Goal: Task Accomplishment & Management: Manage account settings

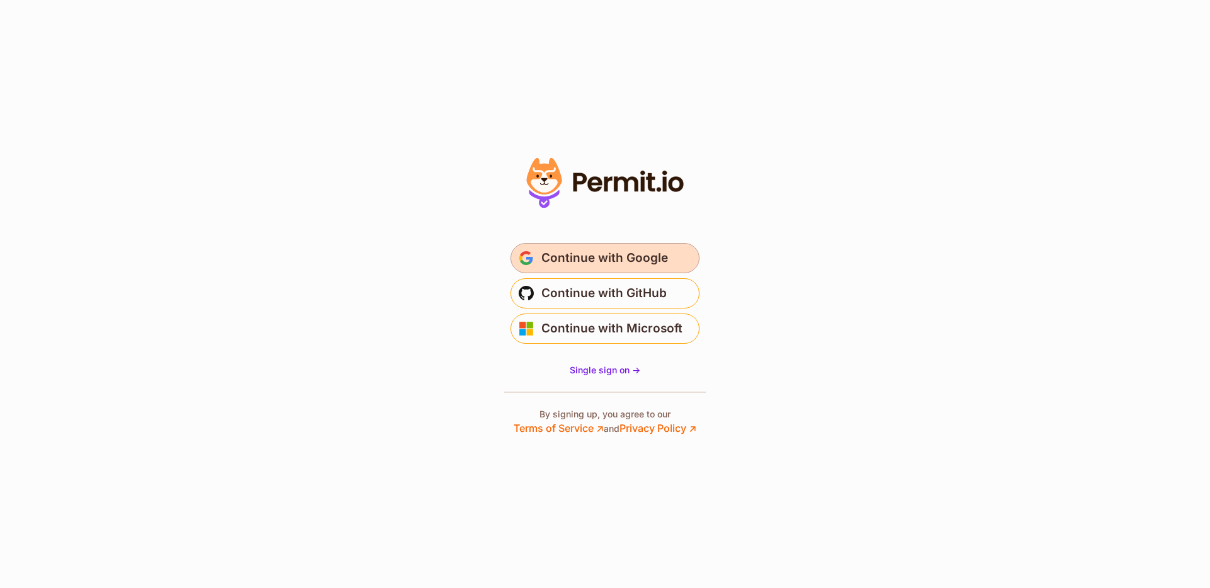
click at [639, 246] on button "Continue with Google" at bounding box center [604, 258] width 189 height 30
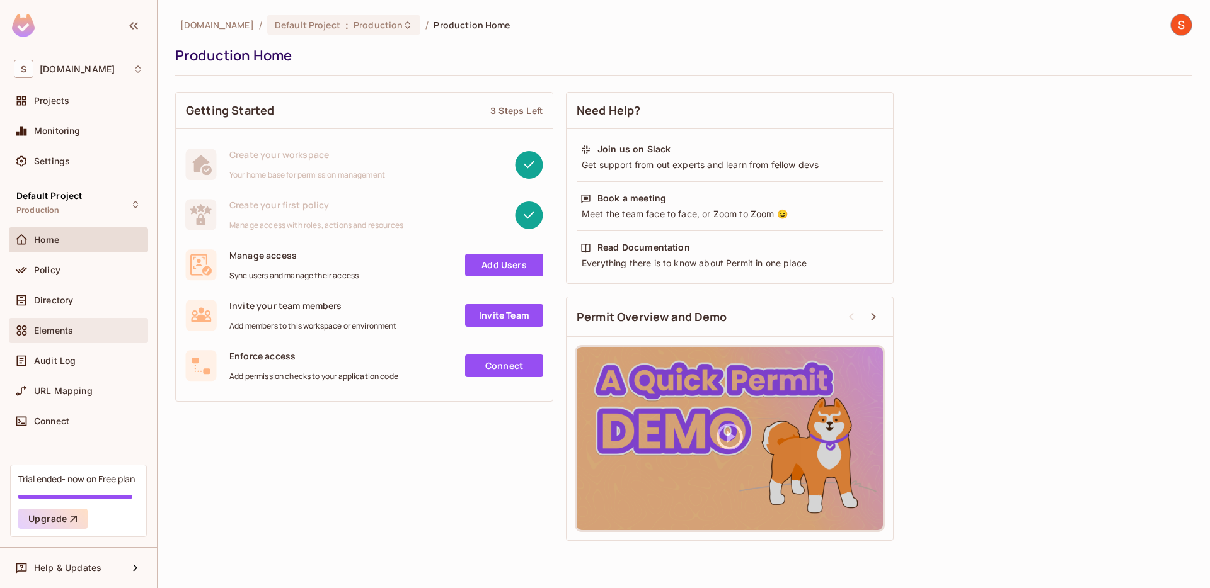
click at [59, 336] on div "Elements" at bounding box center [78, 330] width 129 height 15
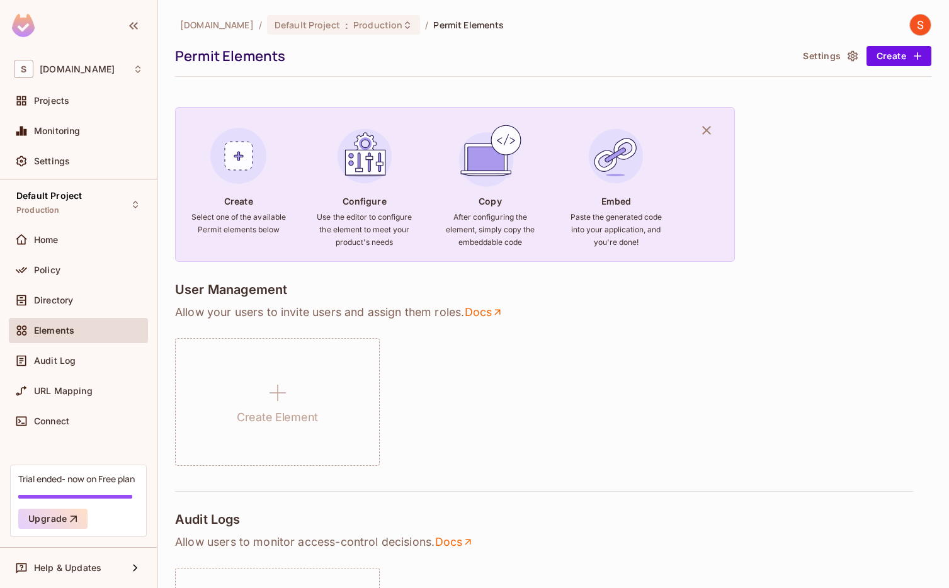
click at [451, 430] on div "Create Element" at bounding box center [553, 402] width 757 height 128
click at [87, 176] on div "Settings" at bounding box center [78, 164] width 139 height 30
click at [86, 203] on div "Default Project Production" at bounding box center [78, 204] width 139 height 35
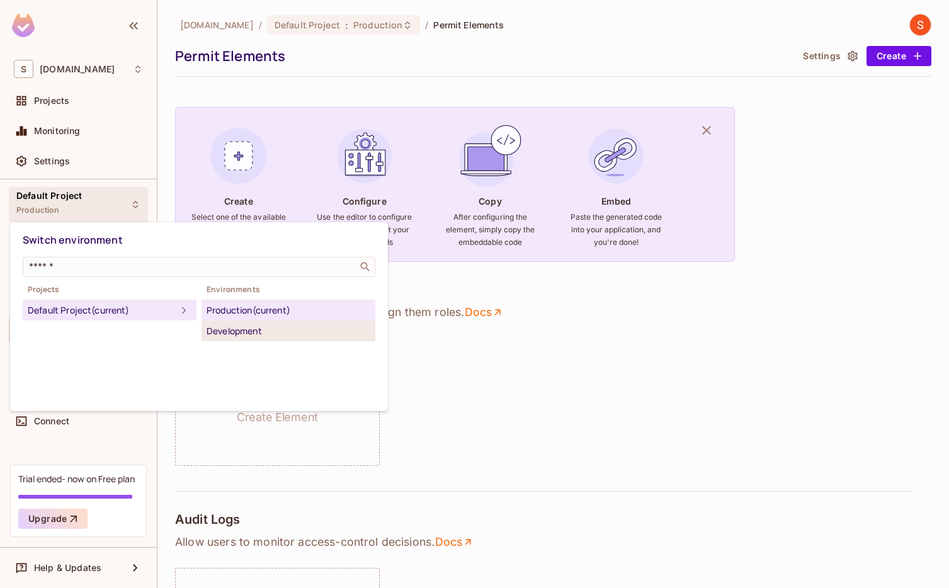
click at [212, 333] on div "Development" at bounding box center [289, 331] width 164 height 15
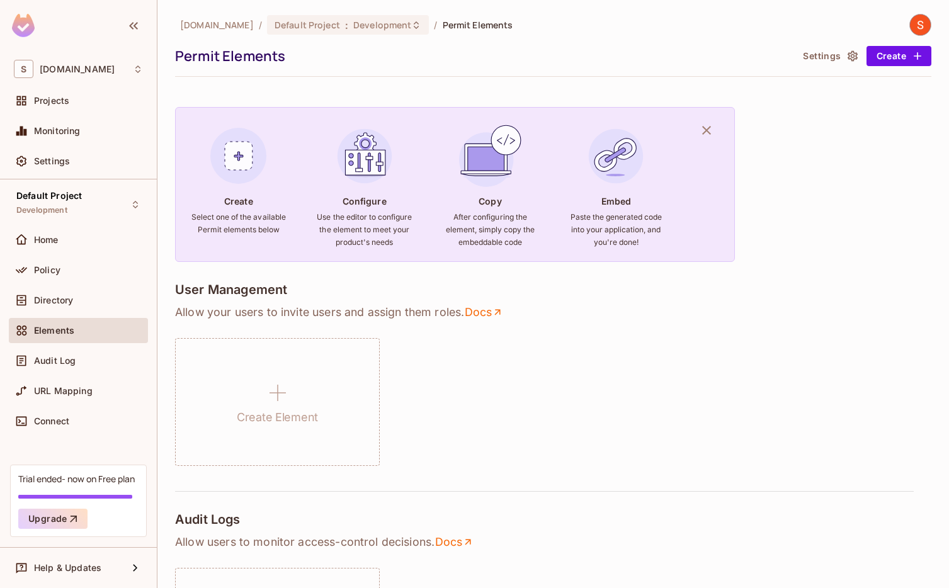
click at [913, 27] on img at bounding box center [920, 24] width 21 height 21
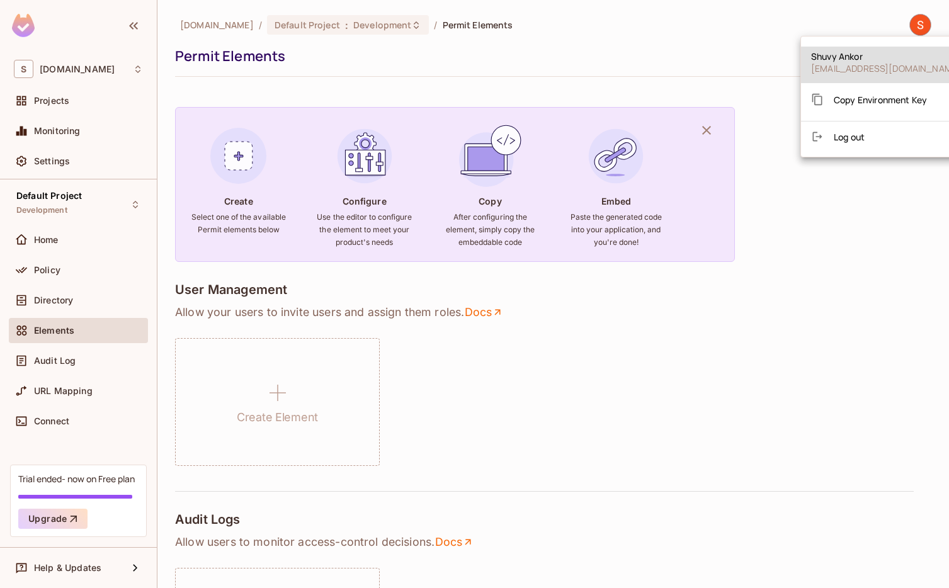
click at [860, 133] on span "Log out" at bounding box center [849, 137] width 31 height 12
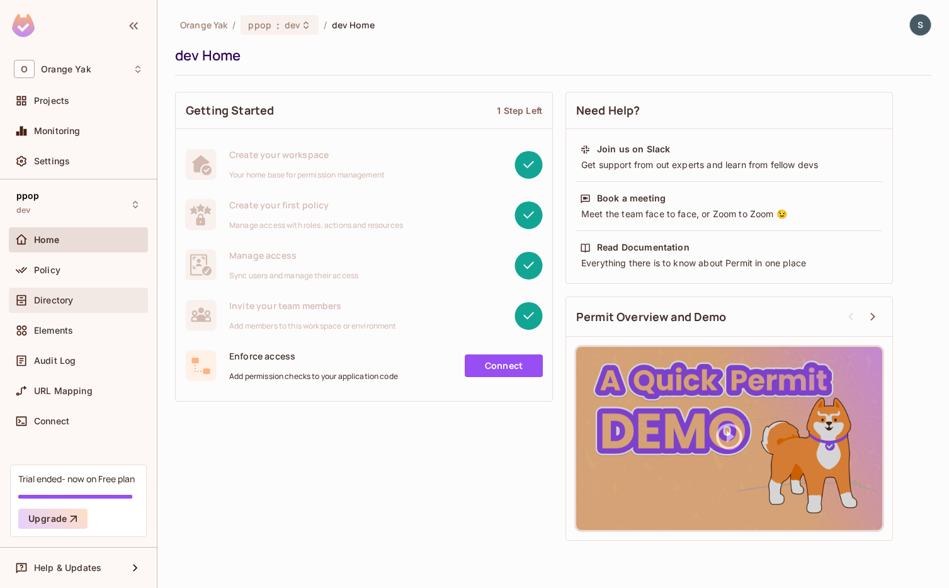
click at [64, 310] on div "Directory" at bounding box center [78, 300] width 139 height 25
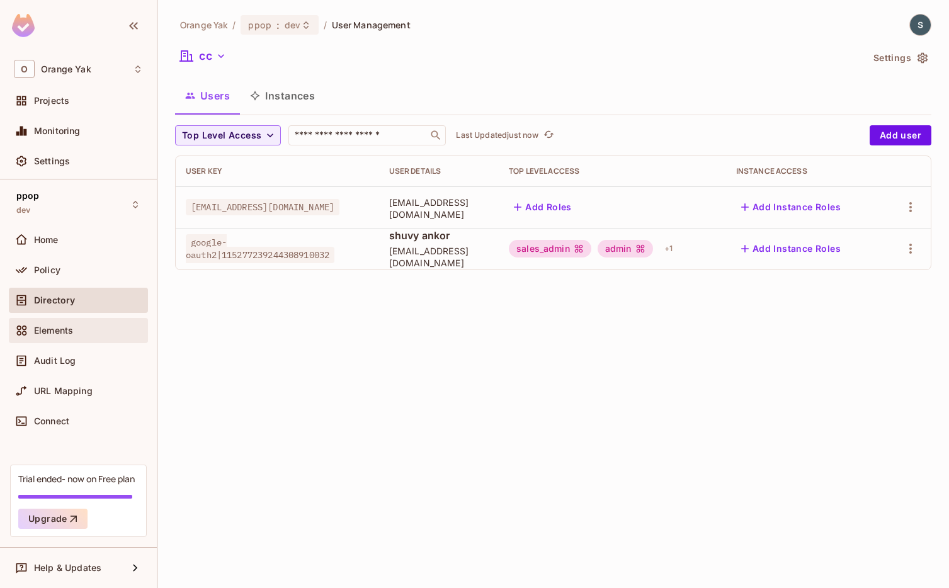
click at [65, 331] on span "Elements" at bounding box center [53, 331] width 39 height 10
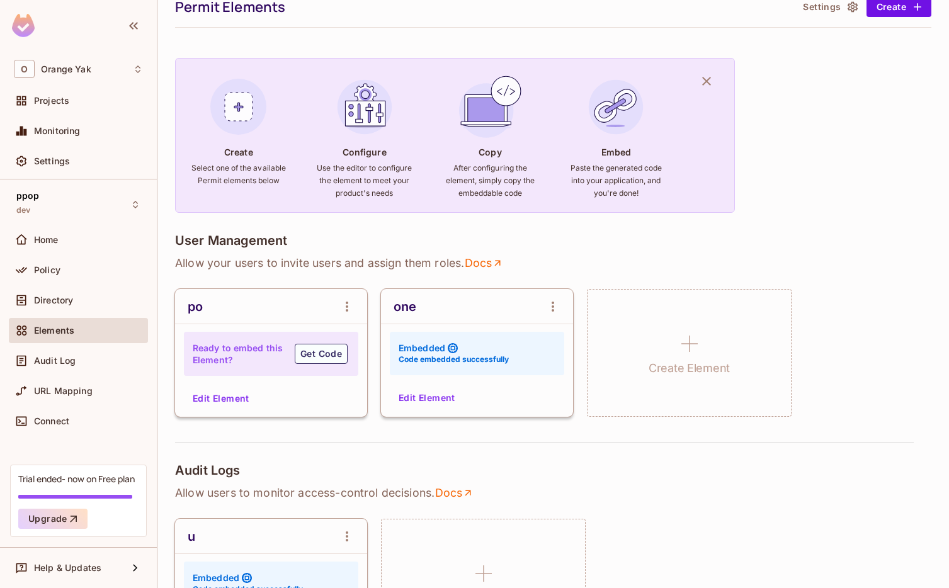
scroll to position [50, 0]
click at [551, 308] on icon "open Menu" at bounding box center [553, 305] width 15 height 15
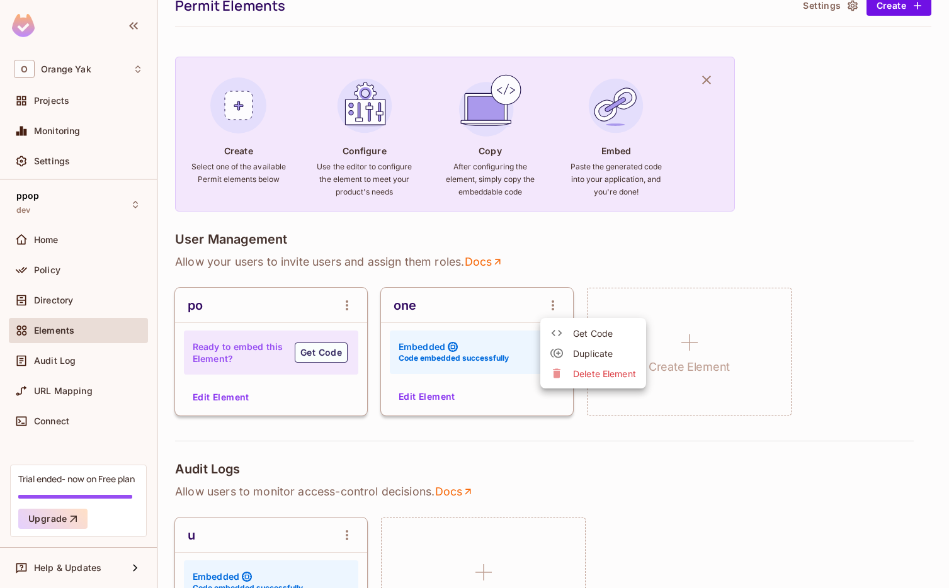
click at [582, 336] on span "Get Code" at bounding box center [604, 334] width 63 height 12
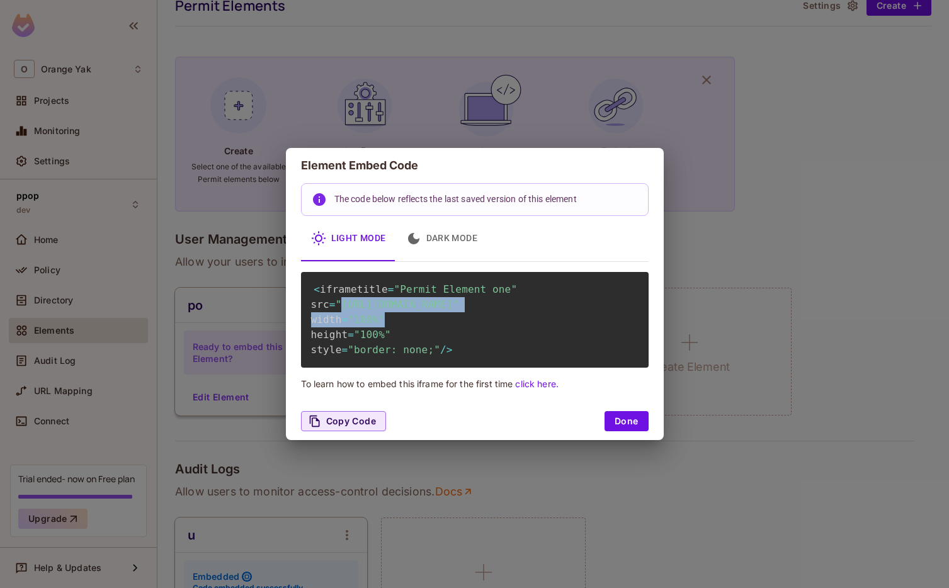
scroll to position [0, 4]
drag, startPoint x: 343, startPoint y: 306, endPoint x: 631, endPoint y: 321, distance: 288.9
click at [459, 311] on span ""https://embed.permit.io/one?envId=191e41444eb94f02a629d838a1a672d6&darkMode=fa…" at bounding box center [397, 305] width 123 height 12
copy span "https://embed.permit.io/one?envId=191e41444eb94f02a629d838a1a672d6&darkMode=fal…"
click at [939, 129] on div "Element Embed Code The code below reflects the last saved version of this eleme…" at bounding box center [474, 294] width 949 height 588
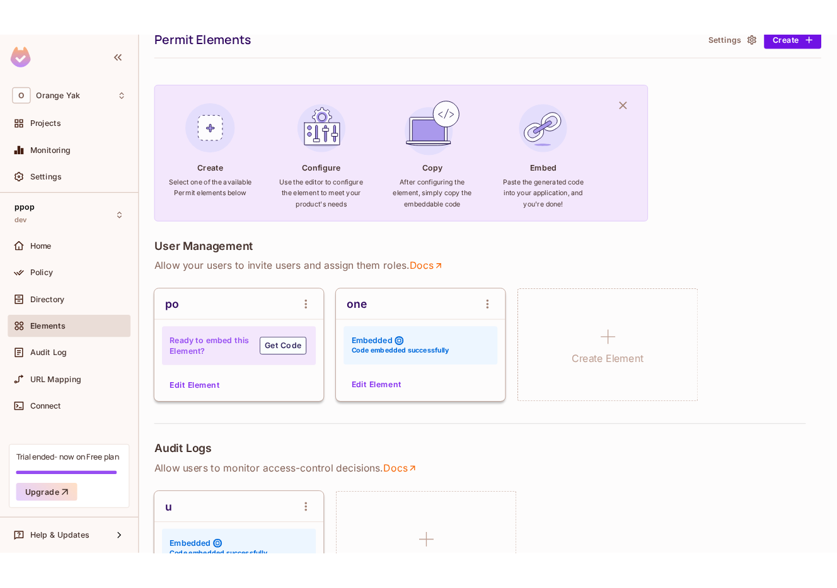
scroll to position [0, 0]
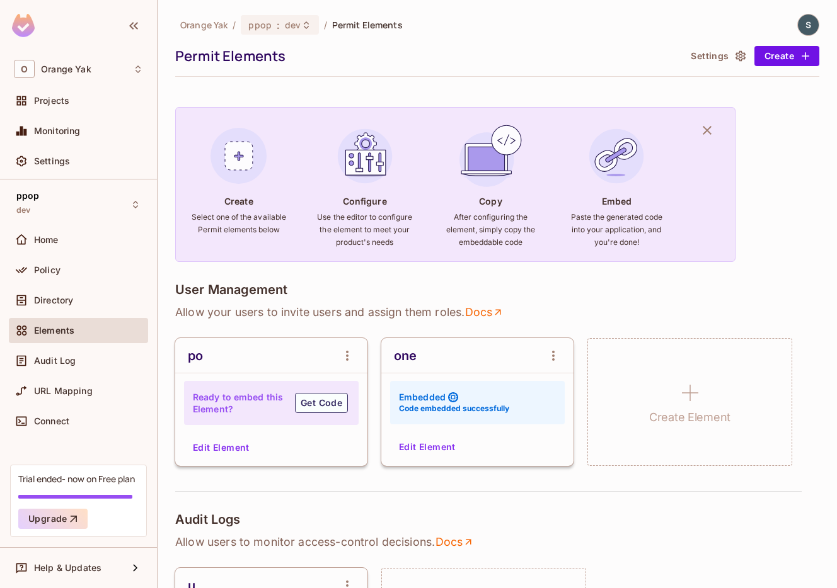
click at [805, 21] on img at bounding box center [808, 24] width 21 height 21
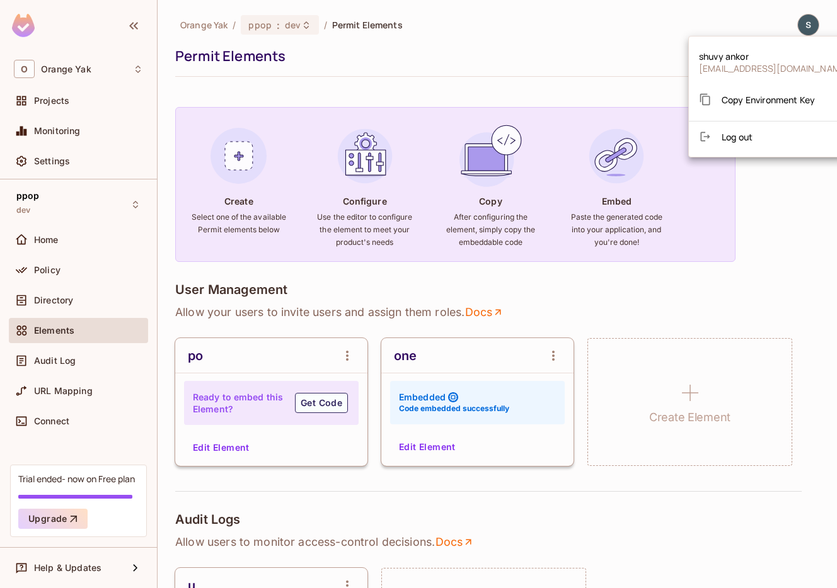
click at [778, 108] on div "Copy Environment Key" at bounding box center [757, 99] width 116 height 25
click at [811, 310] on div at bounding box center [418, 294] width 837 height 588
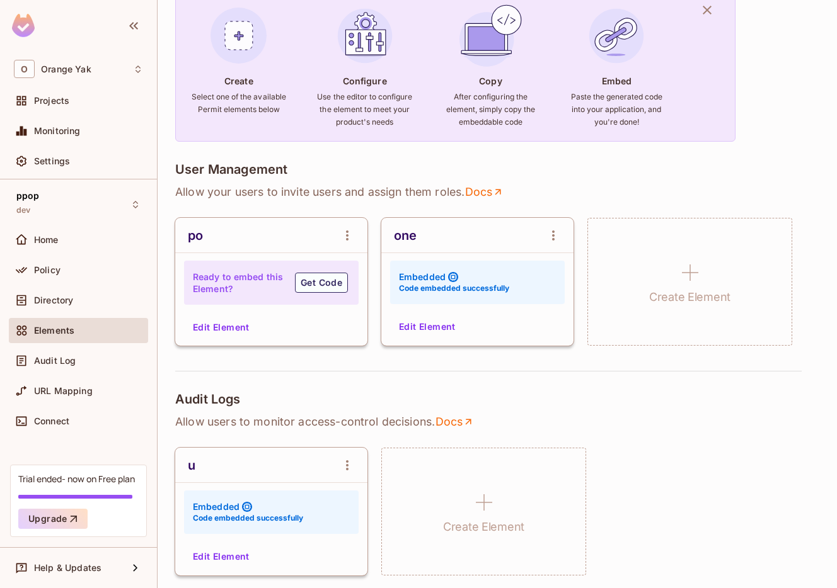
scroll to position [128, 0]
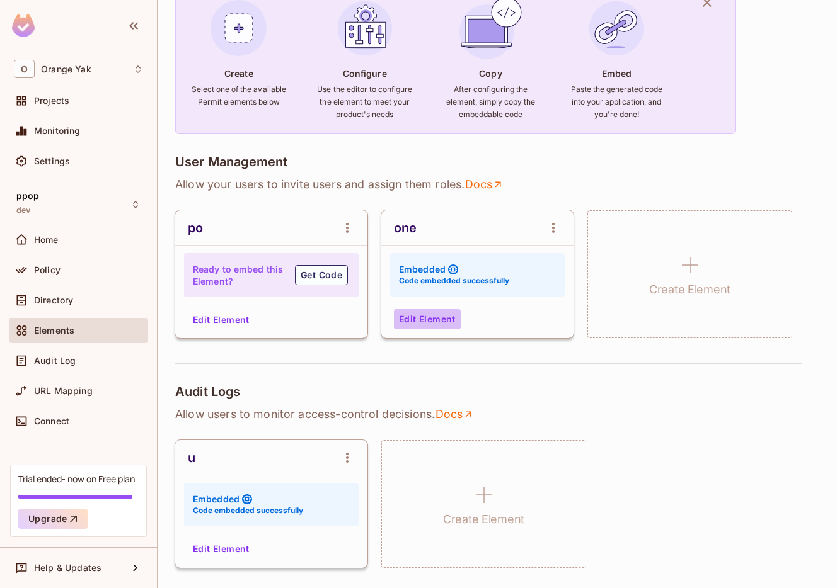
click at [431, 321] on button "Edit Element" at bounding box center [427, 319] width 67 height 20
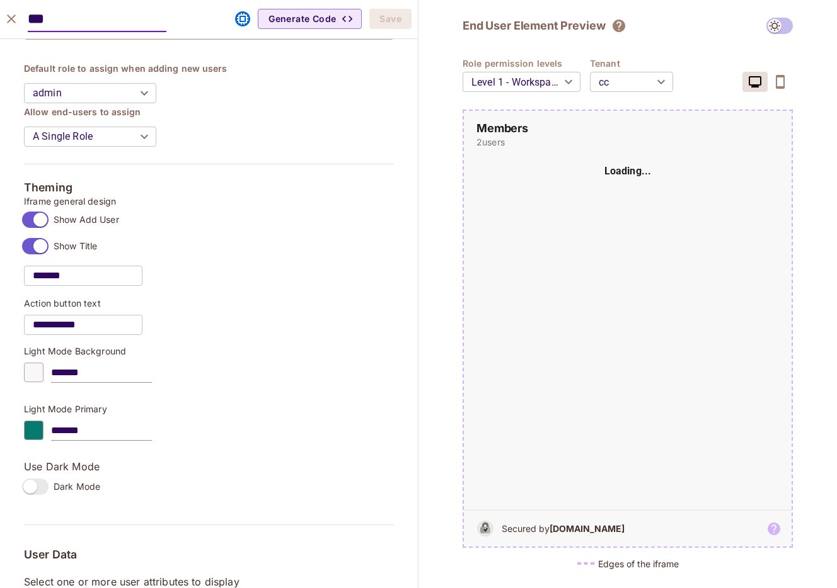
scroll to position [496, 0]
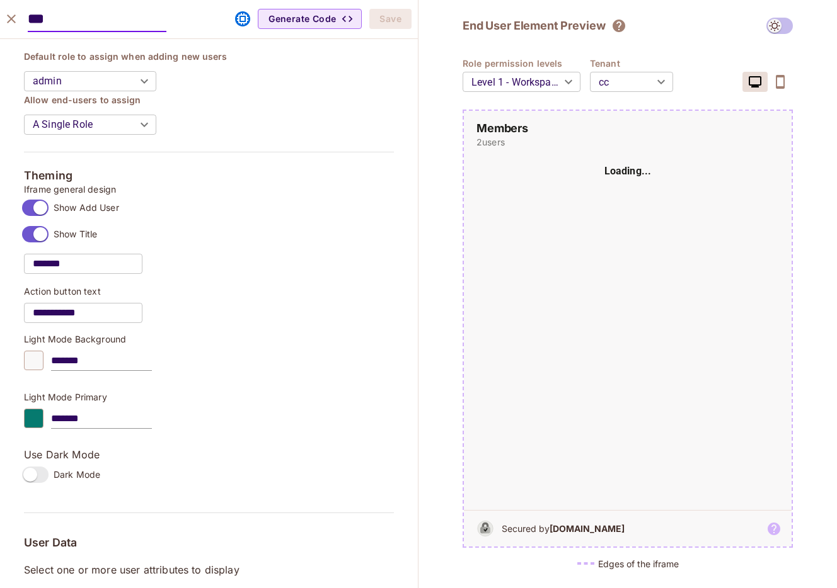
click at [638, 76] on body "O Orange Yak Projects Monitoring Settings ppop dev Home Policy Directory Elemen…" at bounding box center [418, 294] width 837 height 588
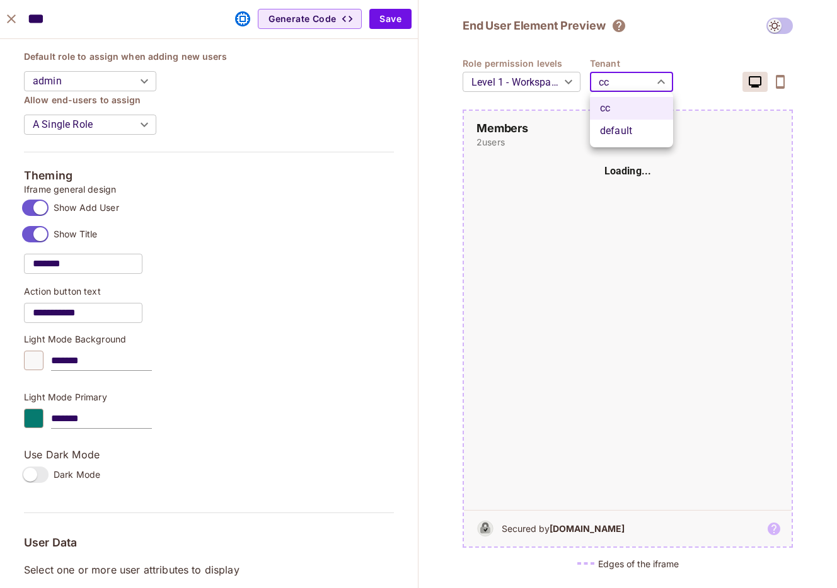
click at [616, 128] on li "default" at bounding box center [631, 131] width 83 height 23
type input "*******"
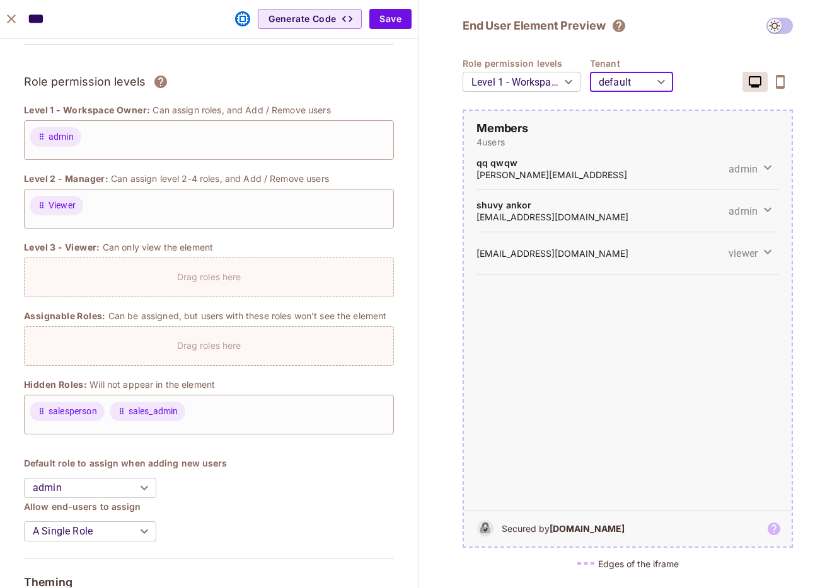
scroll to position [168, 0]
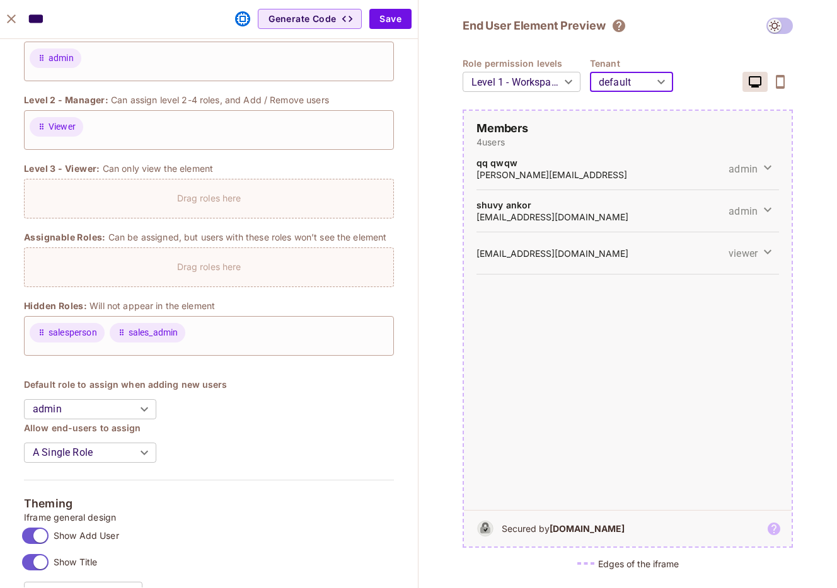
click at [117, 408] on body "O Orange Yak Projects Monitoring Settings ppop dev Home Policy Directory Elemen…" at bounding box center [418, 294] width 837 height 588
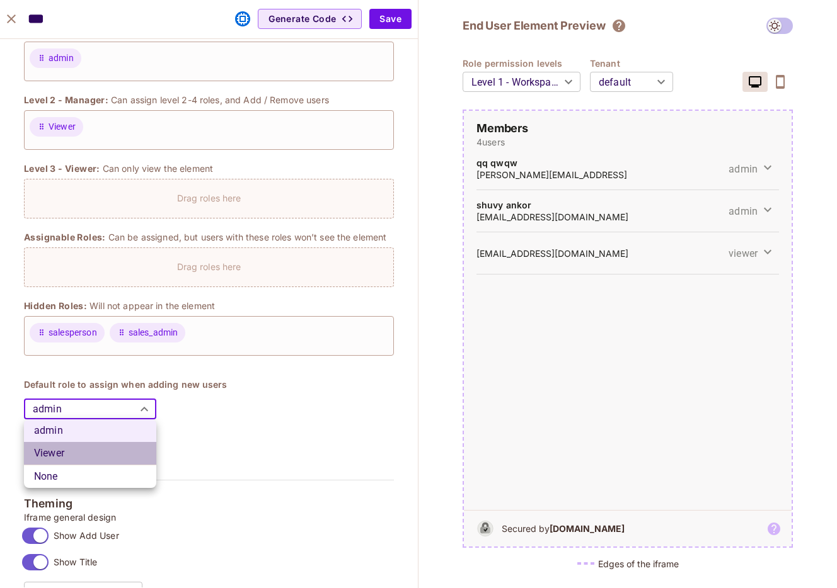
click at [100, 449] on li "Viewer" at bounding box center [90, 453] width 132 height 23
click at [138, 405] on body "O Orange Yak Projects Monitoring Settings ppop dev Home Policy Directory Elemen…" at bounding box center [418, 294] width 837 height 588
click at [115, 440] on li "admin" at bounding box center [90, 431] width 132 height 23
type input "*****"
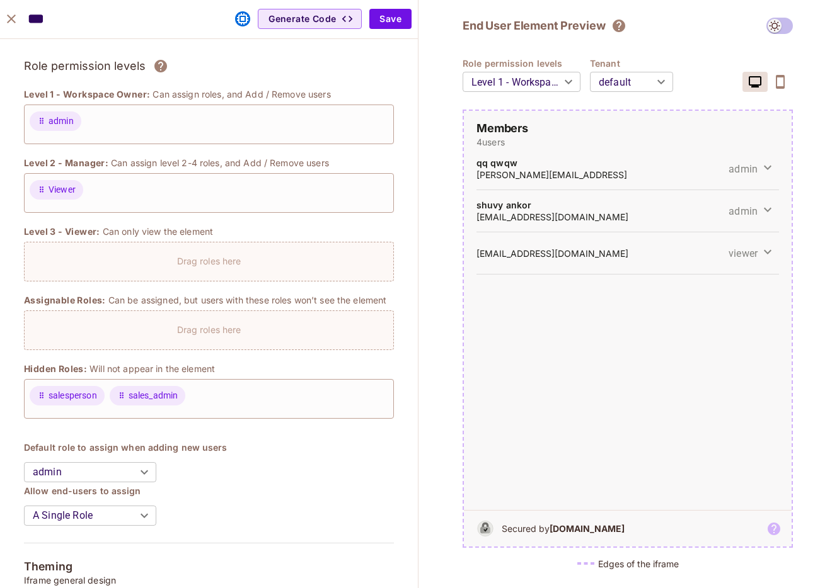
scroll to position [73, 0]
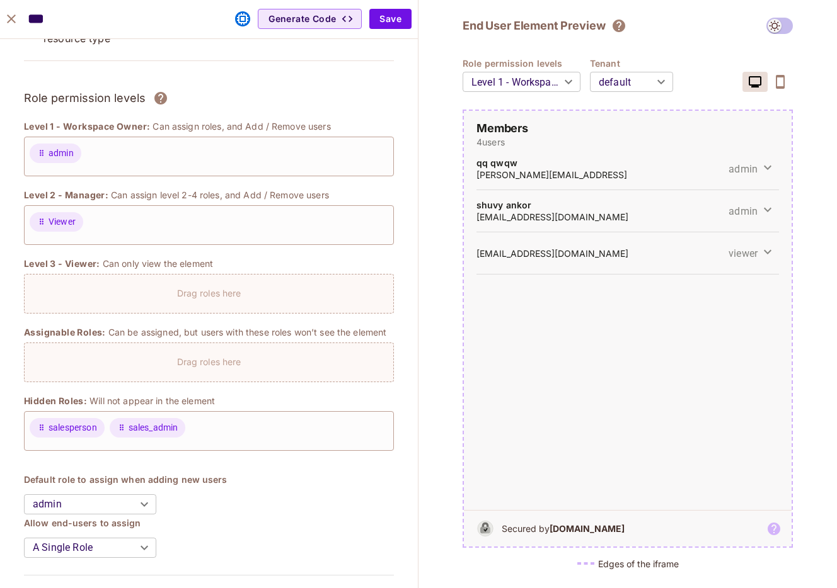
click at [542, 93] on body "O Orange Yak Projects Monitoring Settings ppop dev Home Policy Directory Elemen…" at bounding box center [418, 294] width 837 height 588
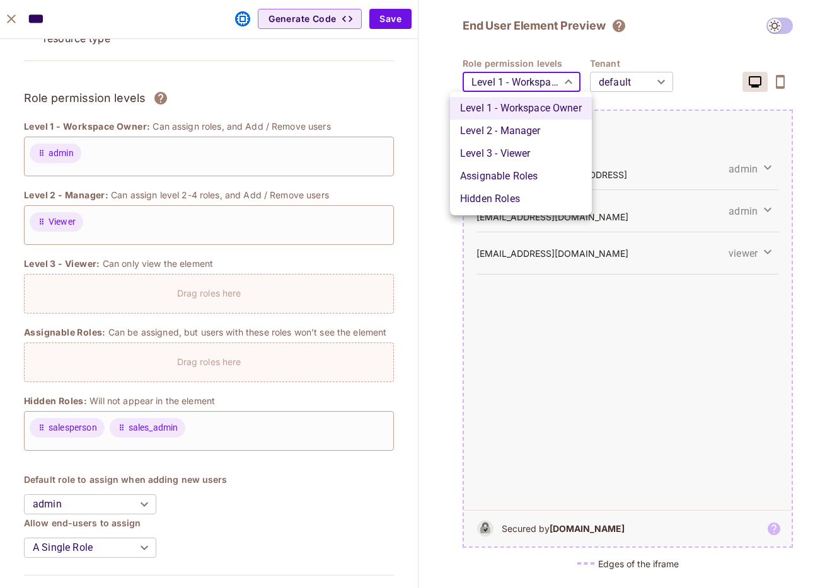
click at [408, 91] on div at bounding box center [418, 294] width 837 height 588
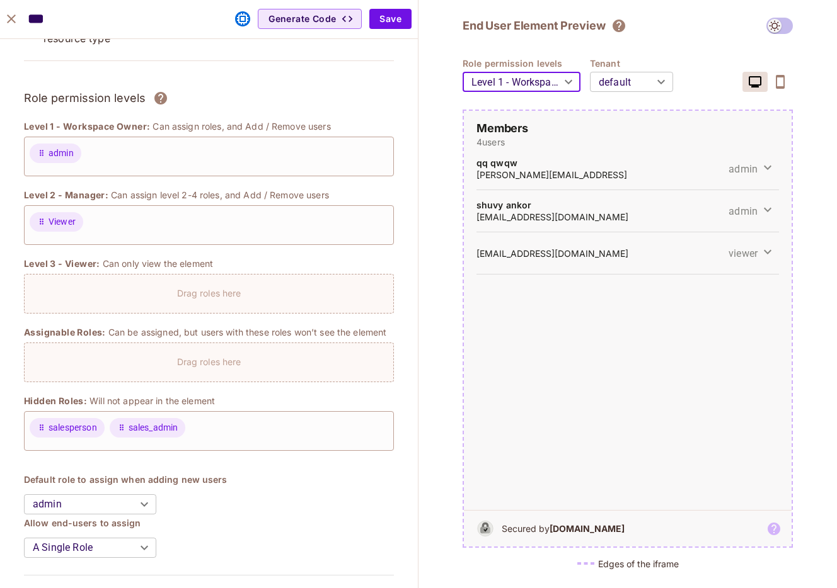
click at [14, 25] on icon "close" at bounding box center [11, 18] width 15 height 15
type input "*******"
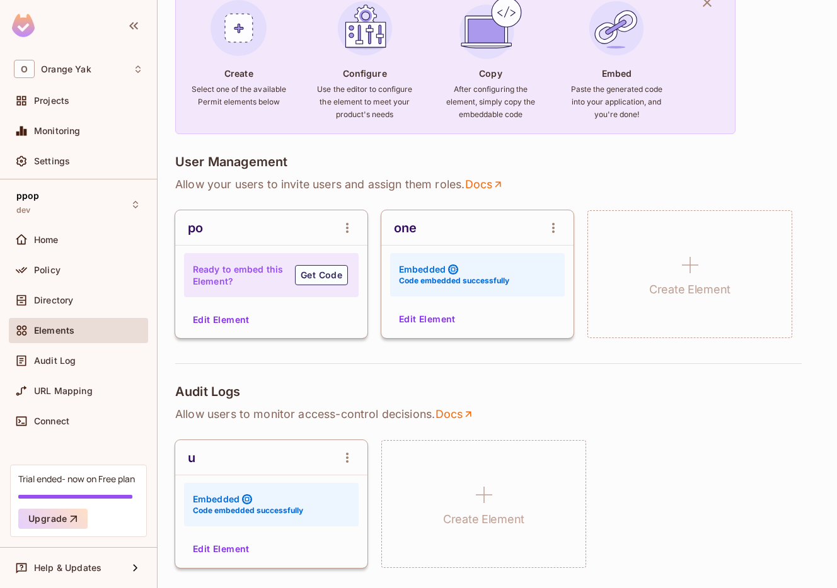
scroll to position [0, 0]
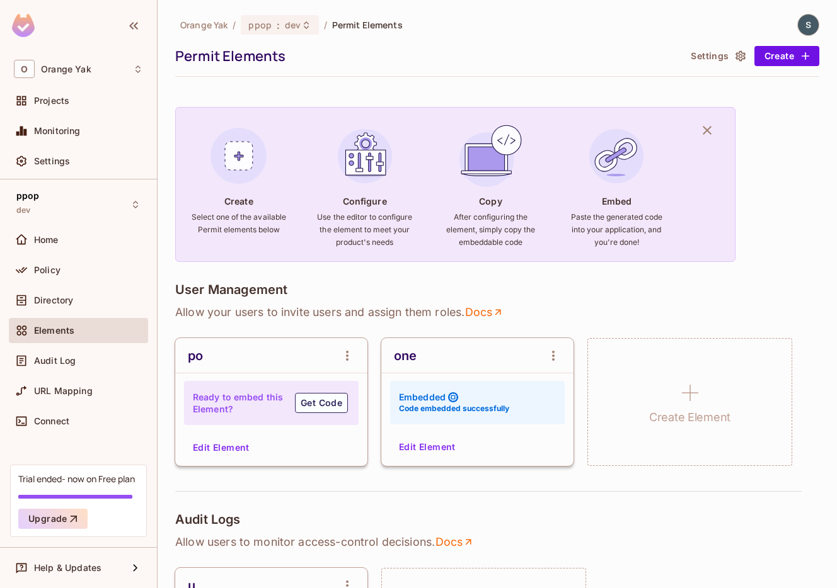
click at [804, 28] on img at bounding box center [808, 24] width 21 height 21
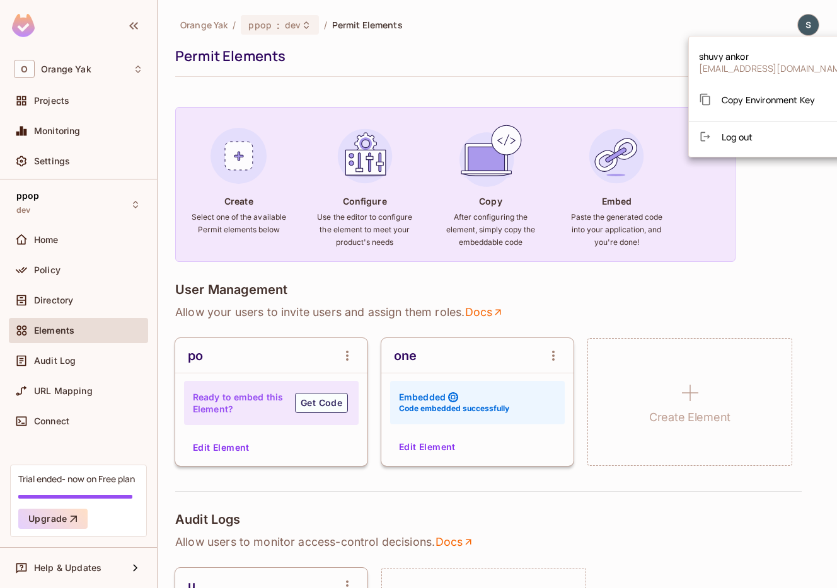
click at [523, 83] on div at bounding box center [418, 294] width 837 height 588
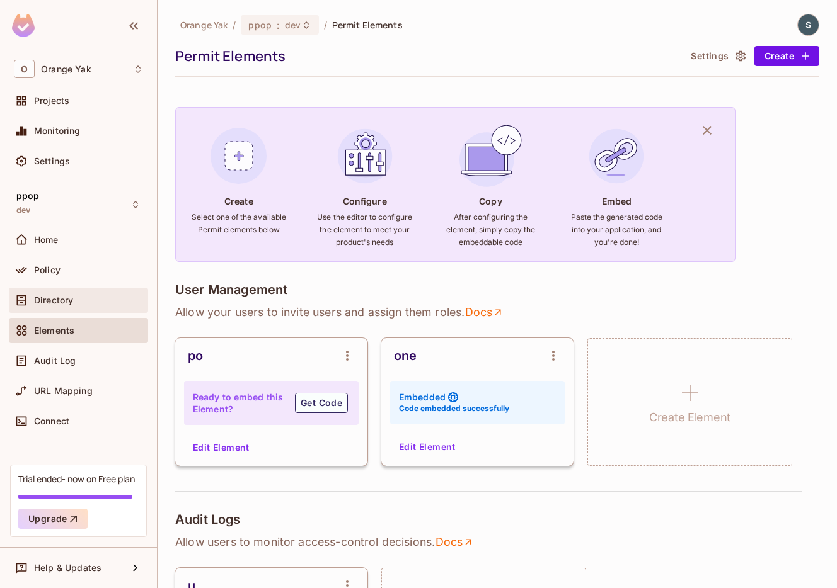
click at [62, 304] on span "Directory" at bounding box center [53, 300] width 39 height 10
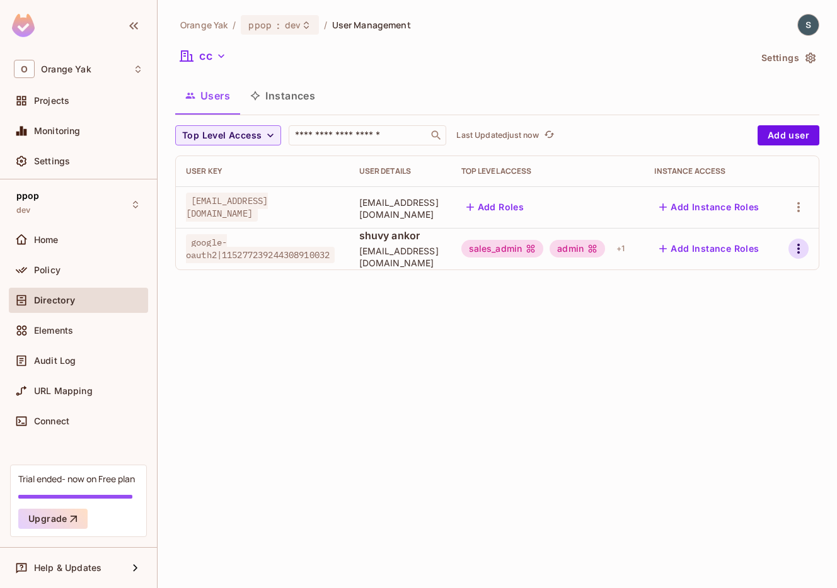
click at [802, 257] on button "button" at bounding box center [798, 249] width 20 height 20
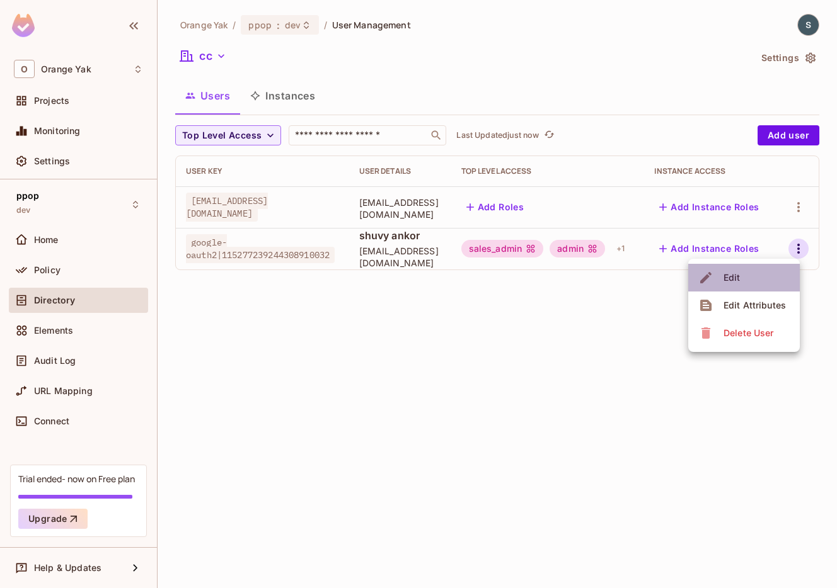
click at [771, 285] on li "Edit" at bounding box center [744, 278] width 112 height 28
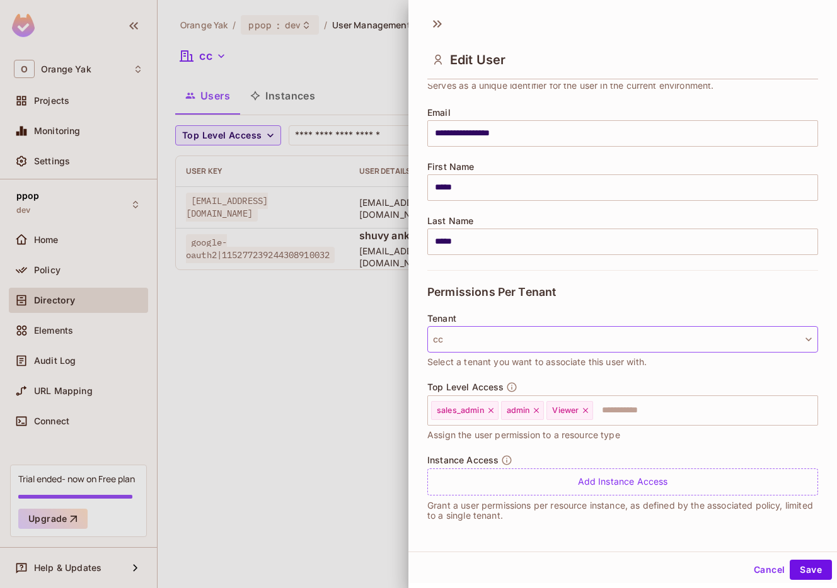
scroll to position [2, 0]
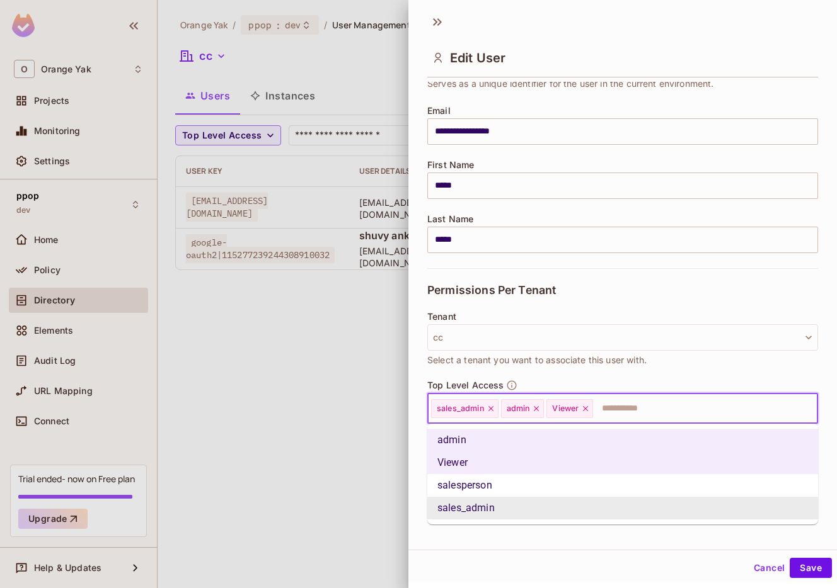
click at [629, 406] on input "text" at bounding box center [693, 408] width 199 height 25
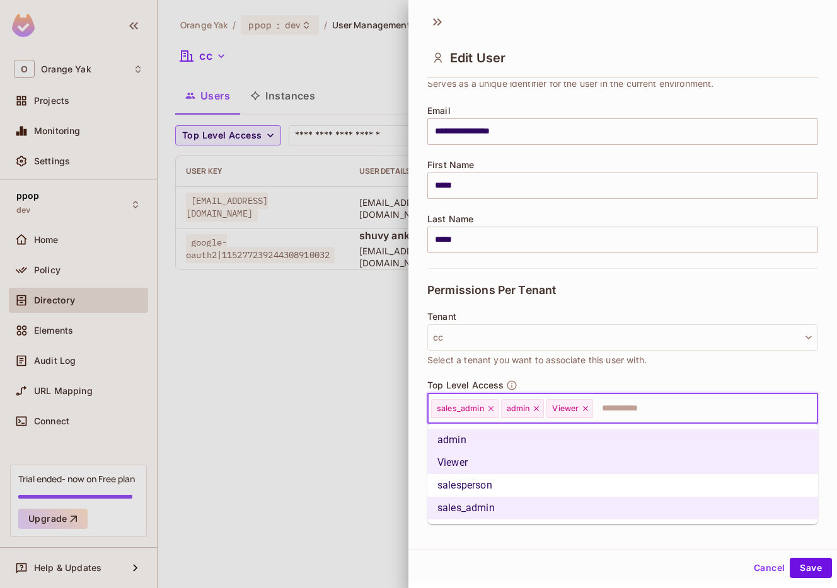
click at [368, 501] on div at bounding box center [418, 294] width 837 height 588
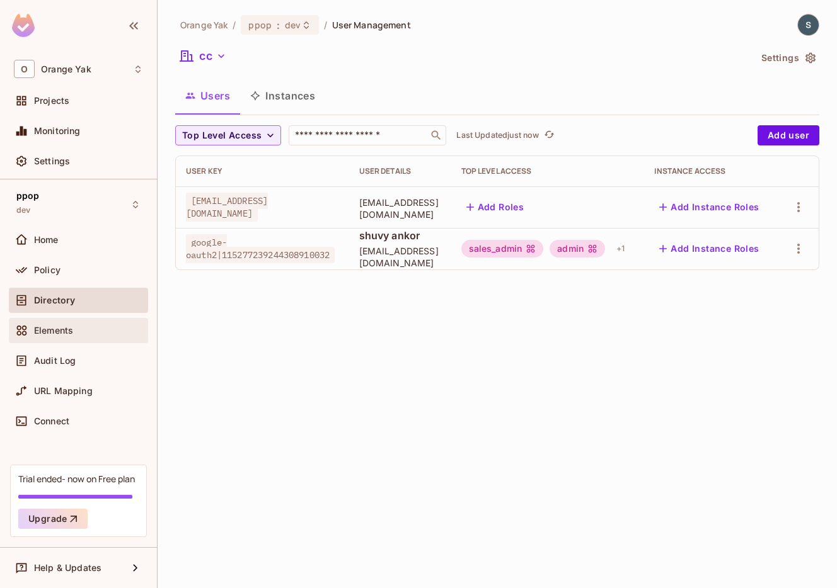
click at [84, 335] on div "Elements" at bounding box center [88, 331] width 109 height 10
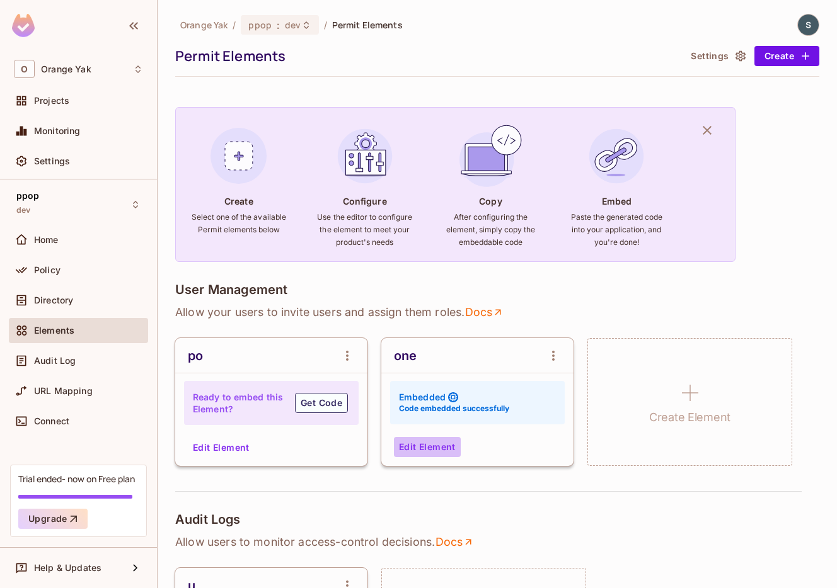
click at [413, 454] on button "Edit Element" at bounding box center [427, 447] width 67 height 20
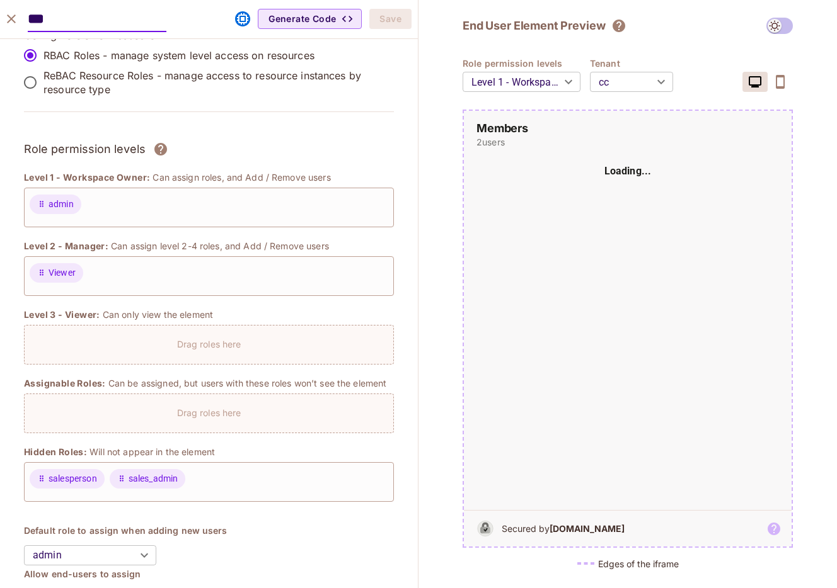
scroll to position [30, 0]
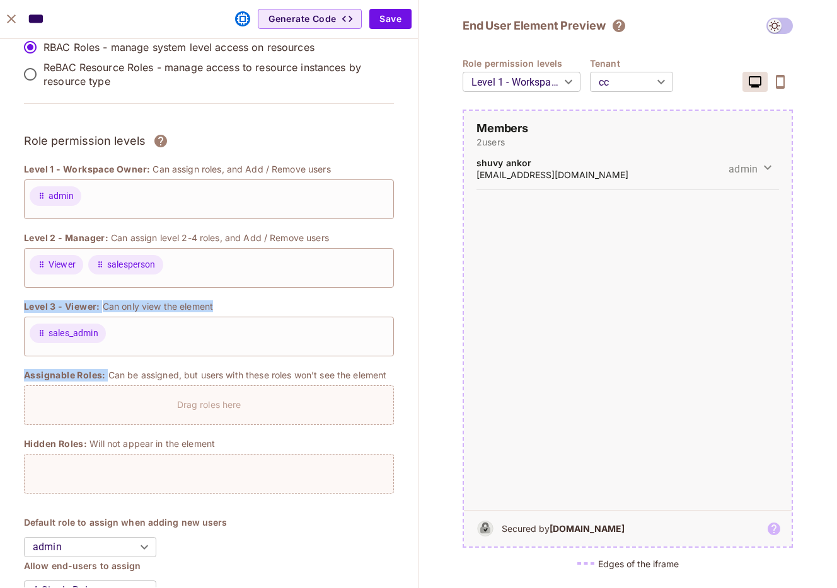
drag, startPoint x: 139, startPoint y: 275, endPoint x: 138, endPoint y: 369, distance: 93.2
click at [136, 259] on span "salesperson" at bounding box center [131, 264] width 49 height 13
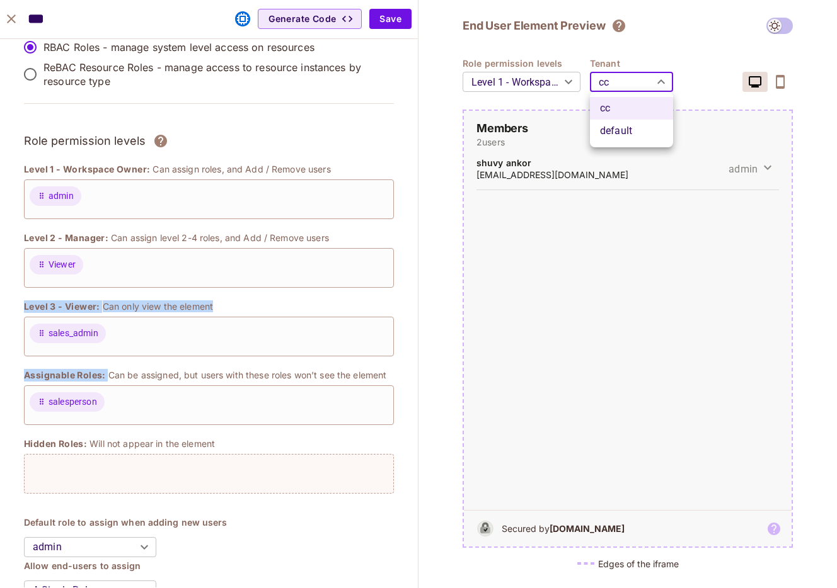
click at [631, 79] on body "O Orange Yak Projects Monitoring Settings ppop dev Home Policy Directory Elemen…" at bounding box center [418, 294] width 837 height 588
click at [623, 125] on li "default" at bounding box center [631, 131] width 83 height 23
type input "*******"
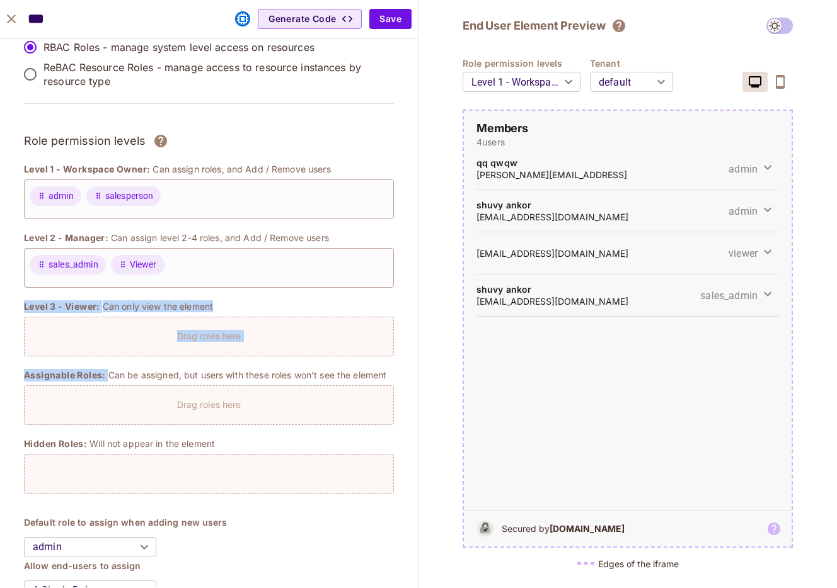
click at [6, 23] on icon "close" at bounding box center [11, 18] width 15 height 15
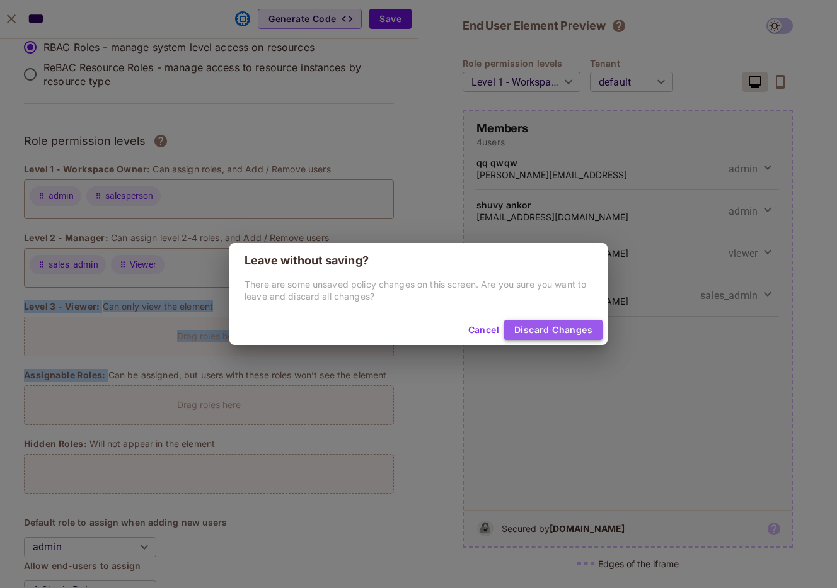
click at [583, 329] on button "Discard Changes" at bounding box center [553, 330] width 98 height 20
type input "*******"
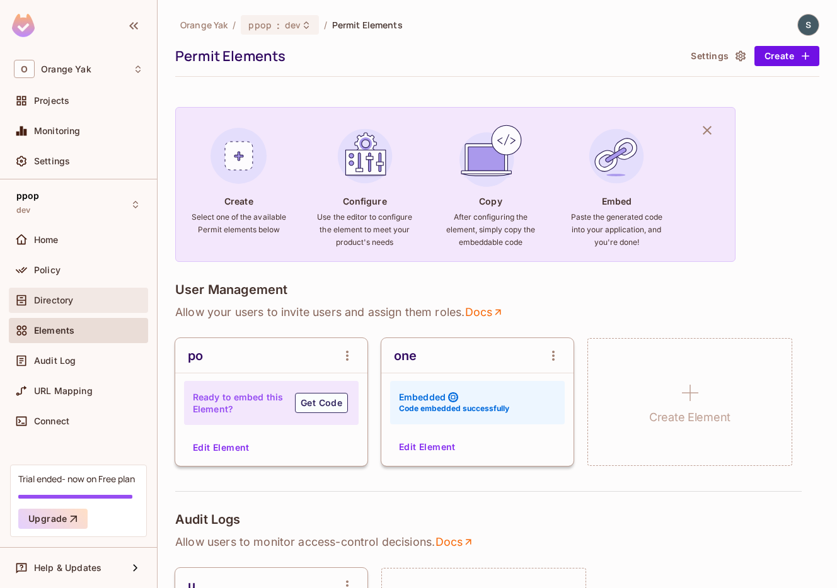
click at [88, 306] on div "Directory" at bounding box center [78, 300] width 129 height 15
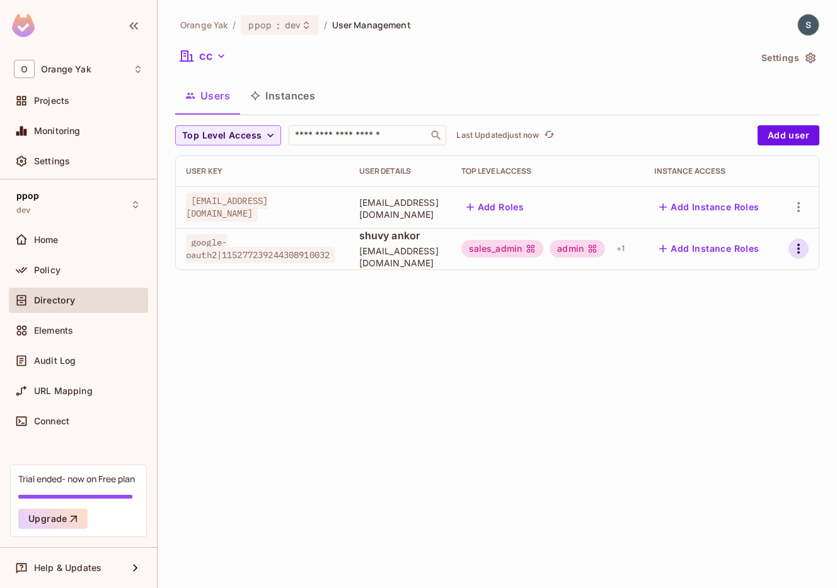
click at [794, 250] on icon "button" at bounding box center [798, 248] width 15 height 15
click at [785, 277] on li "Edit" at bounding box center [744, 278] width 112 height 28
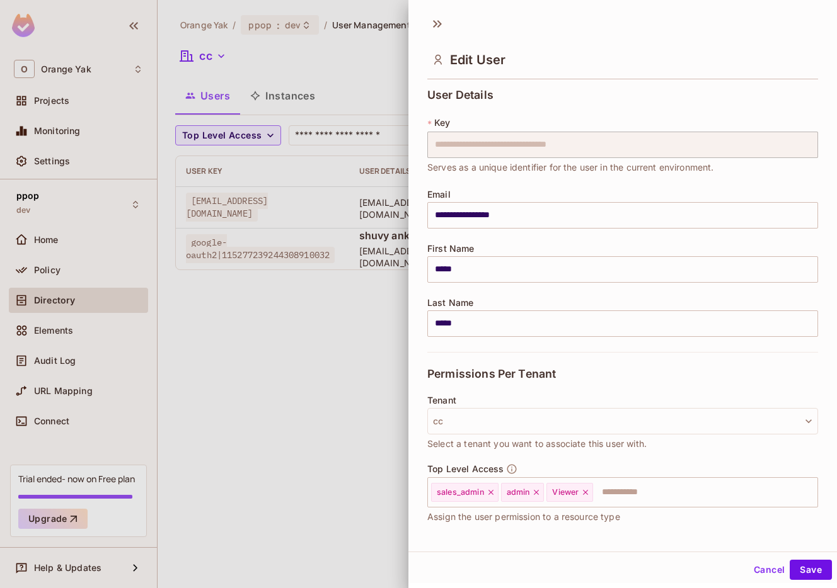
scroll to position [82, 0]
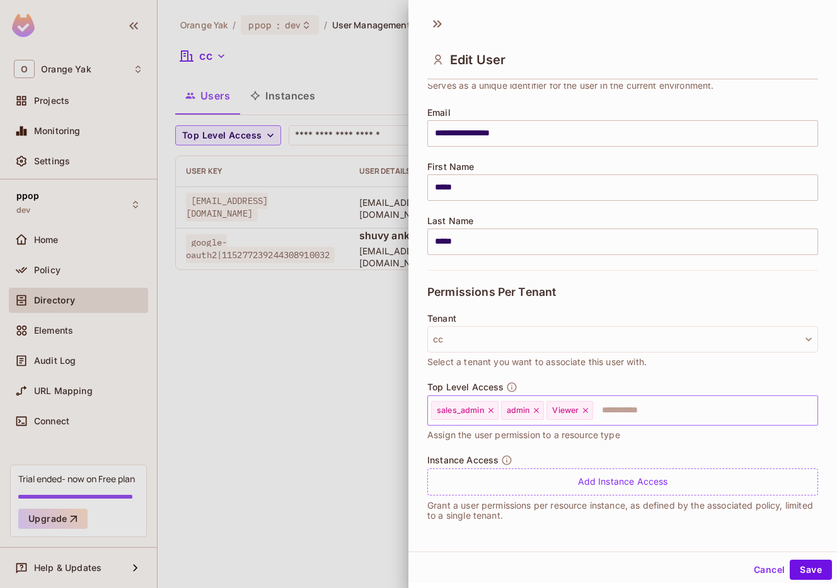
click at [585, 411] on icon at bounding box center [585, 410] width 5 height 5
click at [808, 568] on button "Save" at bounding box center [810, 570] width 42 height 20
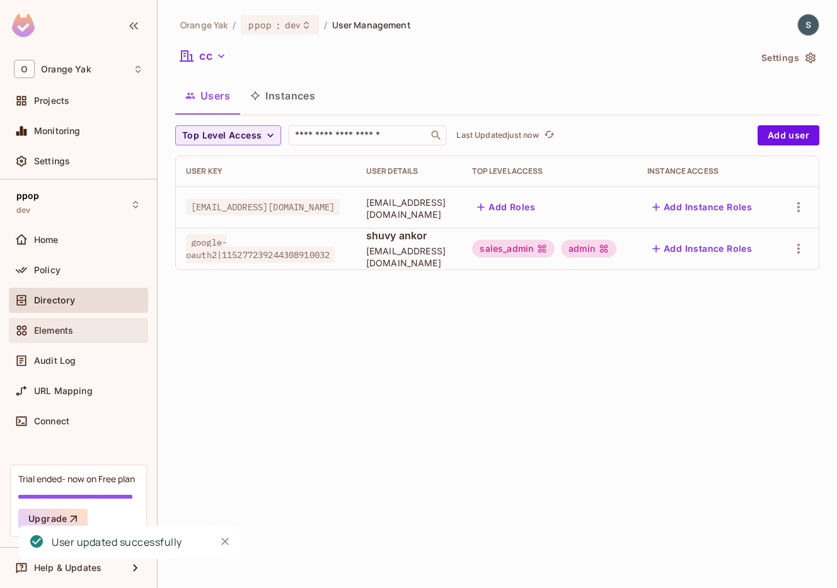
click at [67, 341] on div "Elements" at bounding box center [78, 330] width 139 height 25
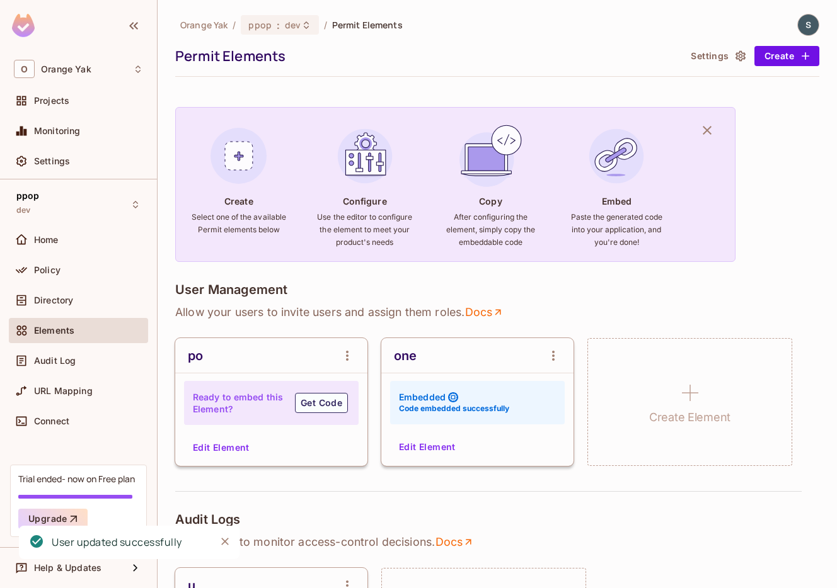
click at [439, 448] on button "Edit Element" at bounding box center [427, 447] width 67 height 20
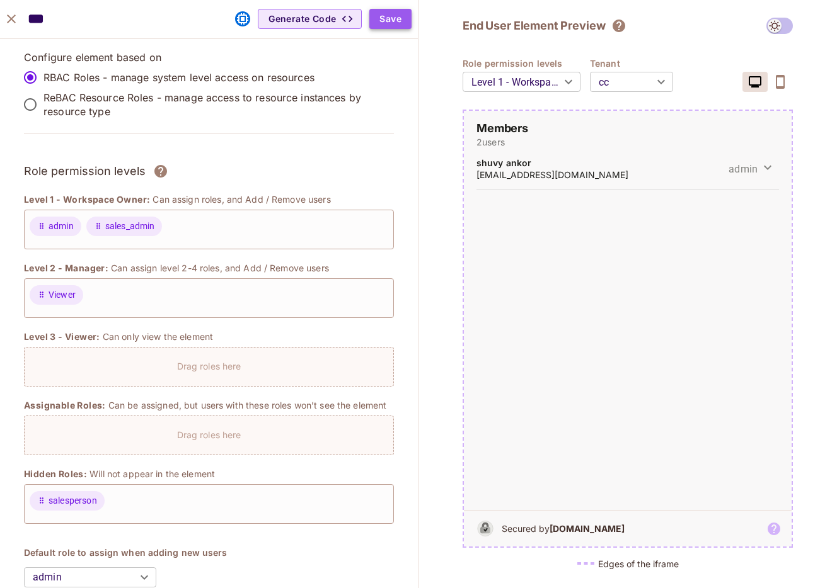
click at [396, 18] on button "Save" at bounding box center [390, 19] width 42 height 20
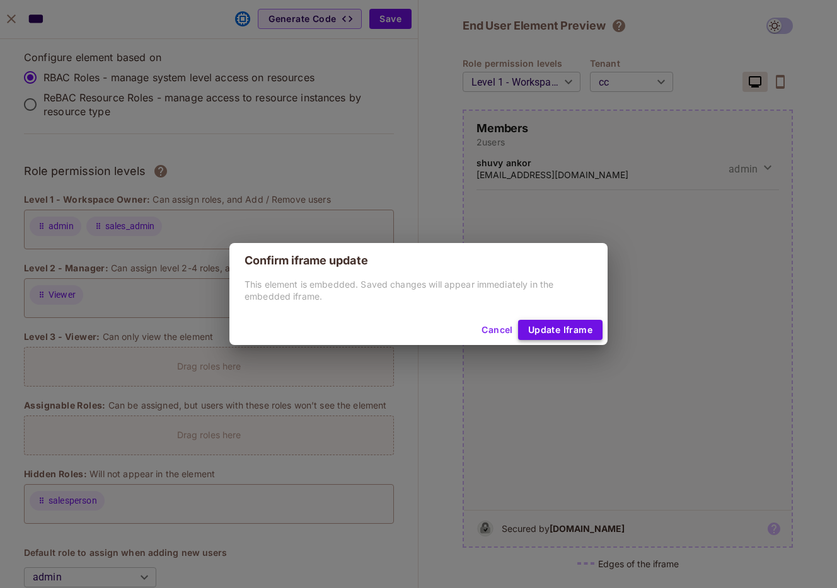
click at [555, 327] on button "Update Iframe" at bounding box center [560, 330] width 84 height 20
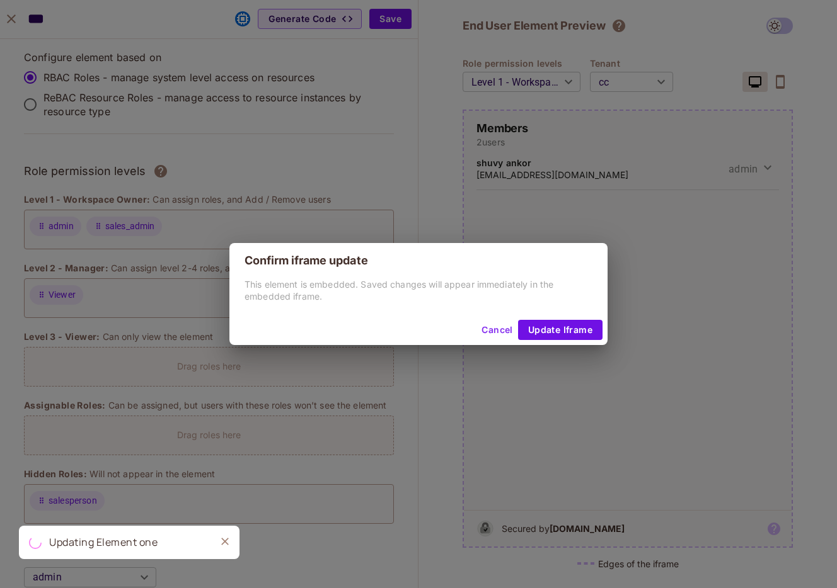
type input "*******"
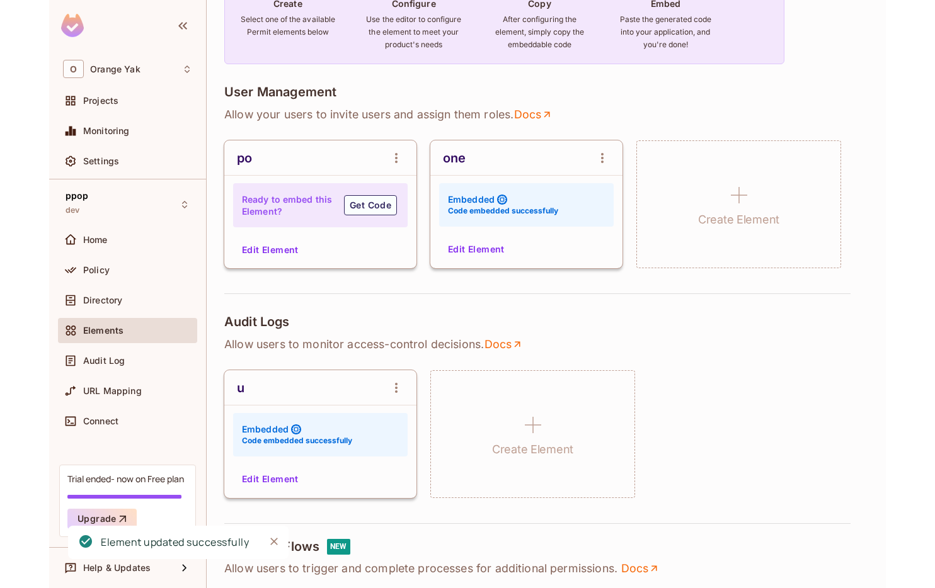
scroll to position [269, 0]
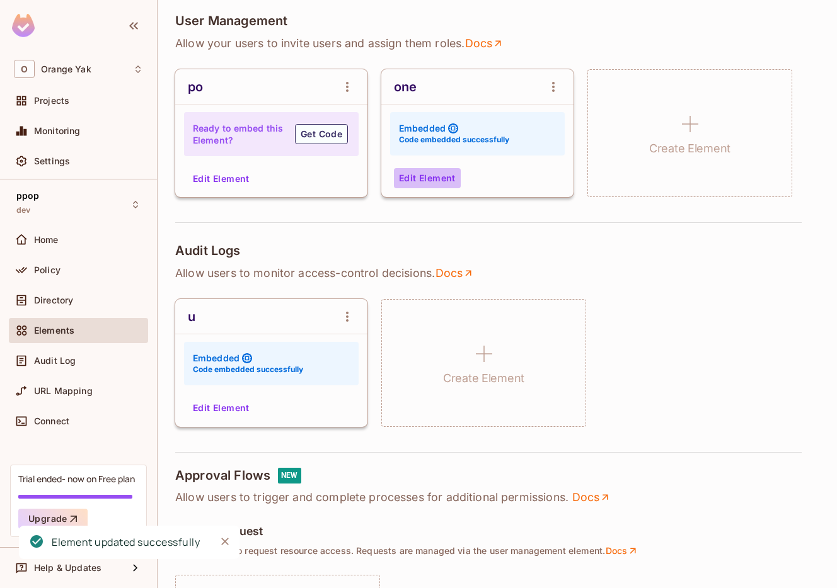
click at [430, 185] on button "Edit Element" at bounding box center [427, 178] width 67 height 20
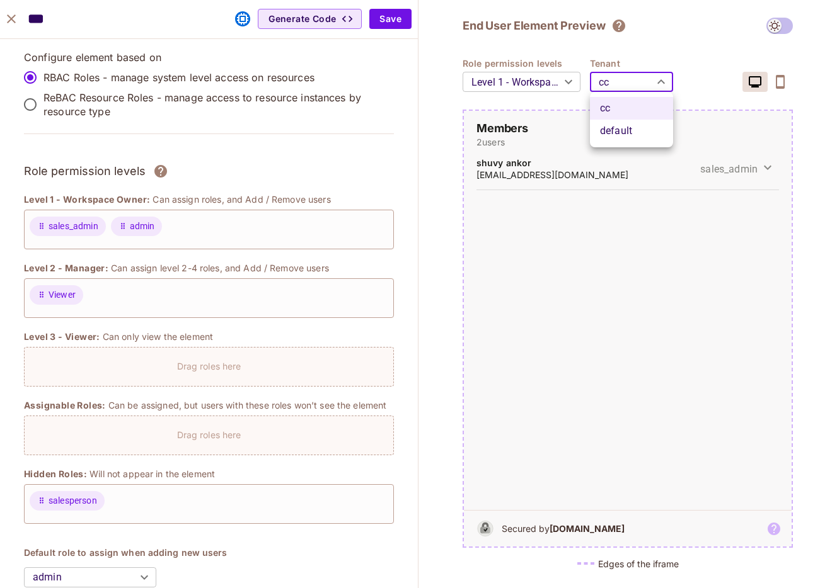
click at [627, 86] on body "O Orange Yak Projects Monitoring Settings ppop dev Home Policy Directory Elemen…" at bounding box center [418, 294] width 837 height 588
click at [620, 127] on li "default" at bounding box center [631, 131] width 83 height 23
type input "*******"
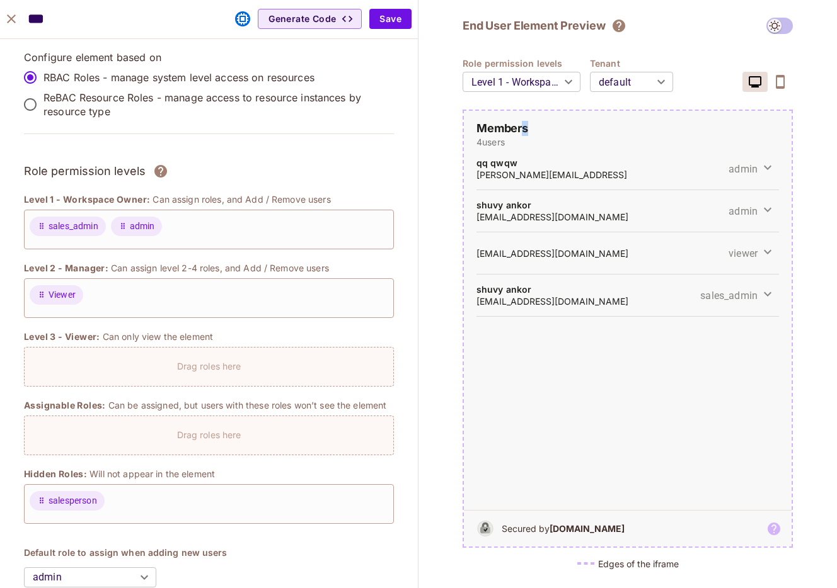
drag, startPoint x: 752, startPoint y: 133, endPoint x: 519, endPoint y: 129, distance: 233.1
click at [519, 130] on h2 "Members" at bounding box center [627, 128] width 302 height 15
click at [535, 132] on h2 "Members" at bounding box center [627, 128] width 302 height 15
drag, startPoint x: 533, startPoint y: 132, endPoint x: 479, endPoint y: 122, distance: 54.5
click at [479, 122] on h2 "Members" at bounding box center [627, 128] width 302 height 15
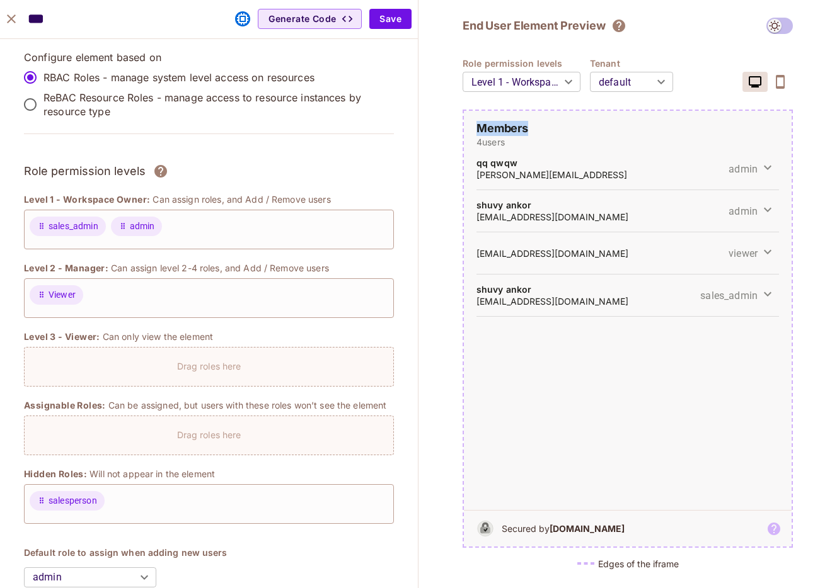
click at [471, 104] on div at bounding box center [471, 104] width 0 height 0
click at [483, 126] on h2 "Members" at bounding box center [627, 128] width 302 height 15
drag, startPoint x: 475, startPoint y: 129, endPoint x: 543, endPoint y: 136, distance: 68.5
click at [543, 136] on div "Members 4 users qq qwqw ott@qwt.ew admin shuvy ankor shuvyankor@gmail.com admin…" at bounding box center [628, 329] width 328 height 436
click at [556, 142] on p "4 users" at bounding box center [627, 142] width 302 height 12
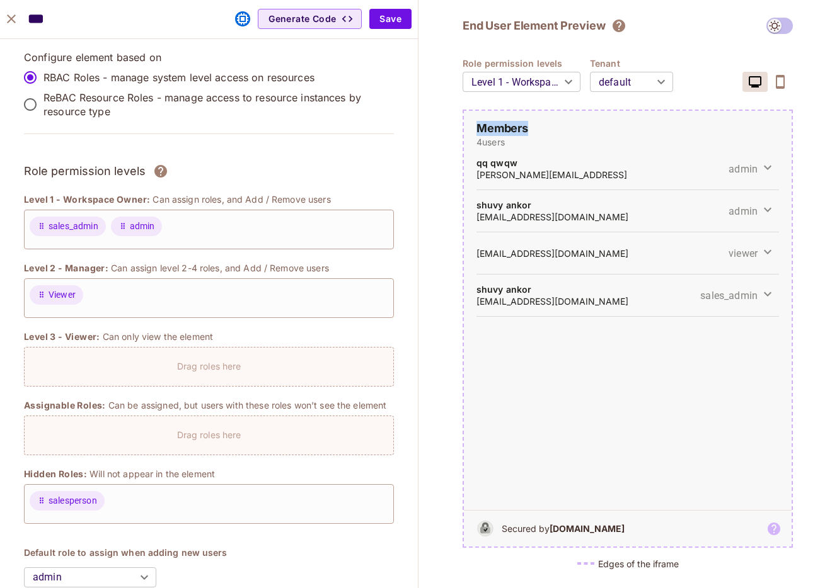
drag, startPoint x: 525, startPoint y: 127, endPoint x: 469, endPoint y: 127, distance: 56.7
click at [469, 127] on div "Members" at bounding box center [628, 128] width 328 height 15
click at [461, 104] on div at bounding box center [461, 104] width 0 height 0
click at [495, 134] on h2 "Members" at bounding box center [627, 128] width 302 height 15
drag, startPoint x: 483, startPoint y: 122, endPoint x: 586, endPoint y: 121, distance: 103.3
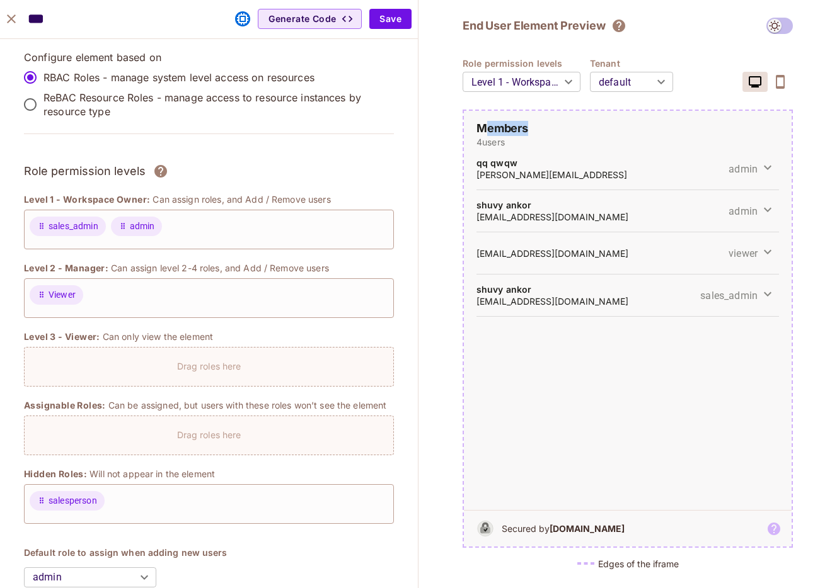
click at [587, 122] on h2 "Members" at bounding box center [627, 128] width 302 height 15
click at [525, 135] on h2 "Members" at bounding box center [627, 128] width 302 height 15
drag, startPoint x: 542, startPoint y: 130, endPoint x: 435, endPoint y: 129, distance: 106.5
click at [435, 129] on div "End User Element Preview Role permission levels Level 1 - Workspace Owner *****…" at bounding box center [627, 294] width 418 height 588
click at [426, 135] on div at bounding box center [426, 135] width 0 height 0
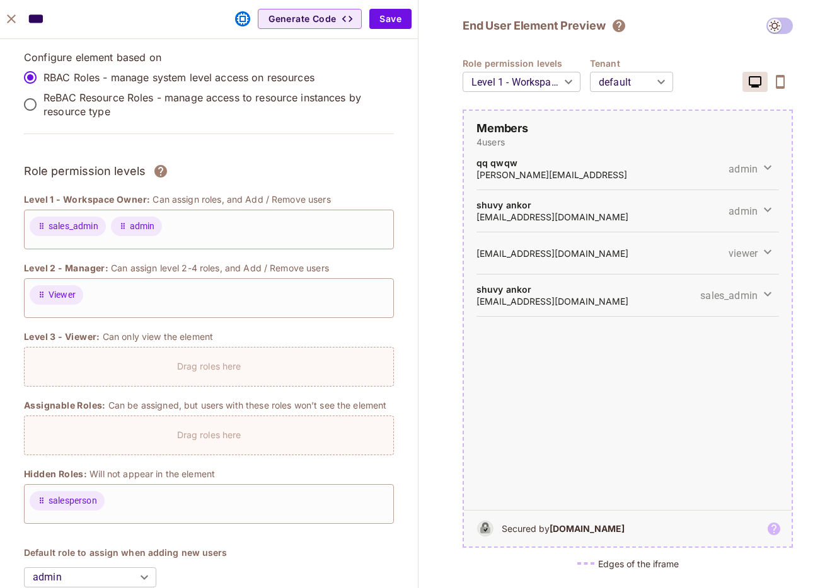
click at [534, 137] on p "4 users" at bounding box center [627, 142] width 302 height 12
drag, startPoint x: 532, startPoint y: 130, endPoint x: 478, endPoint y: 123, distance: 55.3
click at [477, 123] on h2 "Members" at bounding box center [627, 128] width 302 height 15
click at [469, 104] on div at bounding box center [469, 104] width 0 height 0
click at [479, 115] on div "Members 4 users qq qwqw ott@qwt.ew admin shuvy ankor shuvyankor@gmail.com admin…" at bounding box center [628, 329] width 328 height 436
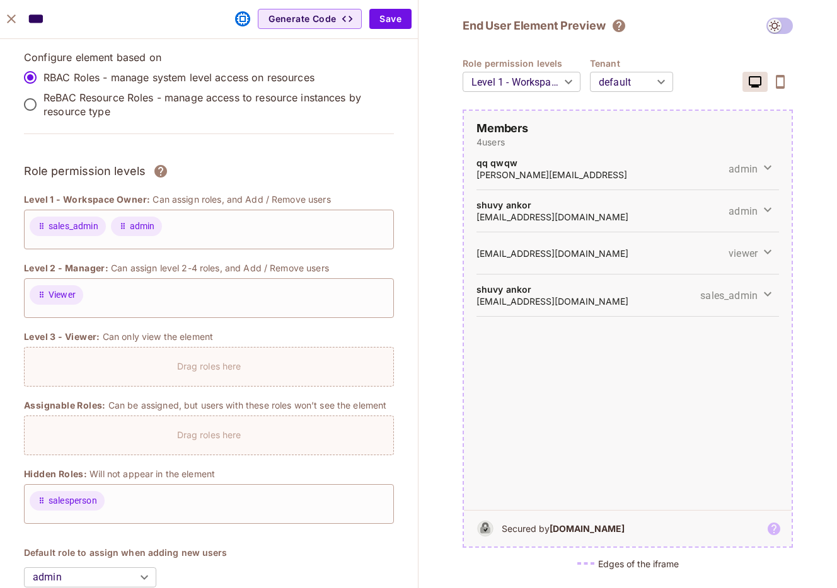
click at [438, 147] on div "End User Element Preview Role permission levels Level 1 - Workspace Owner *****…" at bounding box center [627, 294] width 418 height 588
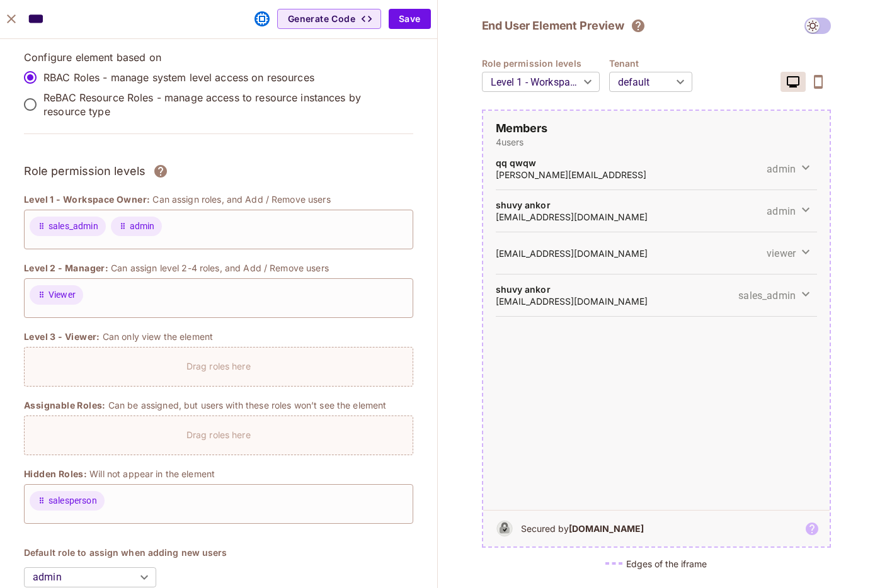
click at [874, 338] on div "End User Element Preview Role permission levels Level 1 - Workspace Owner *****…" at bounding box center [657, 294] width 438 height 588
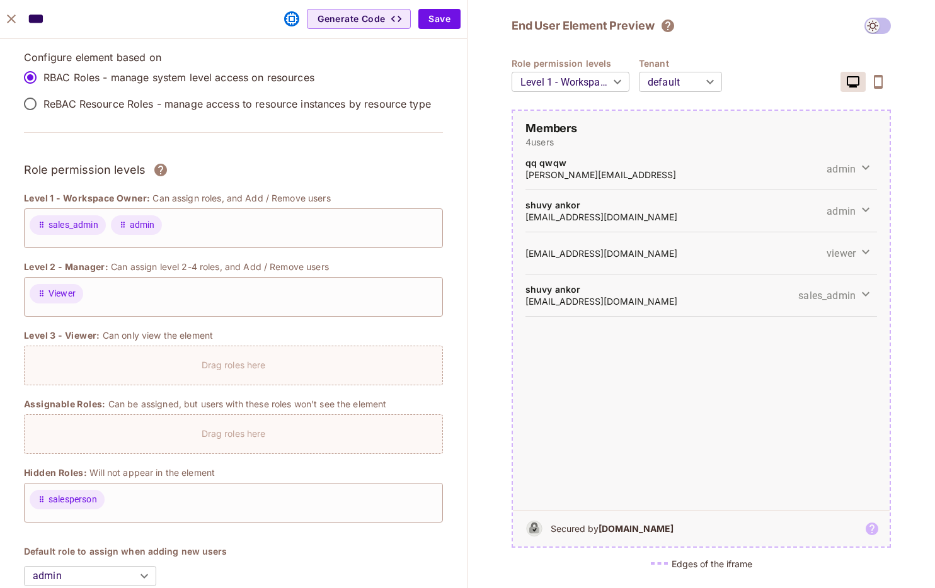
click at [508, 174] on div "End User Element Preview Role permission levels Level 1 - Workspace Owner *****…" at bounding box center [700, 294] width 467 height 588
click at [457, 16] on button "Save" at bounding box center [439, 19] width 42 height 20
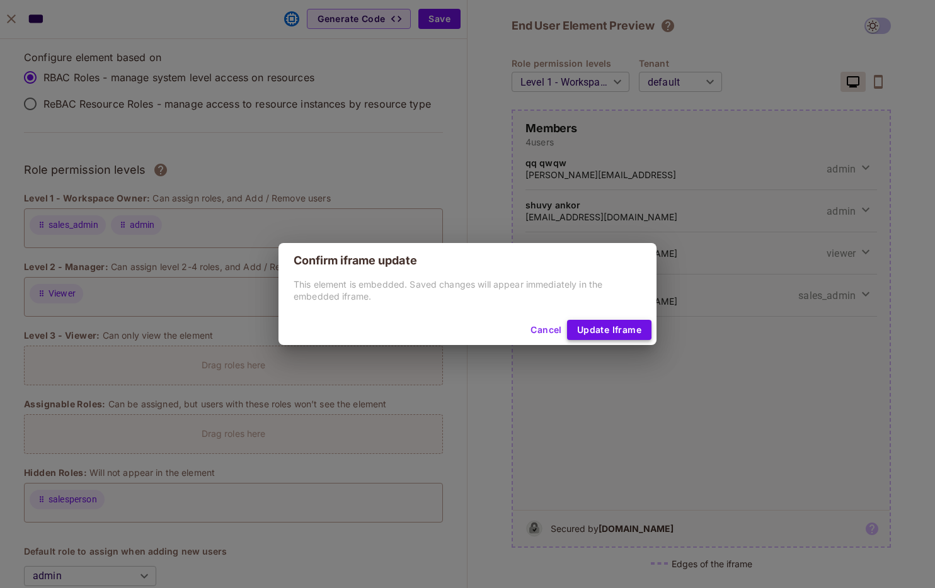
click at [631, 331] on button "Update Iframe" at bounding box center [609, 330] width 84 height 20
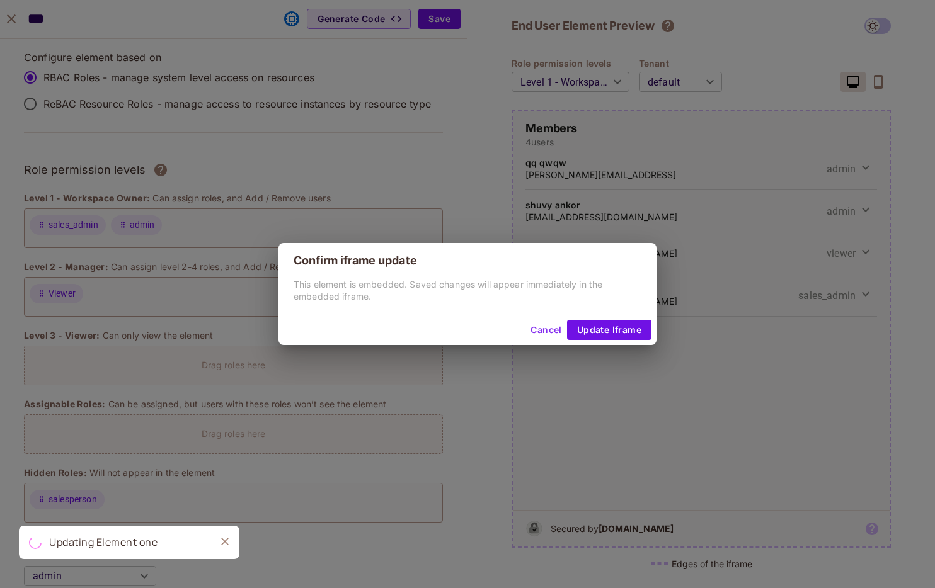
type input "*******"
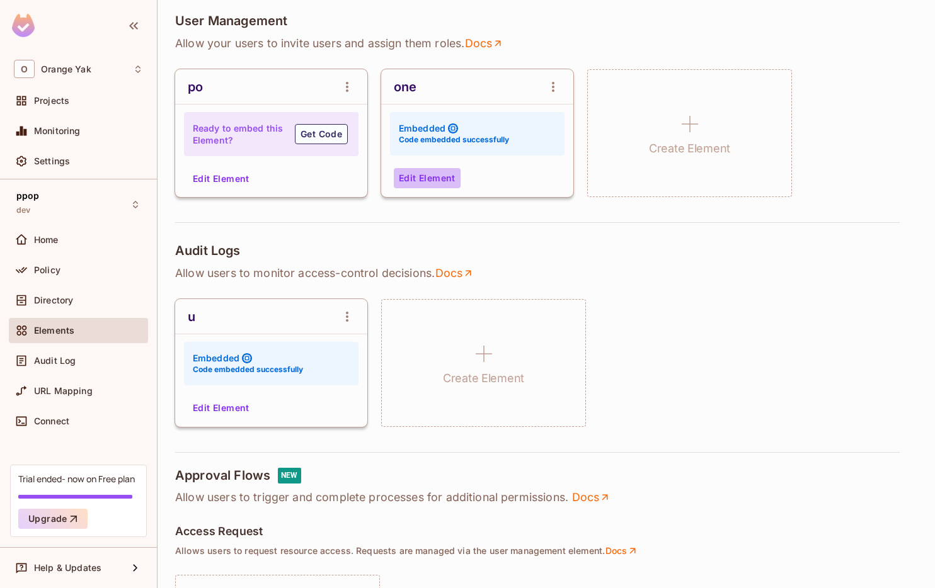
click at [437, 181] on button "Edit Element" at bounding box center [427, 178] width 67 height 20
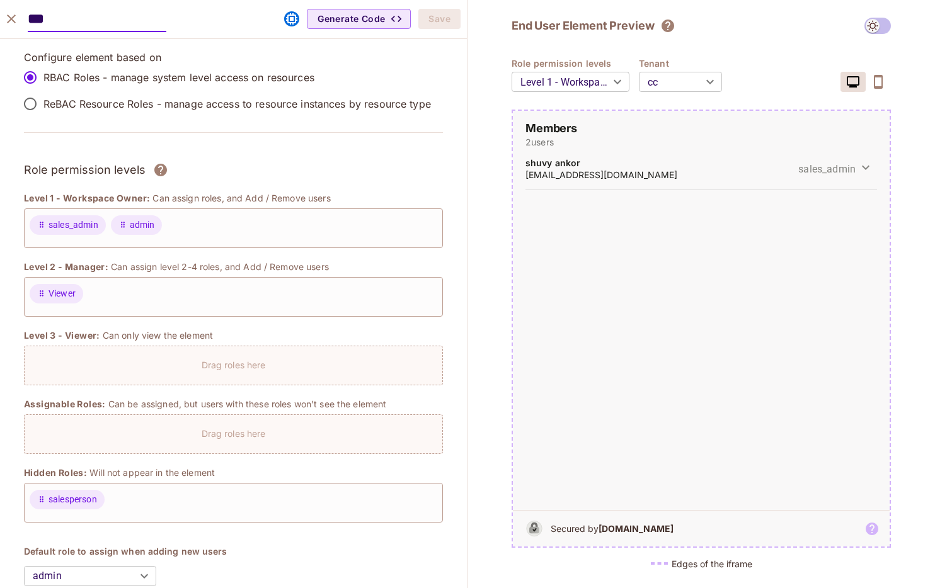
click at [664, 80] on body "O Orange Yak Projects Monitoring Settings ppop dev Home Policy Directory Elemen…" at bounding box center [467, 294] width 935 height 588
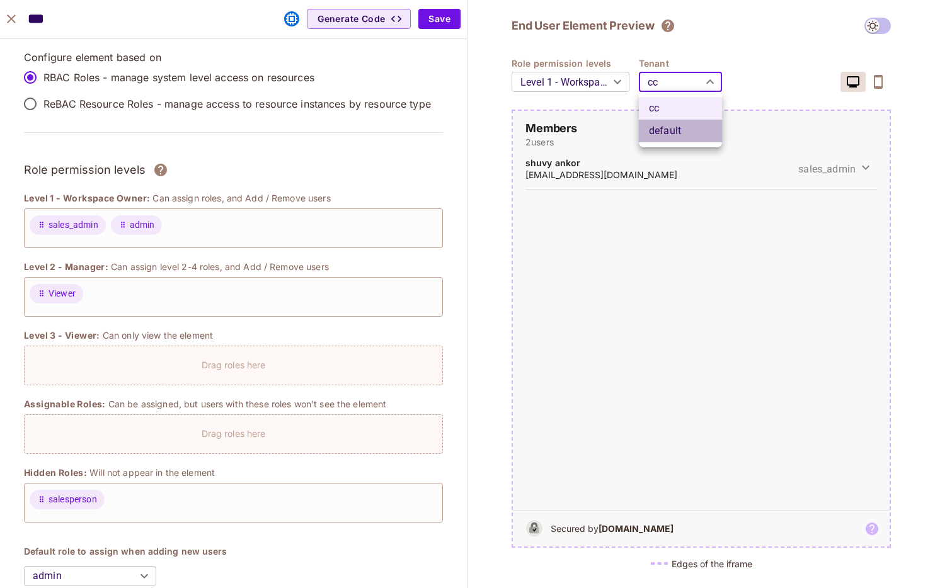
click at [662, 127] on li "default" at bounding box center [680, 131] width 83 height 23
type input "*******"
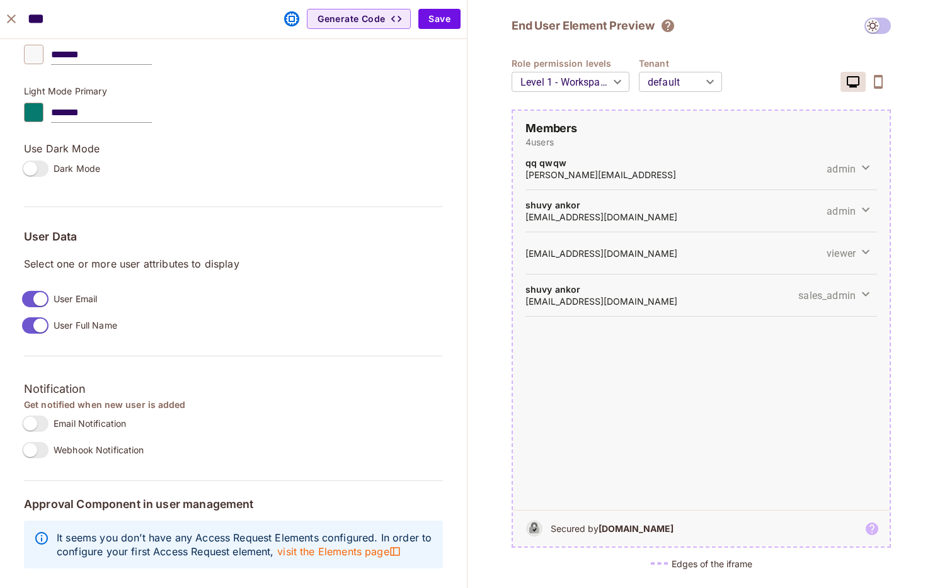
scroll to position [0, 0]
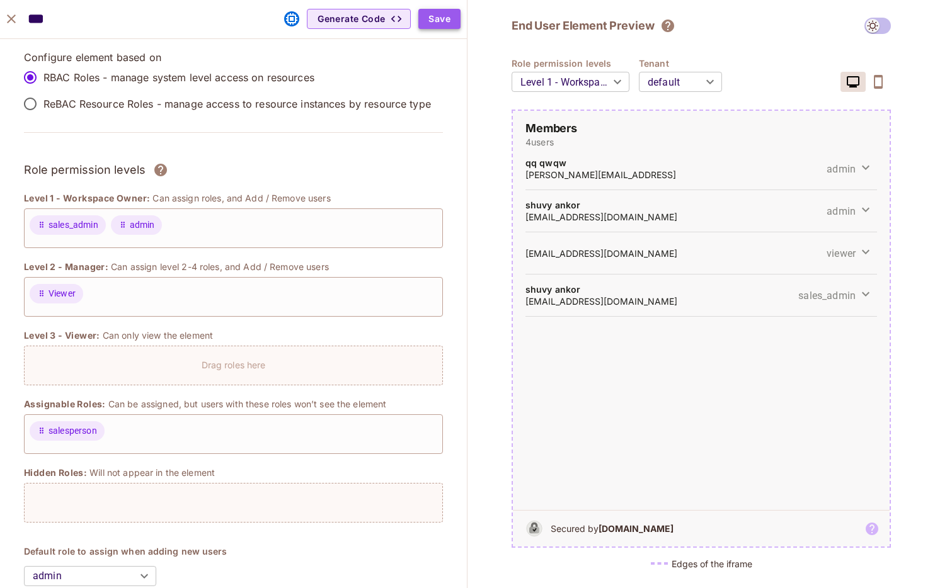
click at [455, 21] on button "Save" at bounding box center [439, 19] width 42 height 20
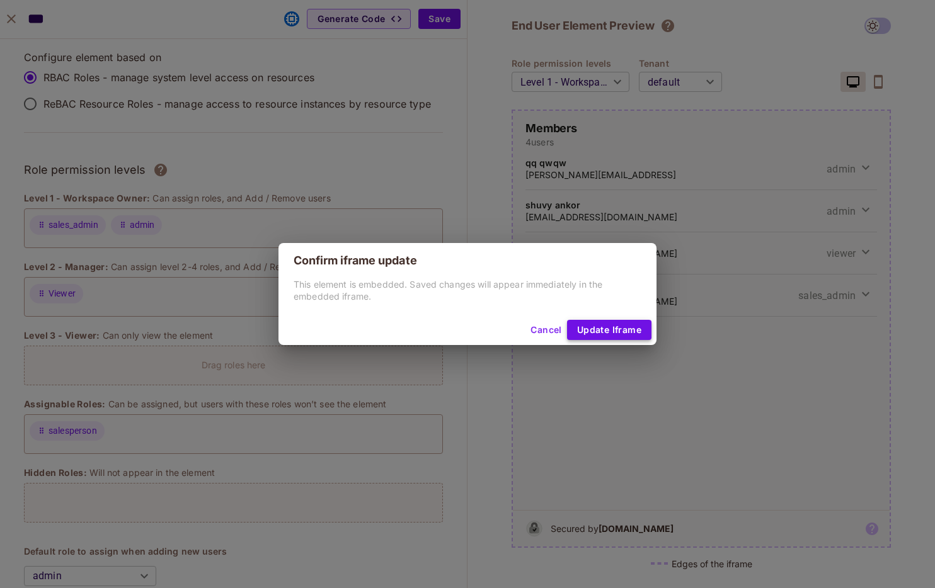
click at [598, 336] on button "Update Iframe" at bounding box center [609, 330] width 84 height 20
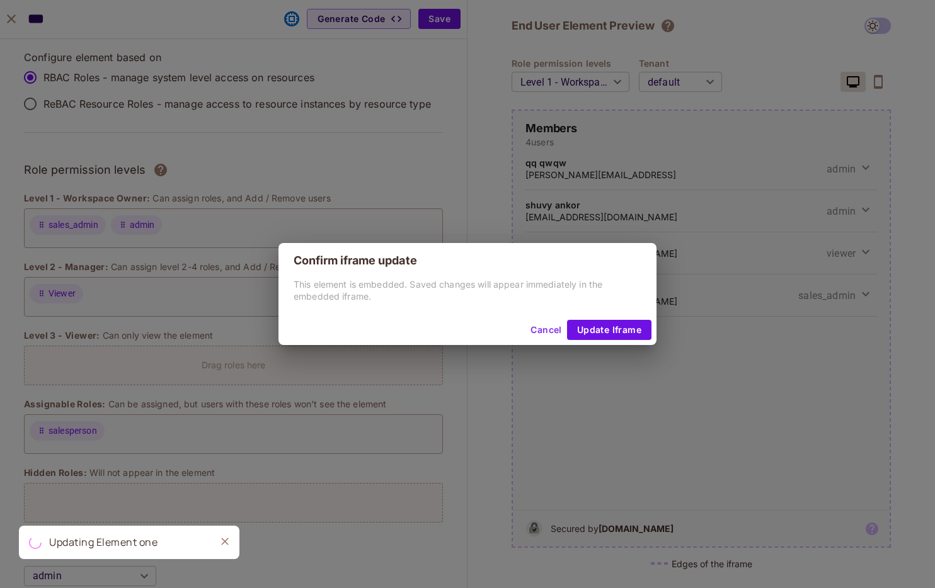
type input "*******"
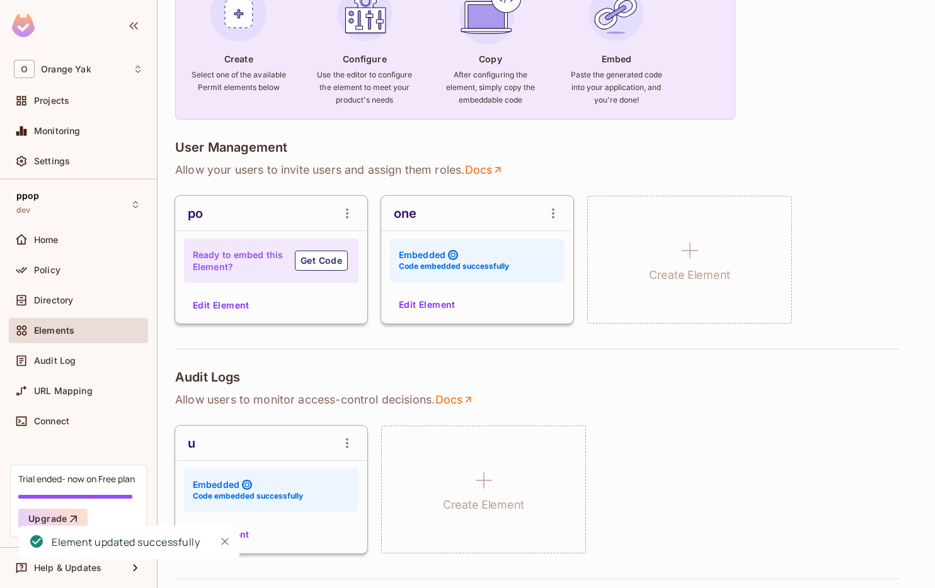
scroll to position [118, 0]
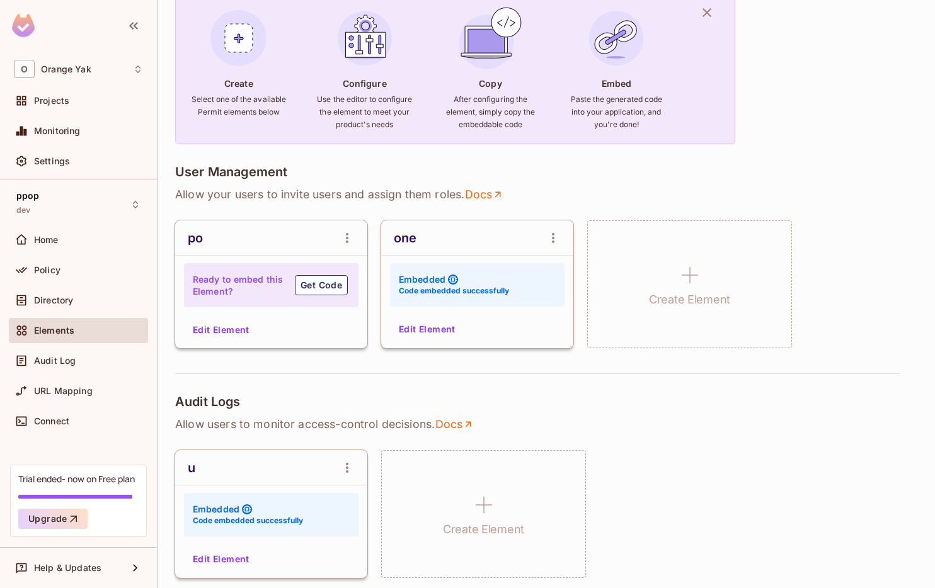
click at [432, 323] on button "Edit Element" at bounding box center [427, 329] width 67 height 20
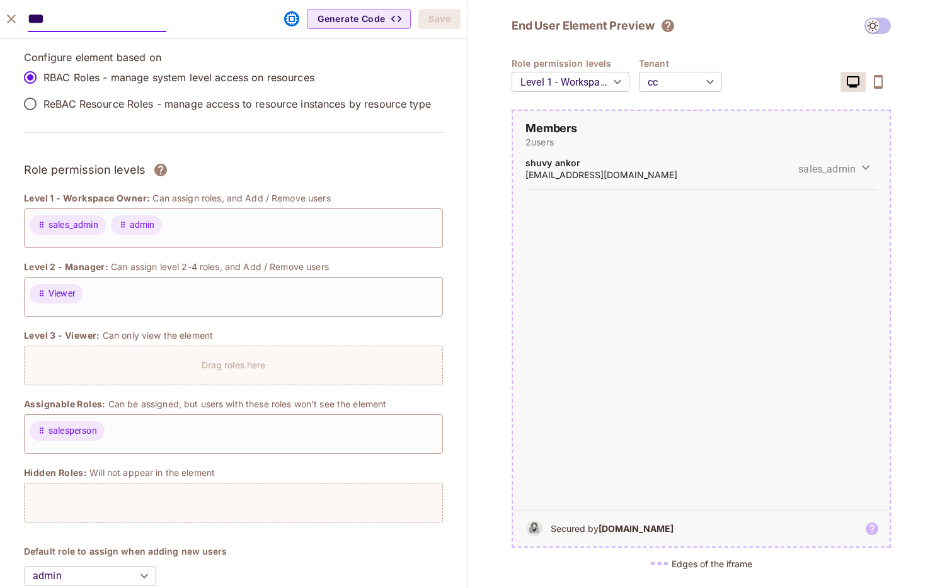
scroll to position [1, 0]
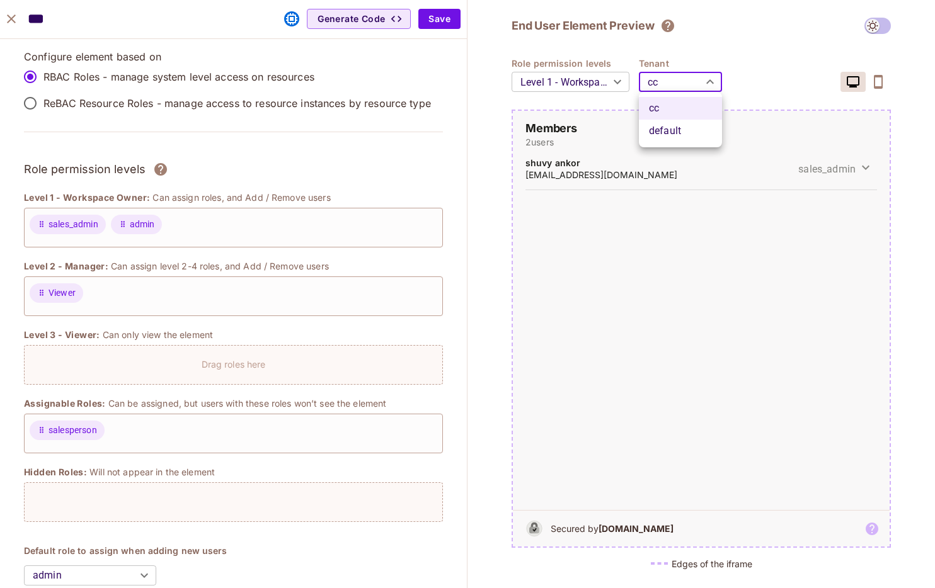
click at [685, 85] on body "O Orange Yak Projects Monitoring Settings ppop dev Home Policy Directory Elemen…" at bounding box center [467, 294] width 935 height 588
click at [681, 133] on li "default" at bounding box center [680, 131] width 83 height 23
type input "*******"
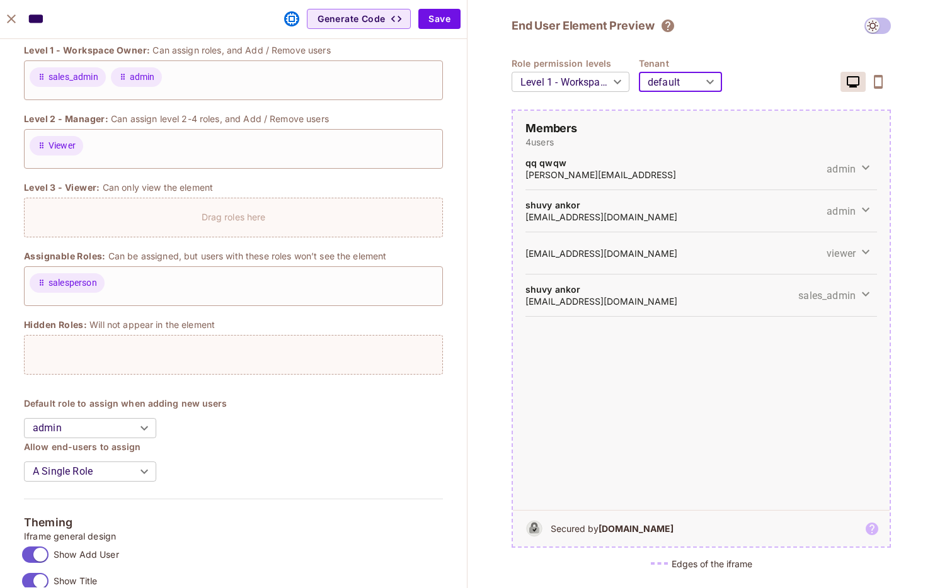
scroll to position [0, 0]
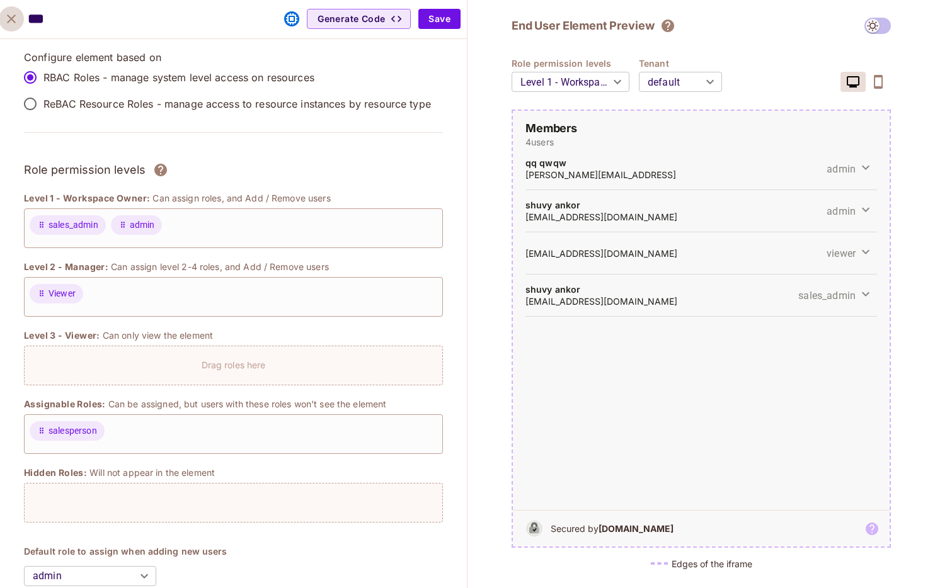
click at [12, 25] on icon "close" at bounding box center [11, 18] width 15 height 15
type input "*******"
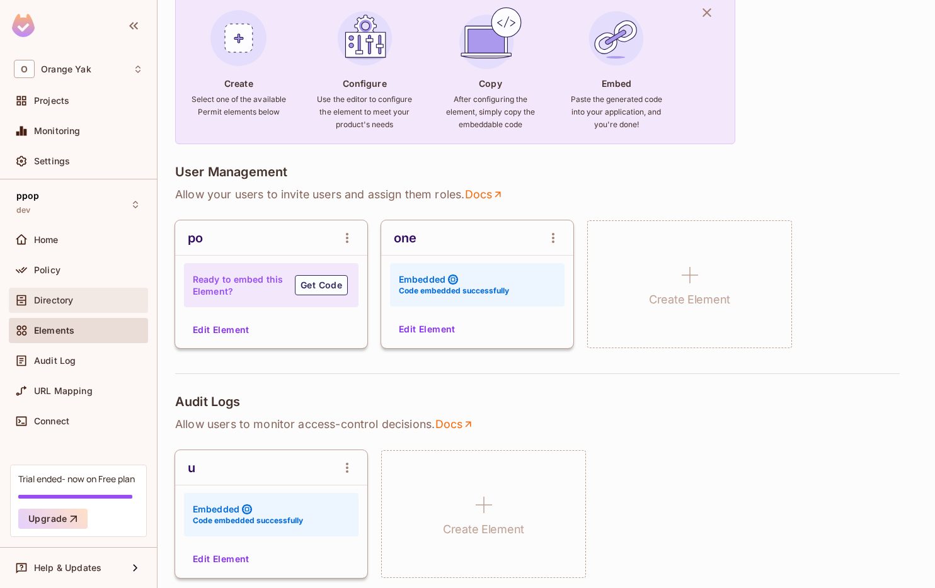
click at [80, 306] on div "Directory" at bounding box center [78, 300] width 129 height 15
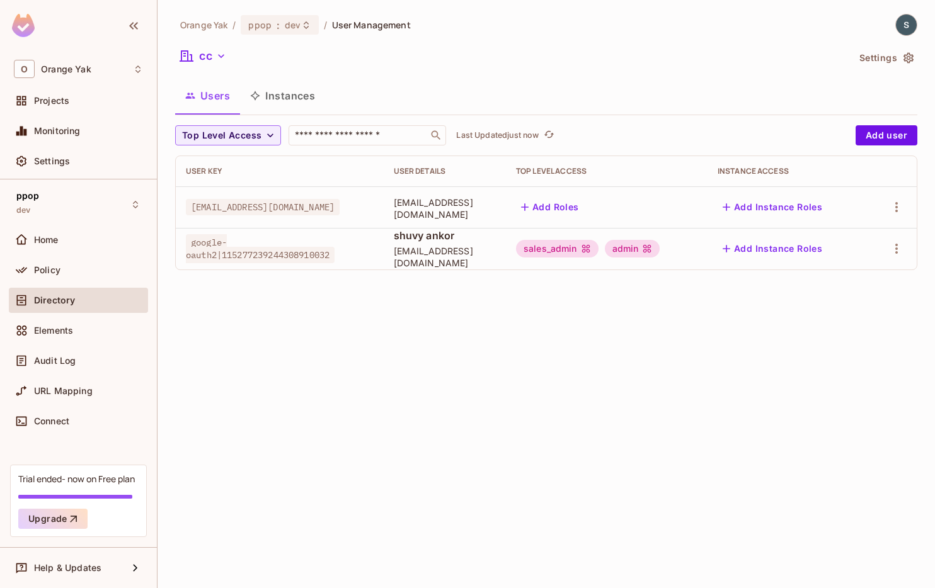
click at [334, 256] on span "google-oauth2|115277239244308910032" at bounding box center [260, 248] width 149 height 29
click at [893, 134] on button "Add user" at bounding box center [886, 135] width 62 height 20
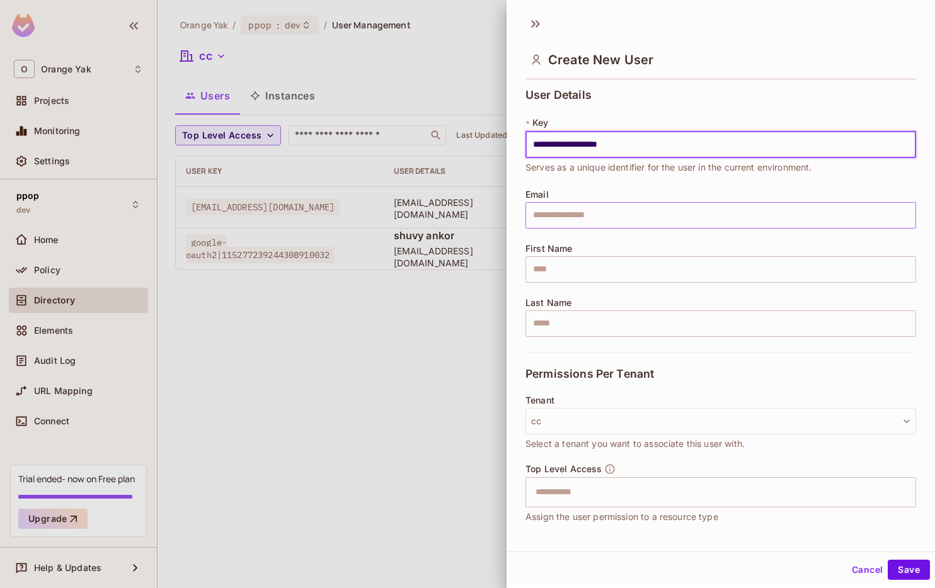
type input "**********"
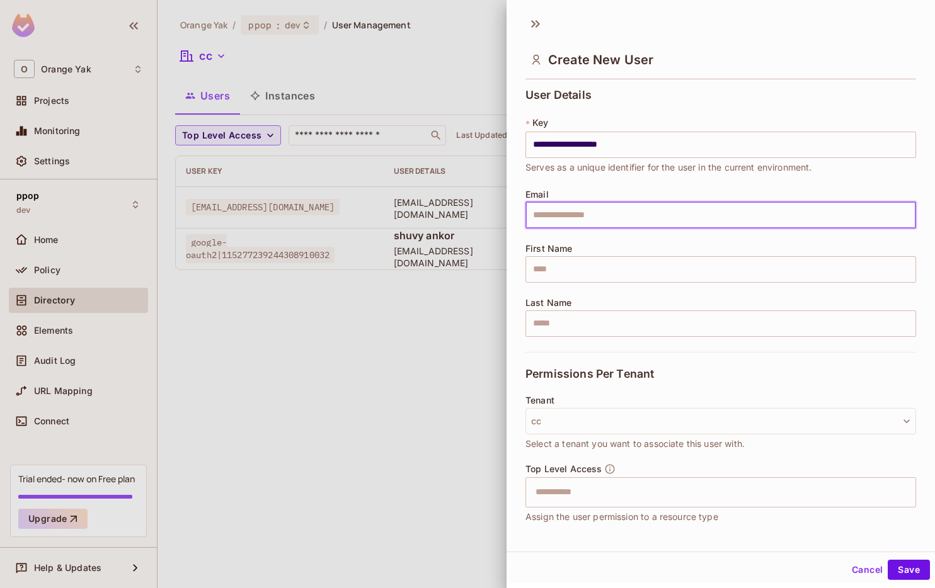
click at [636, 222] on input "text" at bounding box center [720, 215] width 391 height 26
paste input "**********"
type input "**********"
click at [617, 284] on div "**********" at bounding box center [720, 220] width 391 height 263
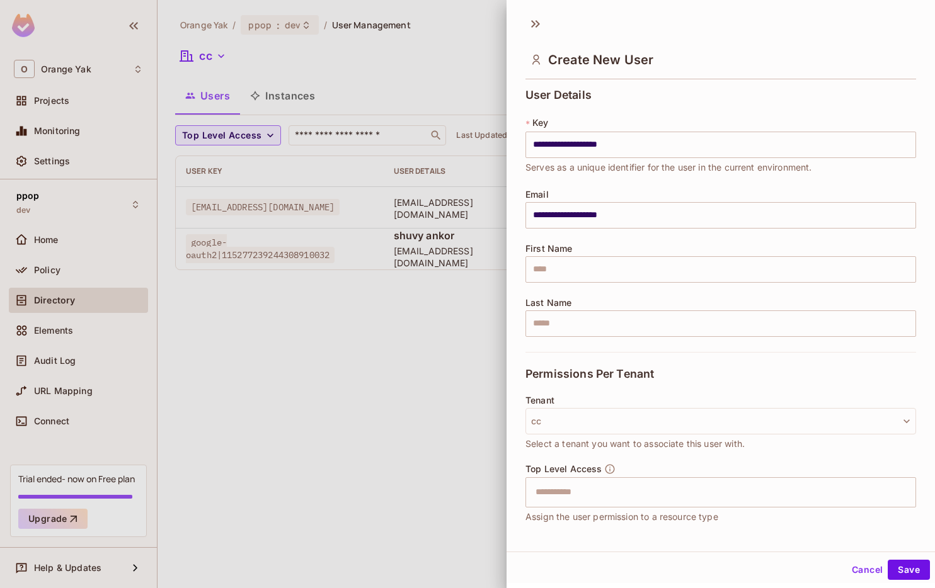
click at [617, 251] on div "First Name ​" at bounding box center [720, 263] width 391 height 39
click at [616, 258] on input "text" at bounding box center [720, 269] width 391 height 26
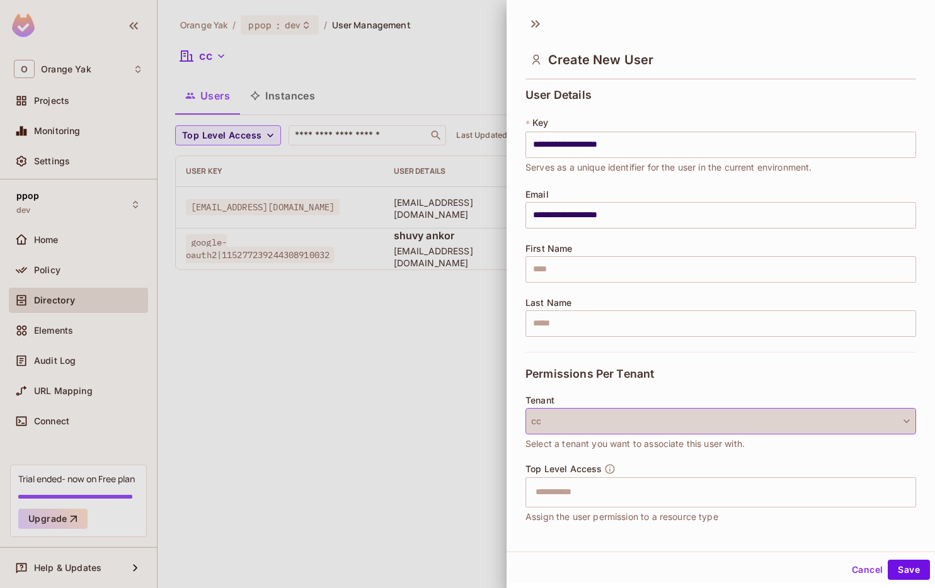
click at [609, 412] on button "cc" at bounding box center [720, 421] width 391 height 26
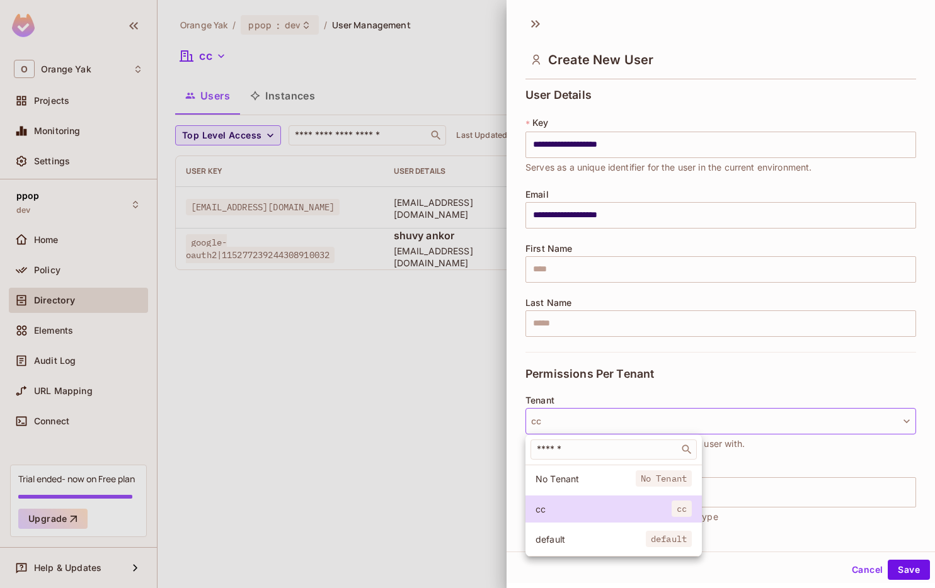
click at [586, 529] on li "default default" at bounding box center [613, 539] width 176 height 27
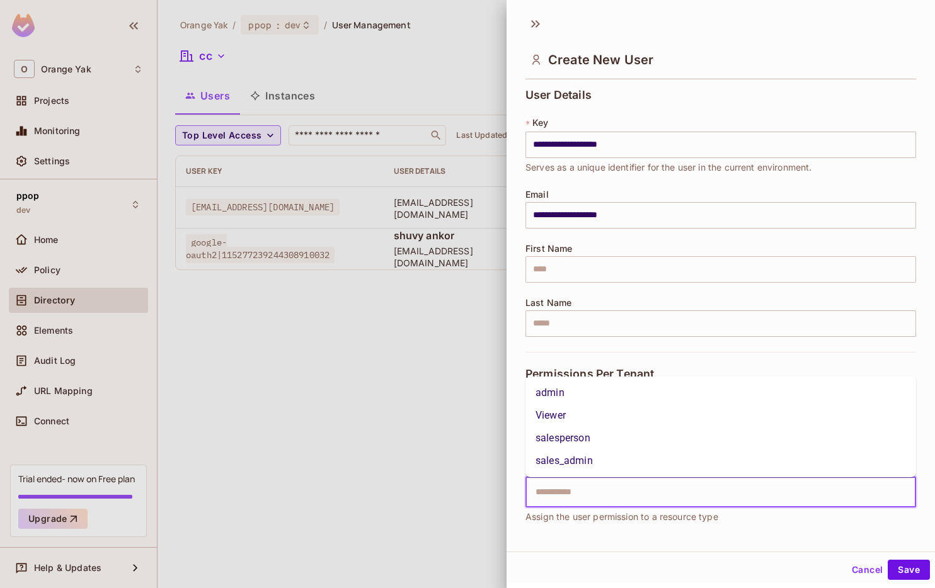
click at [605, 488] on input "text" at bounding box center [709, 492] width 363 height 25
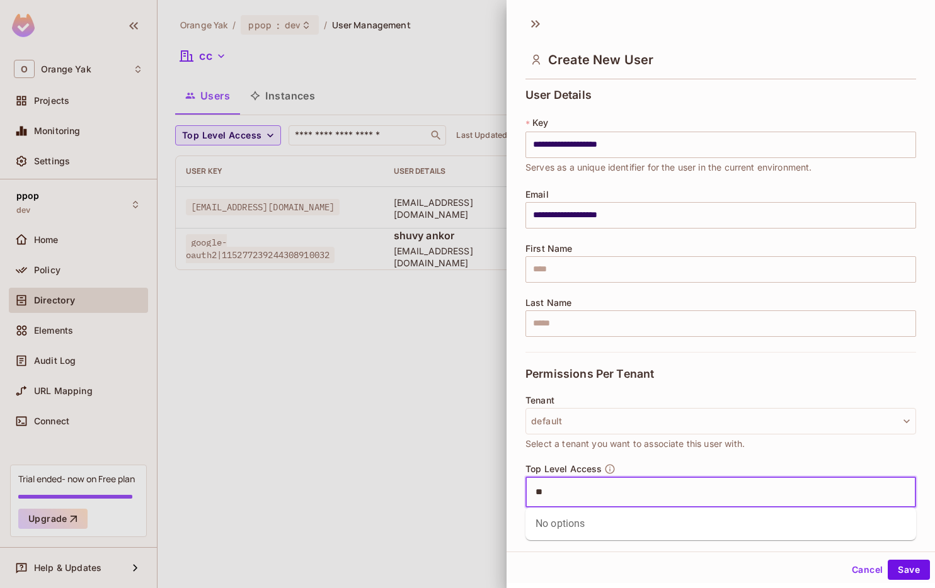
type input "*"
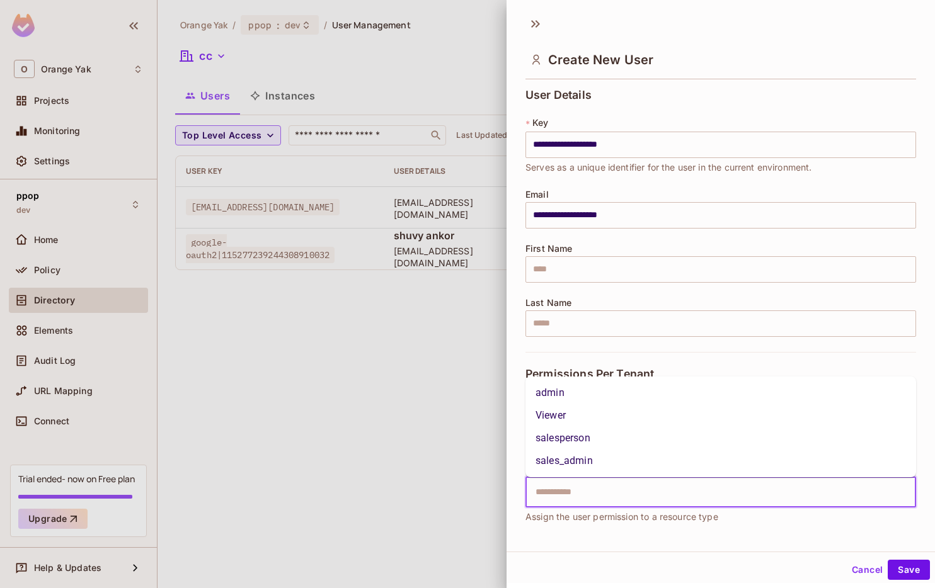
type input "*"
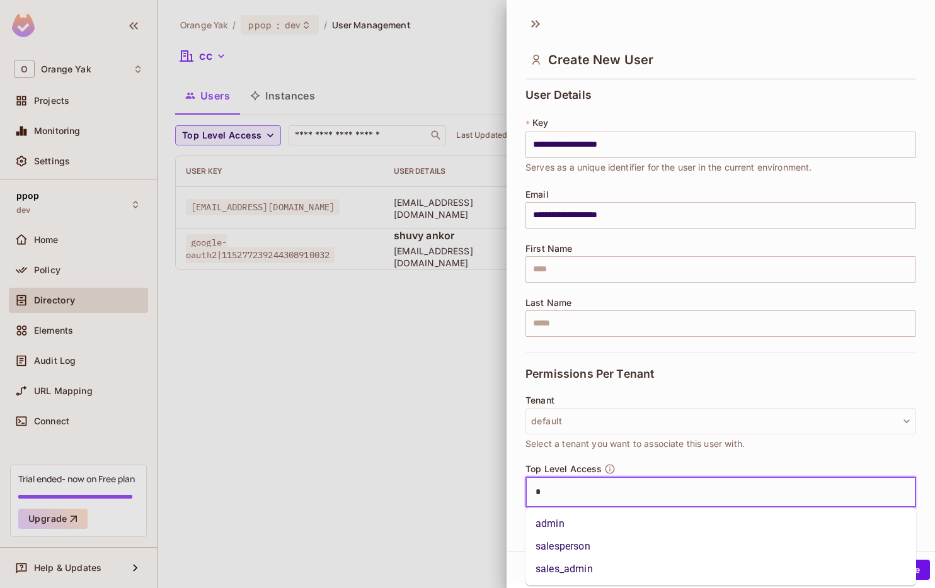
click at [587, 522] on li "admin" at bounding box center [720, 524] width 391 height 23
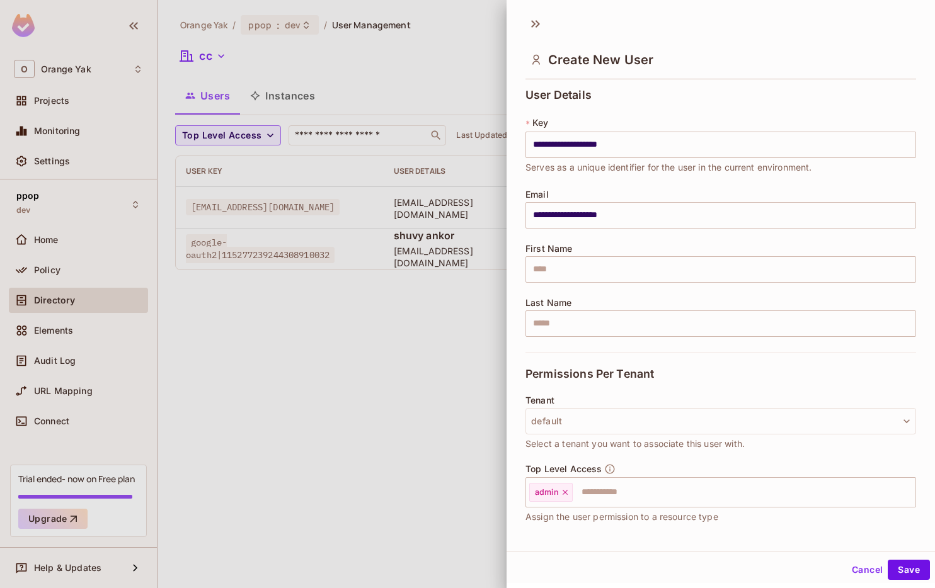
click at [584, 530] on div "Top Level Access admin ​ Assign the user permission to a resource type" at bounding box center [720, 500] width 391 height 73
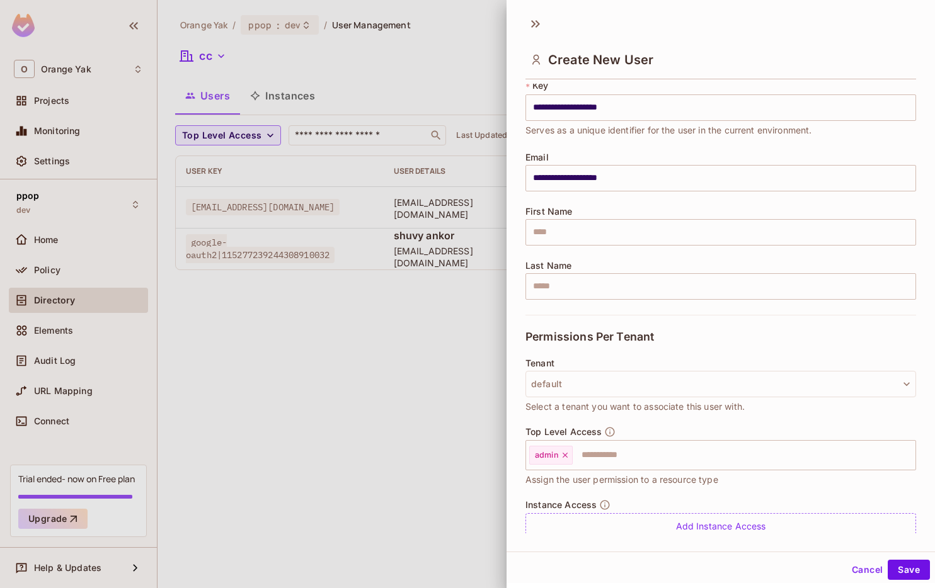
scroll to position [82, 0]
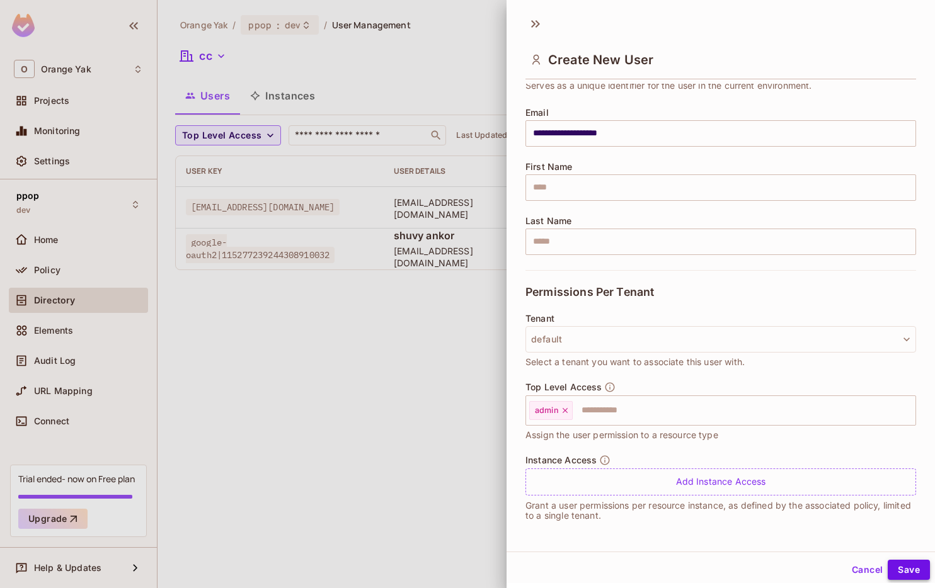
click at [904, 576] on button "Save" at bounding box center [909, 570] width 42 height 20
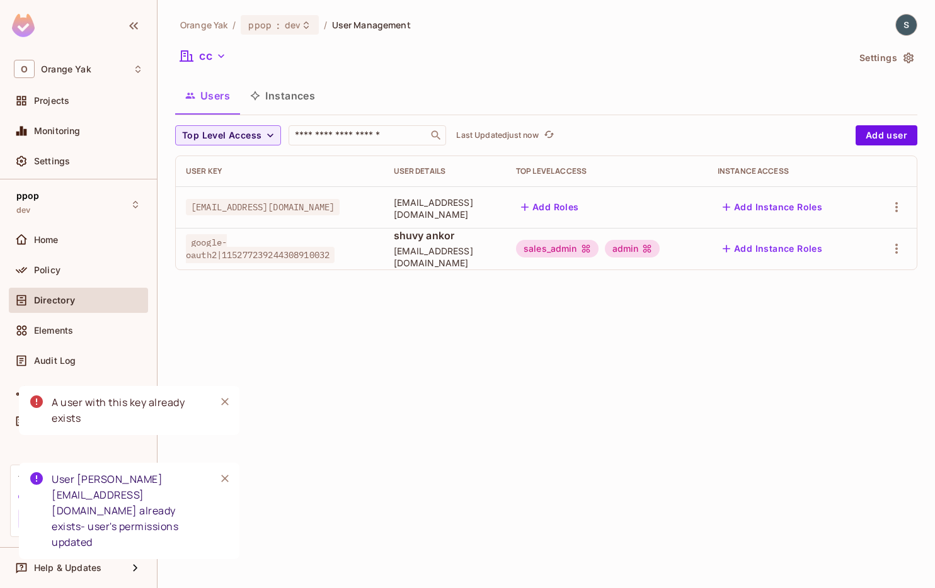
click at [438, 408] on div "Orange Yak / ppop : dev / User Management cc Settings Users Instances Top Level…" at bounding box center [545, 294] width 777 height 588
click at [341, 232] on td "google-oauth2|115277239244308910032" at bounding box center [280, 249] width 208 height 42
click at [392, 247] on td "shuvy ankor shuvyan@gmail.com" at bounding box center [445, 249] width 122 height 42
click at [893, 248] on icon "button" at bounding box center [896, 248] width 15 height 15
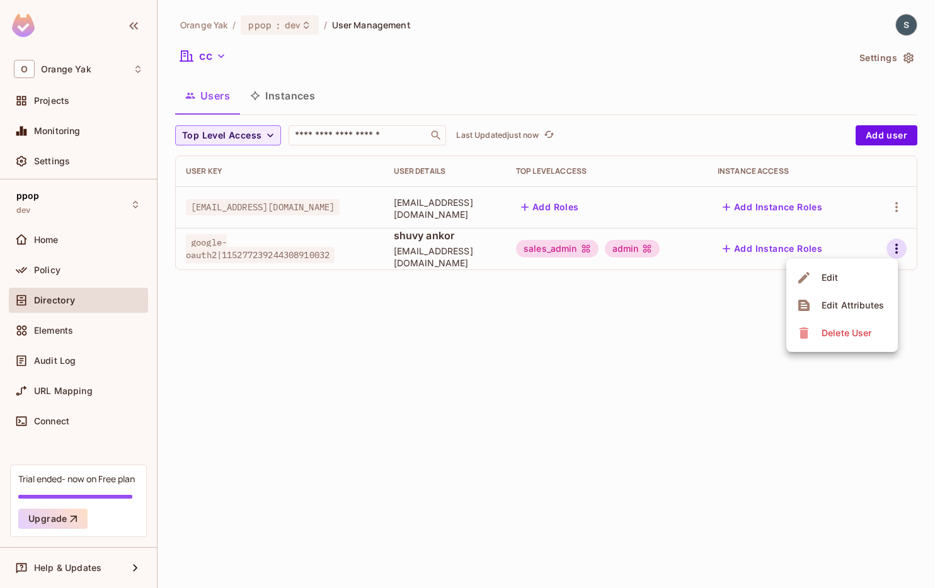
click at [859, 339] on div "Delete User" at bounding box center [846, 333] width 50 height 13
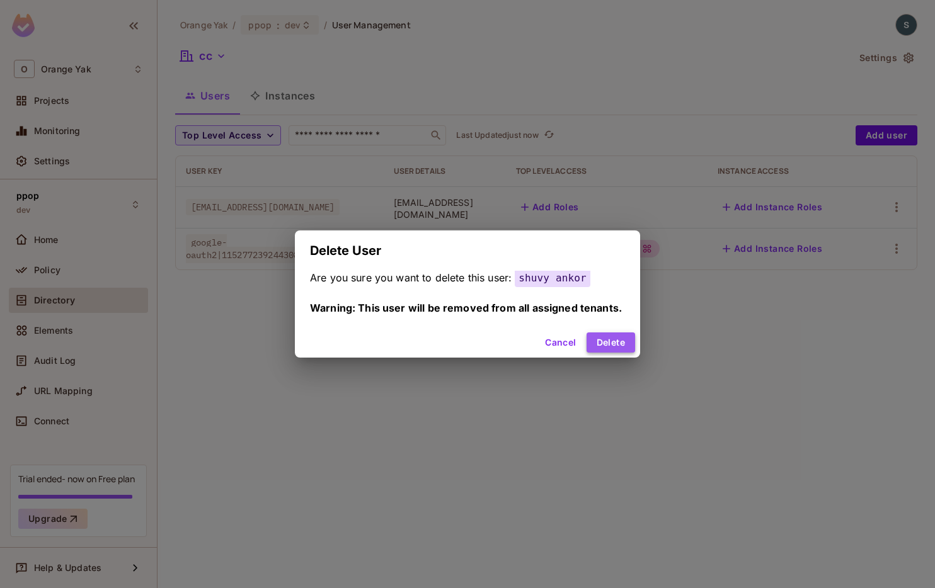
click at [612, 346] on button "Delete" at bounding box center [610, 343] width 49 height 20
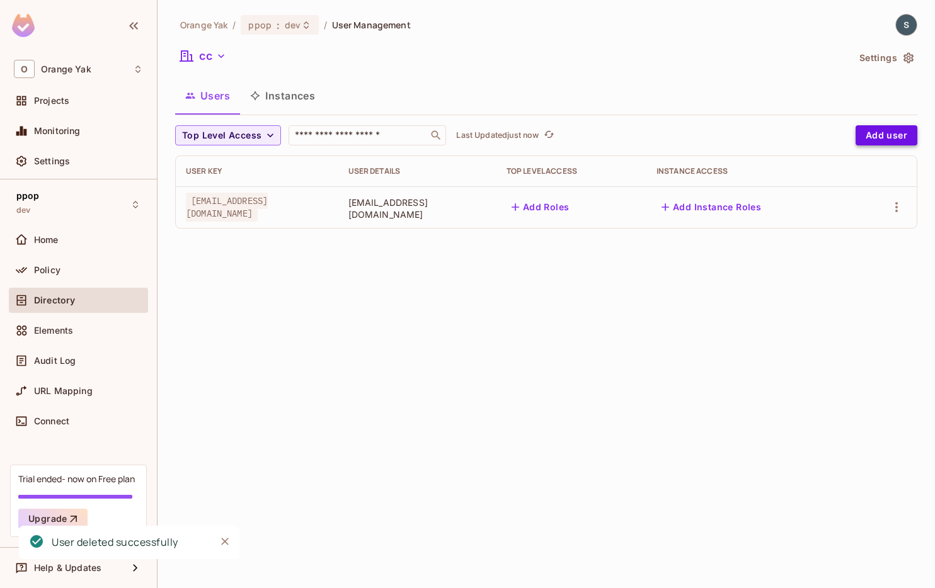
click at [893, 130] on button "Add user" at bounding box center [886, 135] width 62 height 20
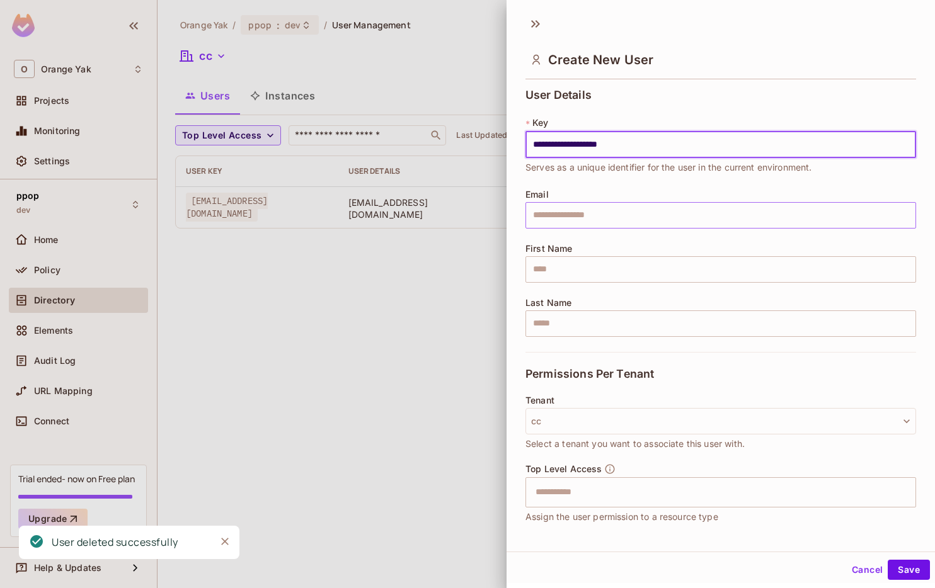
type input "**********"
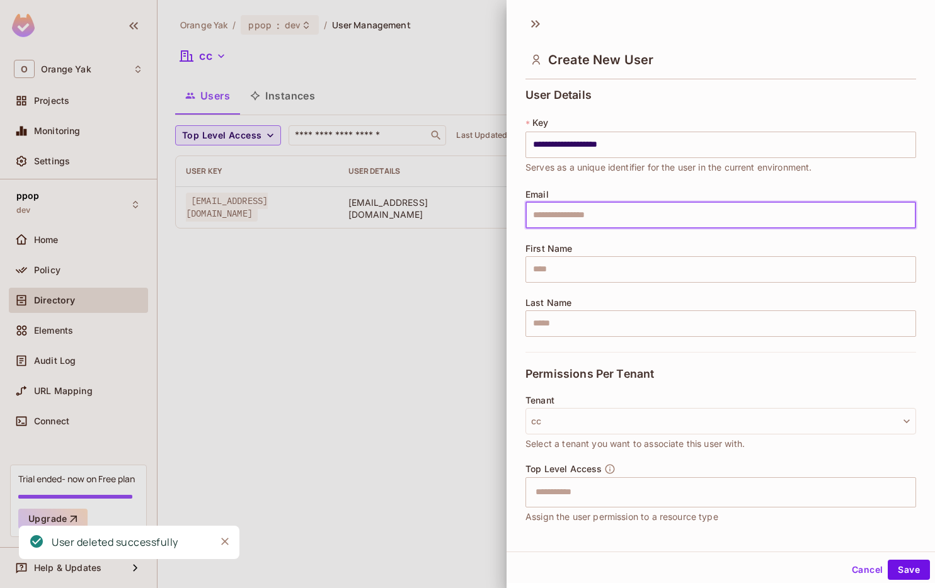
click at [748, 202] on input "text" at bounding box center [720, 215] width 391 height 26
paste input "**********"
type input "**********"
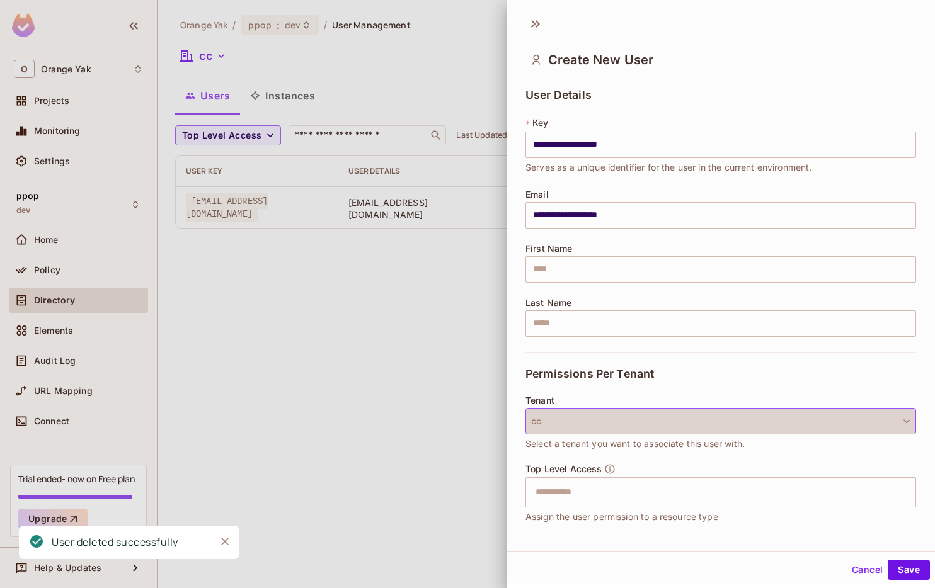
click at [619, 430] on button "cc" at bounding box center [720, 421] width 391 height 26
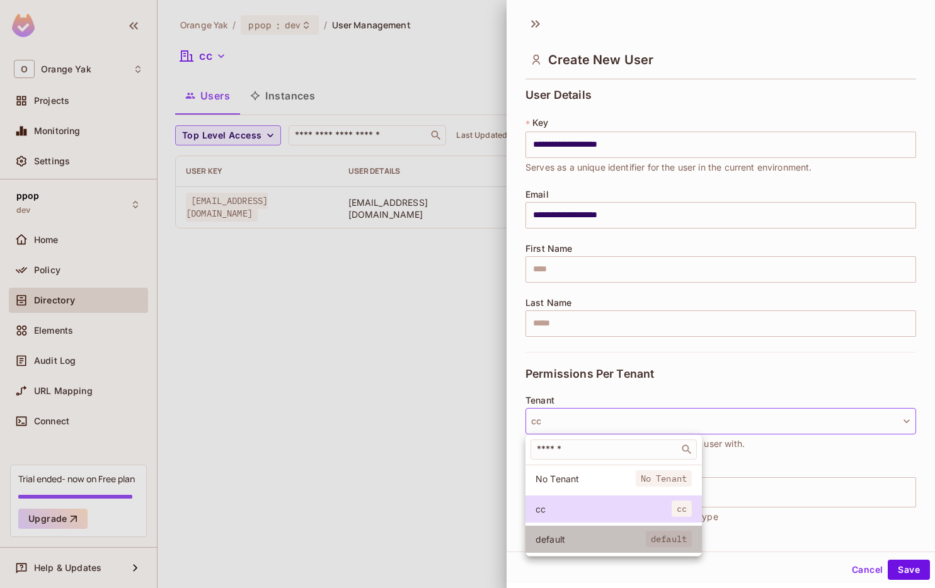
click at [595, 537] on span "default" at bounding box center [590, 540] width 110 height 12
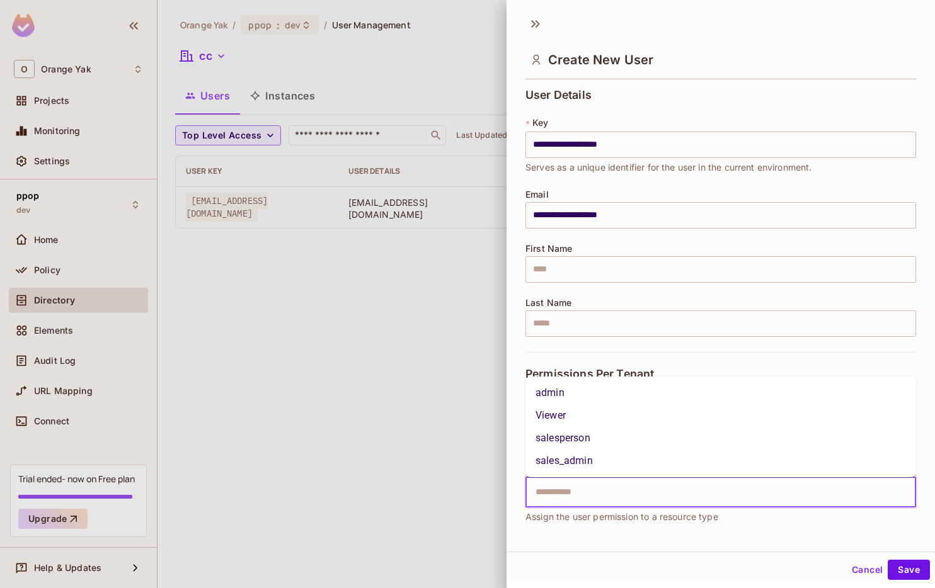
click at [641, 502] on input "text" at bounding box center [709, 492] width 363 height 25
click at [640, 394] on li "admin" at bounding box center [720, 393] width 391 height 23
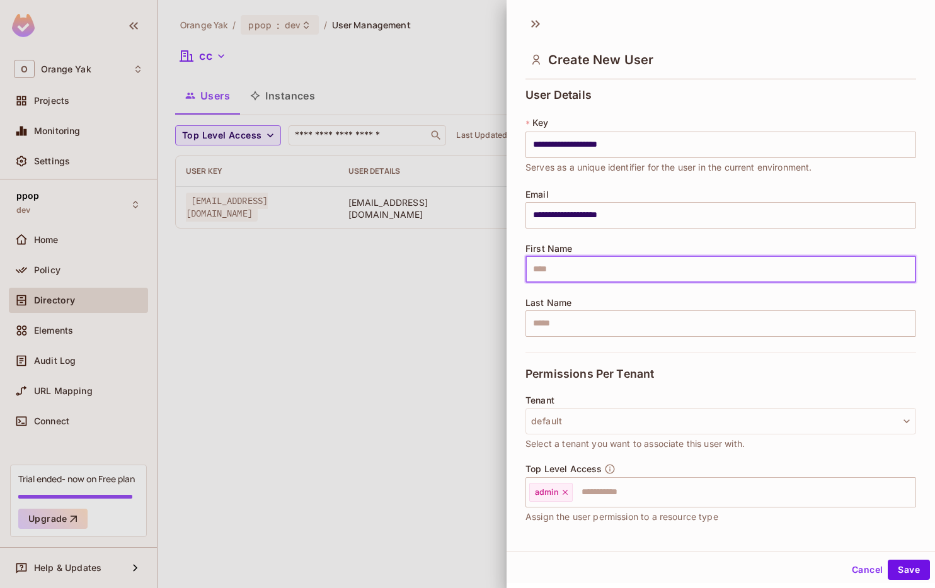
click at [662, 262] on input "text" at bounding box center [720, 269] width 391 height 26
type input "*****"
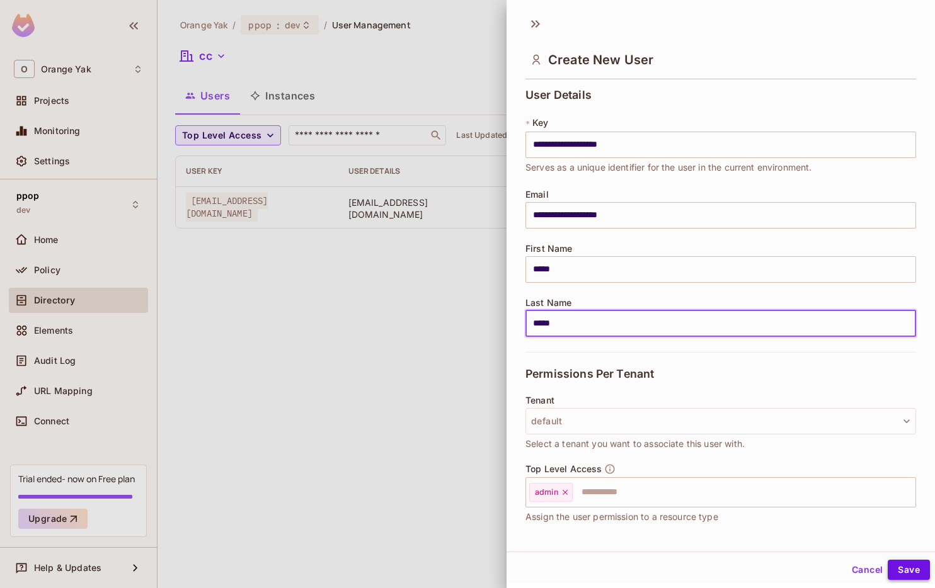
type input "*****"
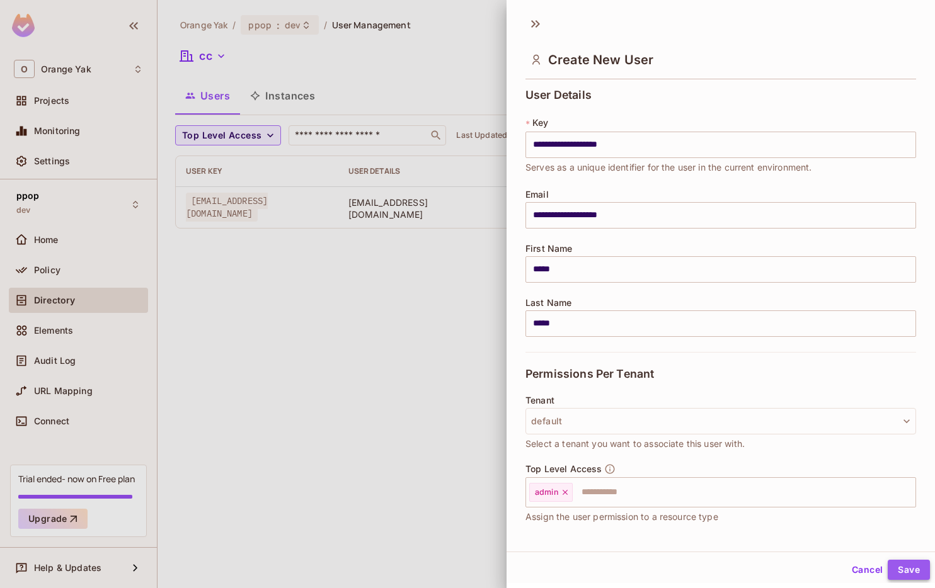
click at [904, 573] on button "Save" at bounding box center [909, 570] width 42 height 20
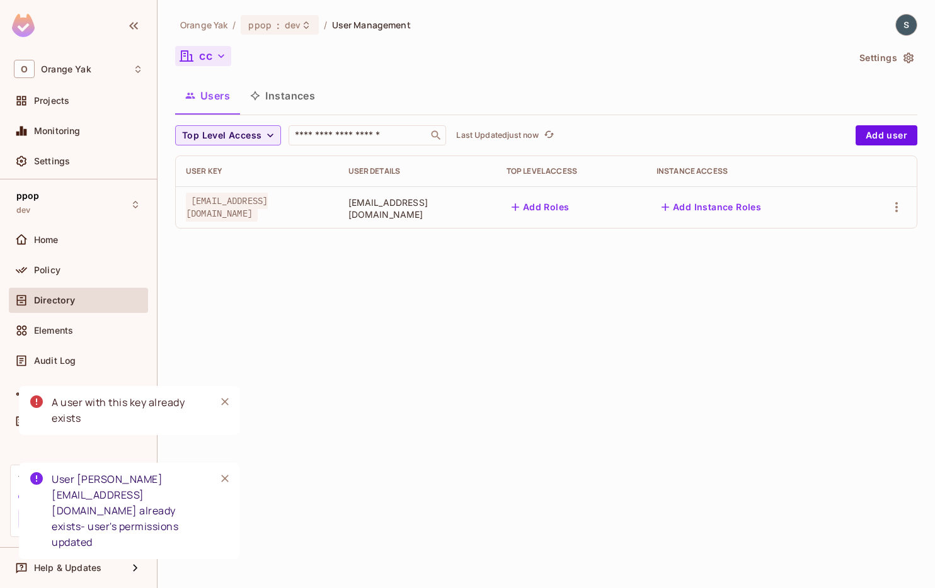
click at [224, 59] on icon "button" at bounding box center [221, 56] width 13 height 13
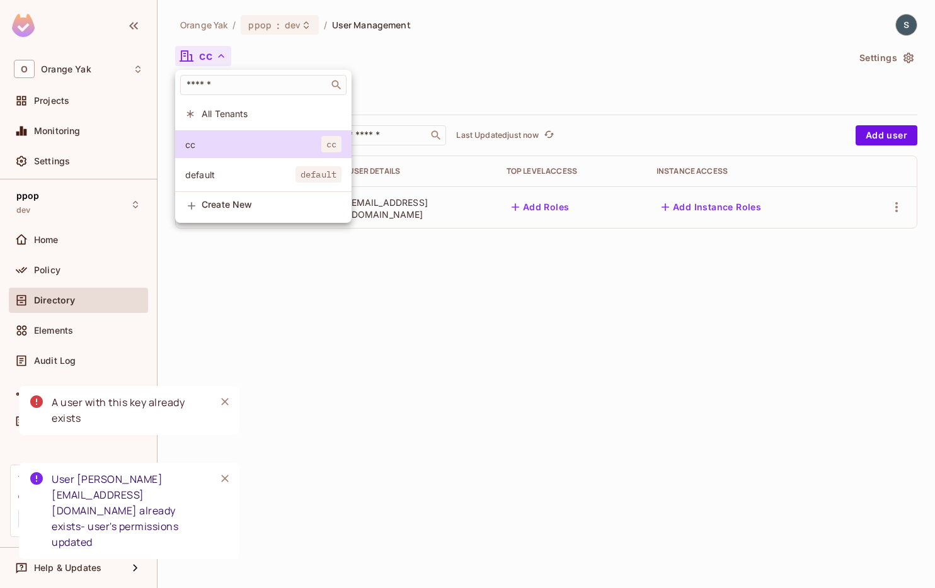
click at [212, 167] on li "default default" at bounding box center [263, 174] width 176 height 27
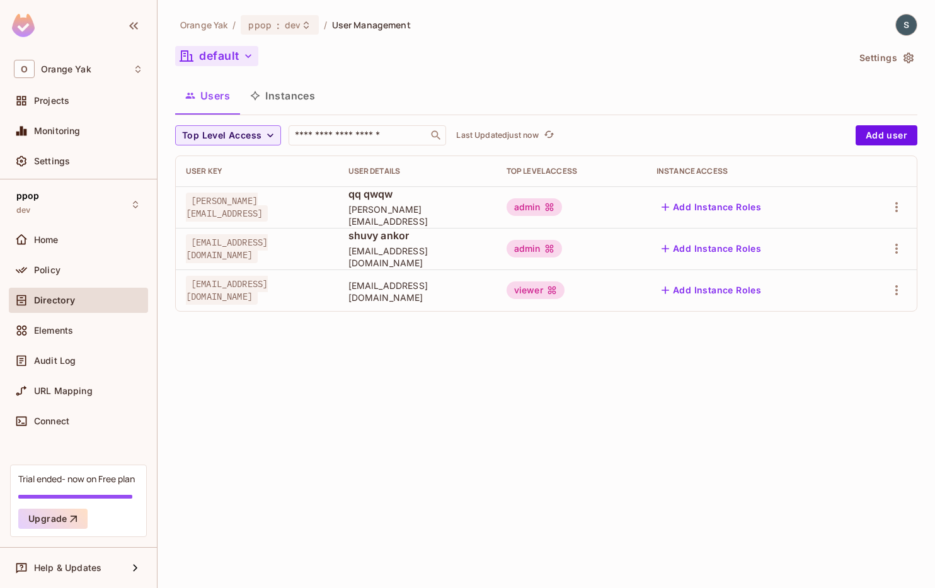
click at [517, 367] on div "Orange Yak / ppop : dev / User Management default Settings Users Instances Top …" at bounding box center [545, 294] width 777 height 588
drag, startPoint x: 191, startPoint y: 248, endPoint x: 308, endPoint y: 258, distance: 117.6
click at [308, 258] on td "shuvyankor@gmail.com" at bounding box center [257, 249] width 163 height 42
click at [275, 396] on div "Orange Yak / ppop : dev / User Management default Settings Users Instances Top …" at bounding box center [545, 294] width 777 height 588
click at [66, 334] on span "Elements" at bounding box center [53, 331] width 39 height 10
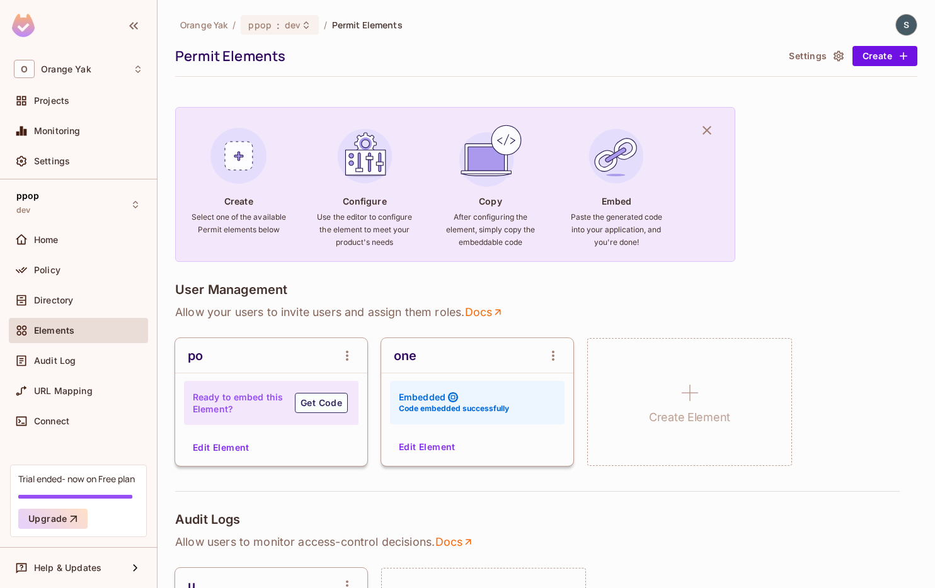
click at [428, 455] on button "Edit Element" at bounding box center [427, 447] width 67 height 20
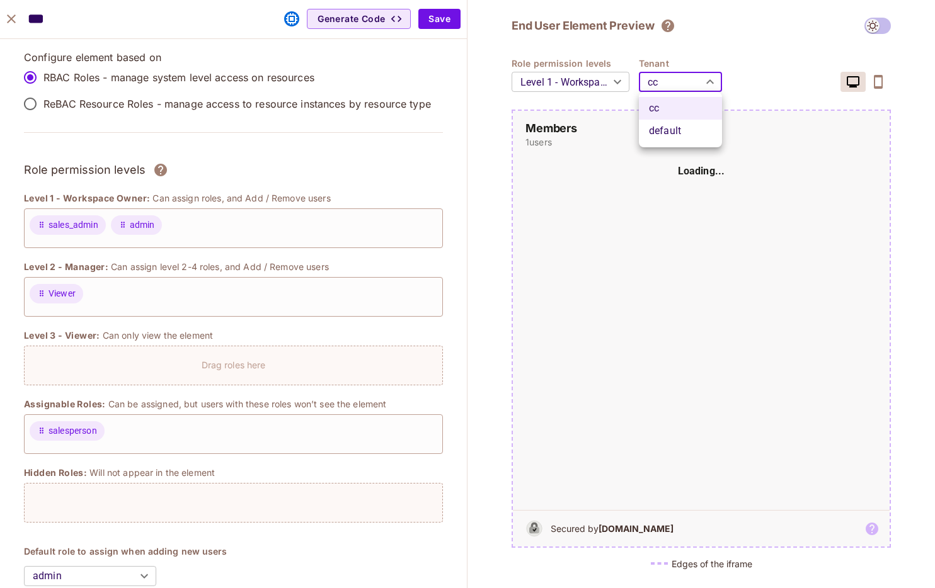
click at [651, 88] on body "O Orange Yak Projects Monitoring Settings ppop dev Home Policy Directory Elemen…" at bounding box center [467, 294] width 935 height 588
click at [653, 124] on li "default" at bounding box center [680, 131] width 83 height 23
type input "*******"
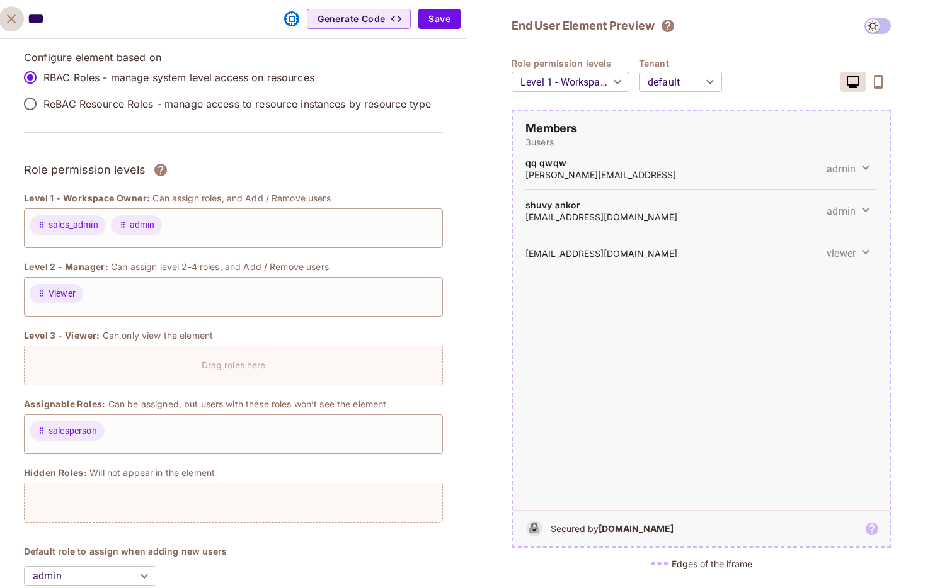
click at [13, 20] on icon "close" at bounding box center [11, 18] width 9 height 9
type input "*******"
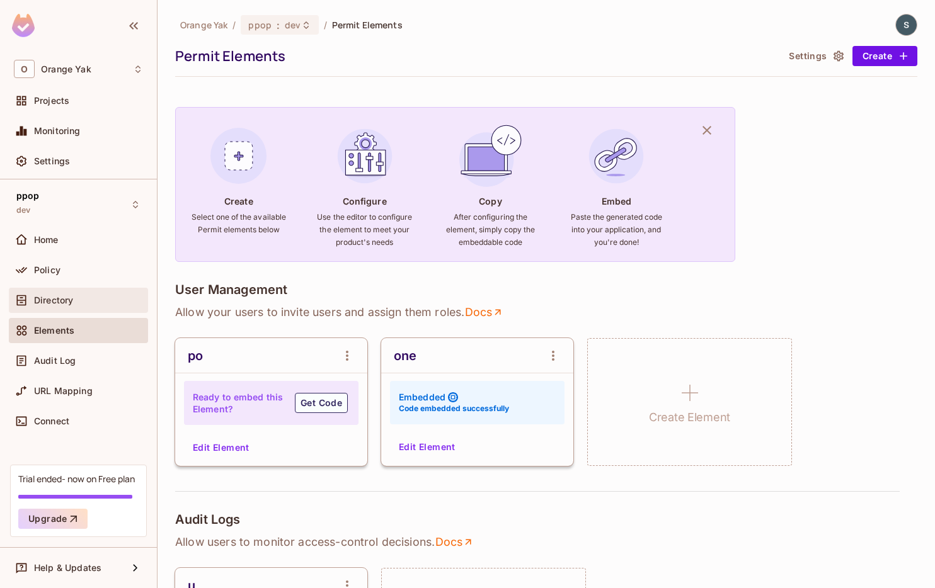
click at [47, 293] on div "Directory" at bounding box center [78, 300] width 129 height 15
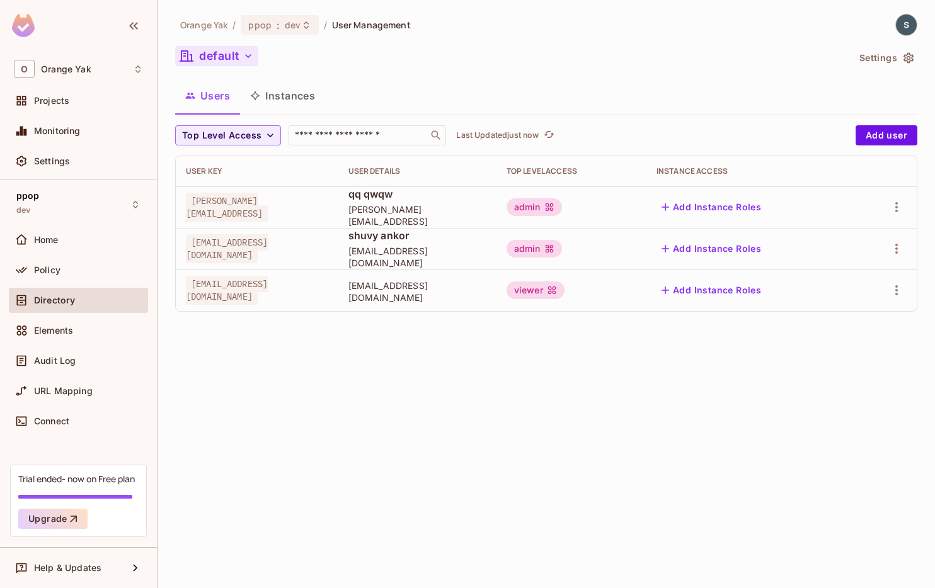
click at [239, 65] on button "default" at bounding box center [216, 56] width 83 height 20
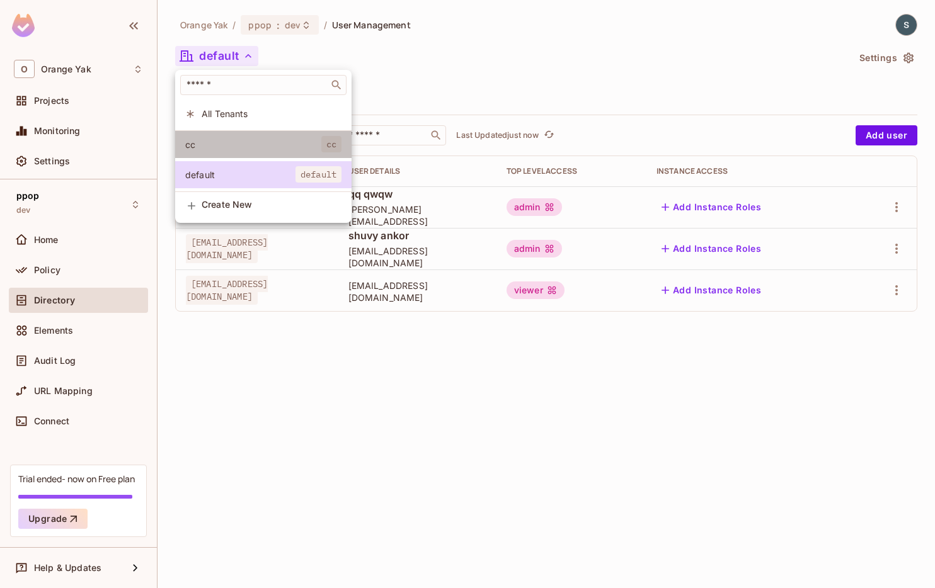
click at [221, 145] on span "cc" at bounding box center [253, 145] width 136 height 12
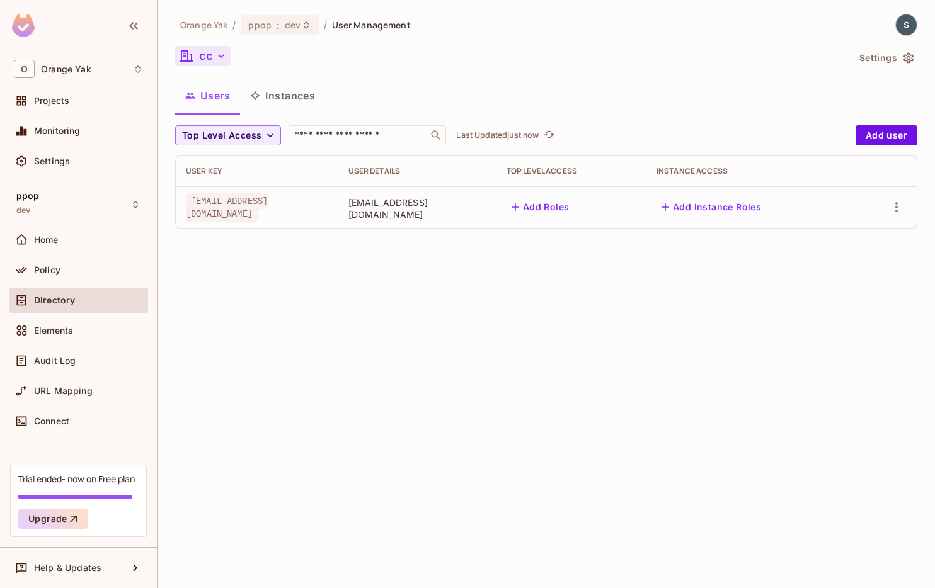
click at [225, 55] on icon "button" at bounding box center [221, 56] width 13 height 13
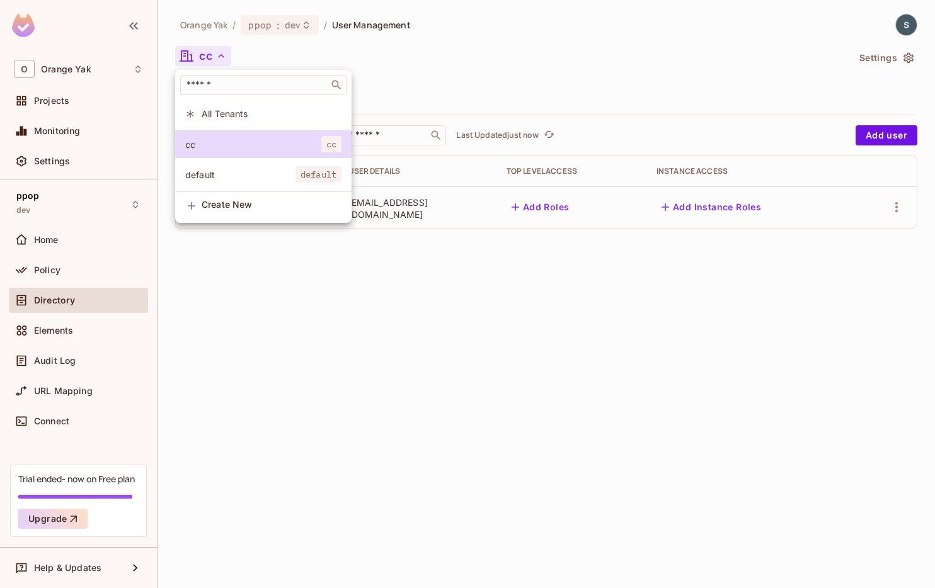
click at [215, 110] on span "All Tenants" at bounding box center [272, 114] width 140 height 12
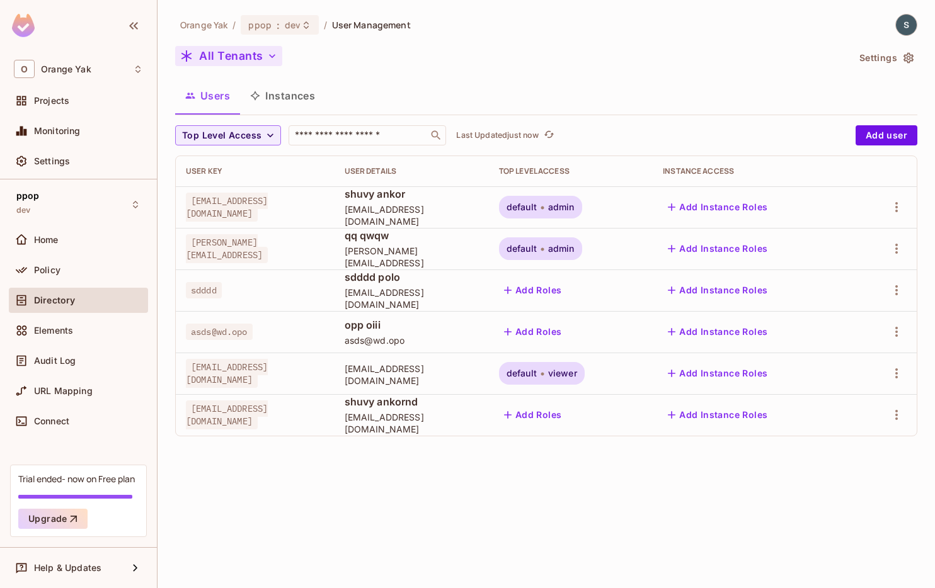
click at [259, 63] on button "All Tenants" at bounding box center [228, 56] width 107 height 20
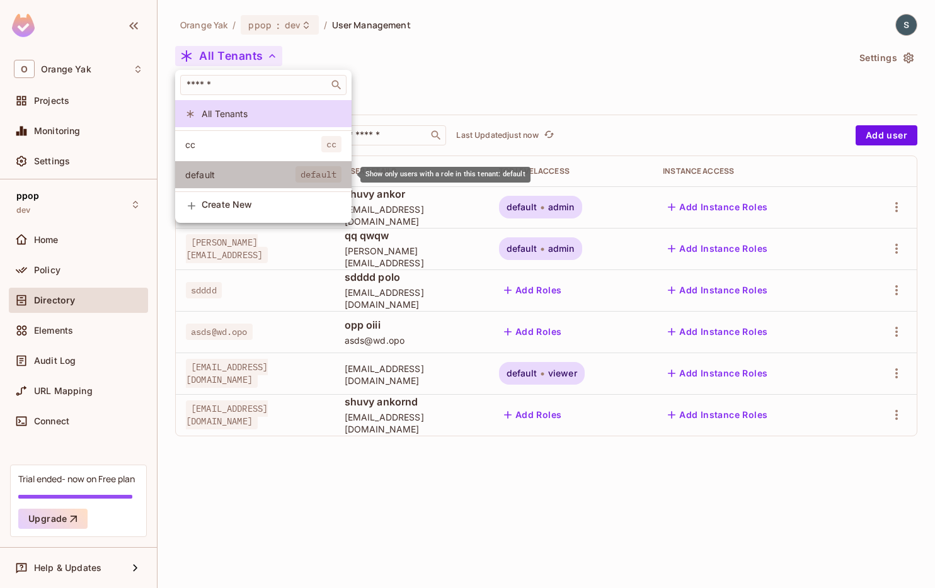
click at [228, 173] on span "default" at bounding box center [240, 175] width 110 height 12
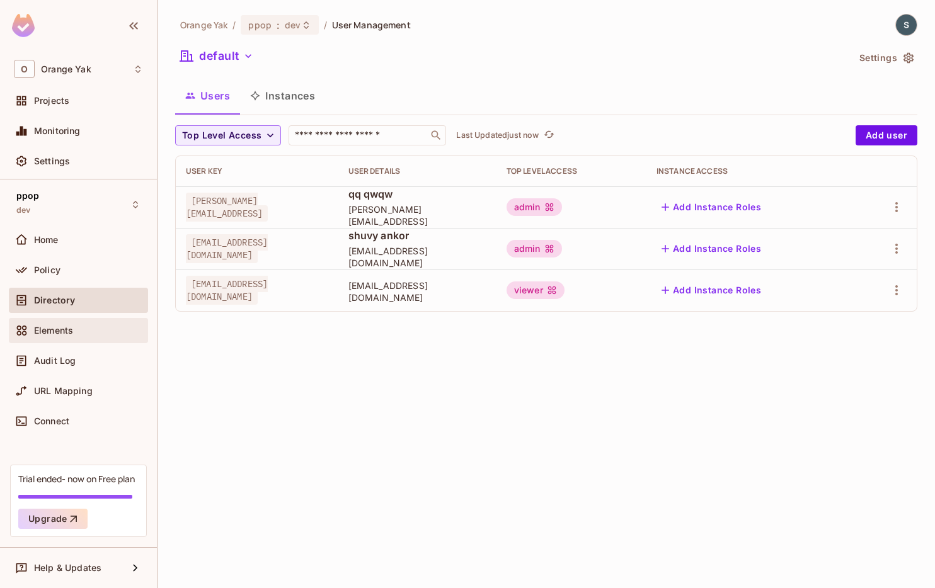
click at [54, 338] on div "Elements" at bounding box center [78, 330] width 139 height 25
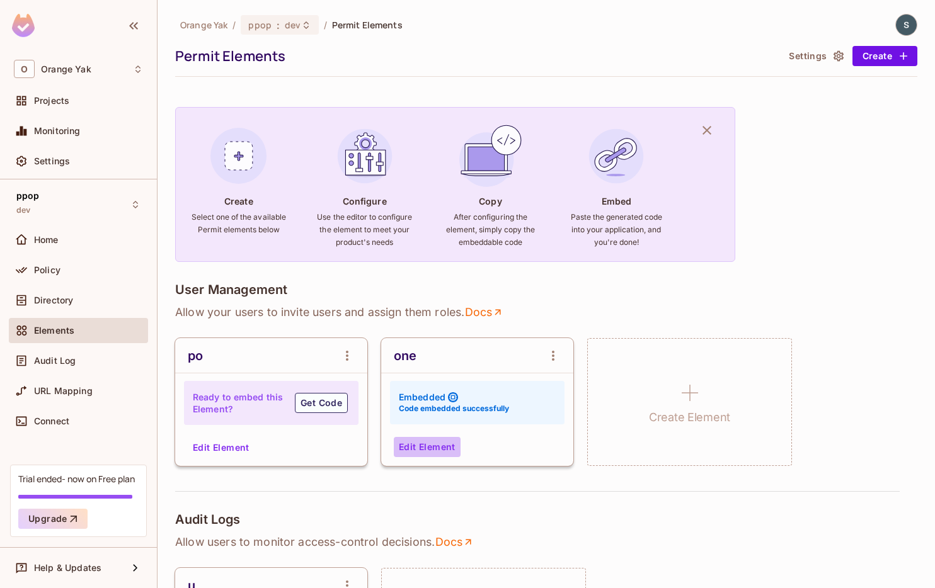
click at [431, 443] on button "Edit Element" at bounding box center [427, 447] width 67 height 20
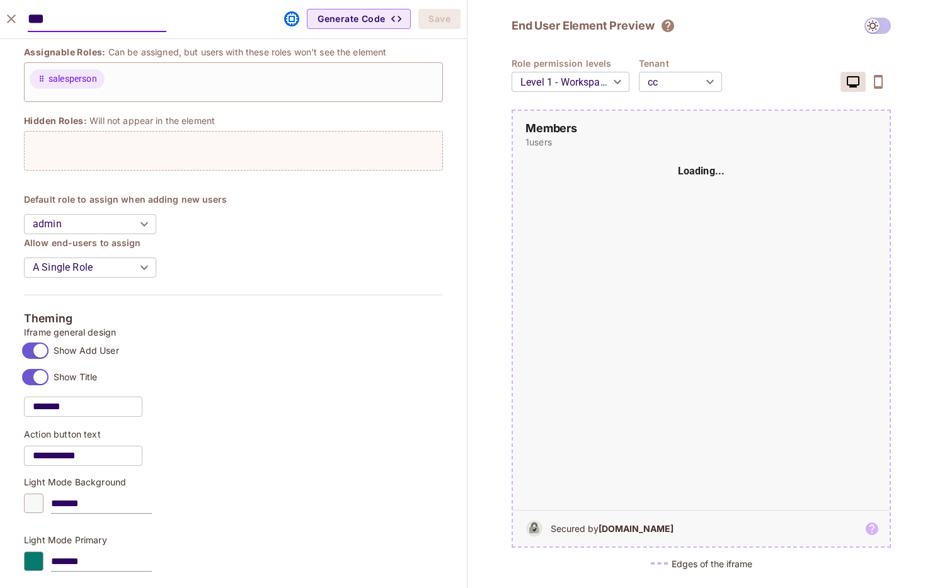
scroll to position [353, 0]
click at [675, 71] on body "O Orange Yak Projects Monitoring Settings ppop dev Home Policy Directory Elemen…" at bounding box center [467, 294] width 935 height 588
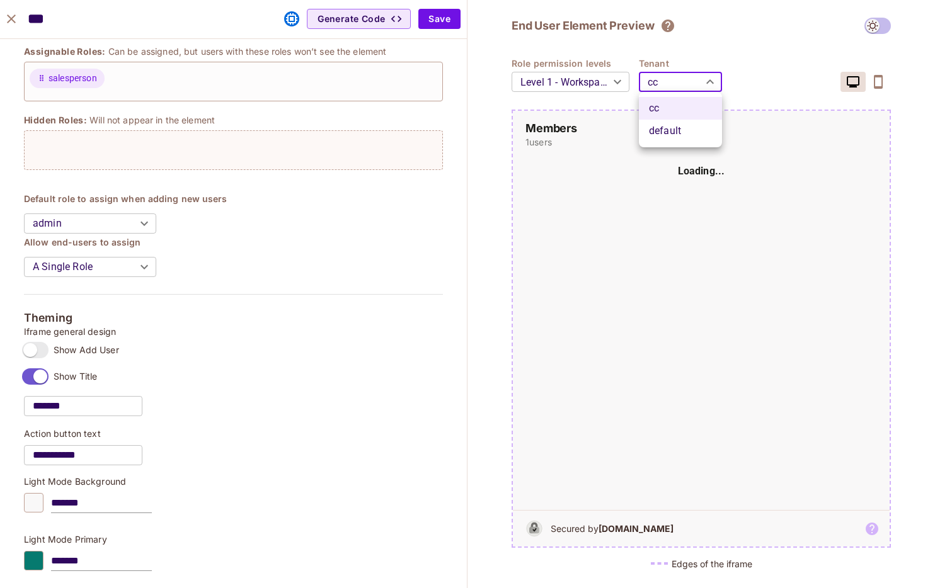
click at [663, 132] on li "default" at bounding box center [680, 131] width 83 height 23
type input "*******"
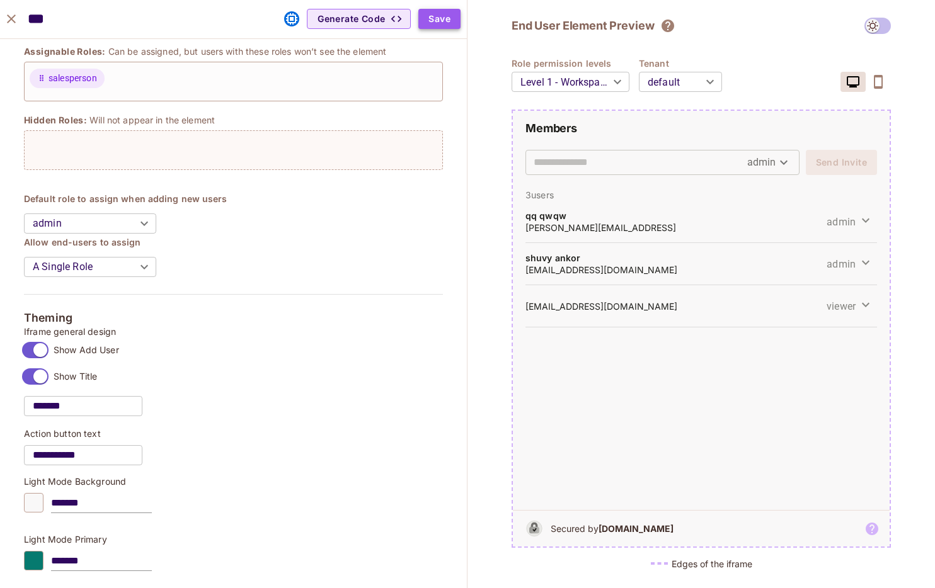
click at [435, 25] on button "Save" at bounding box center [439, 19] width 42 height 20
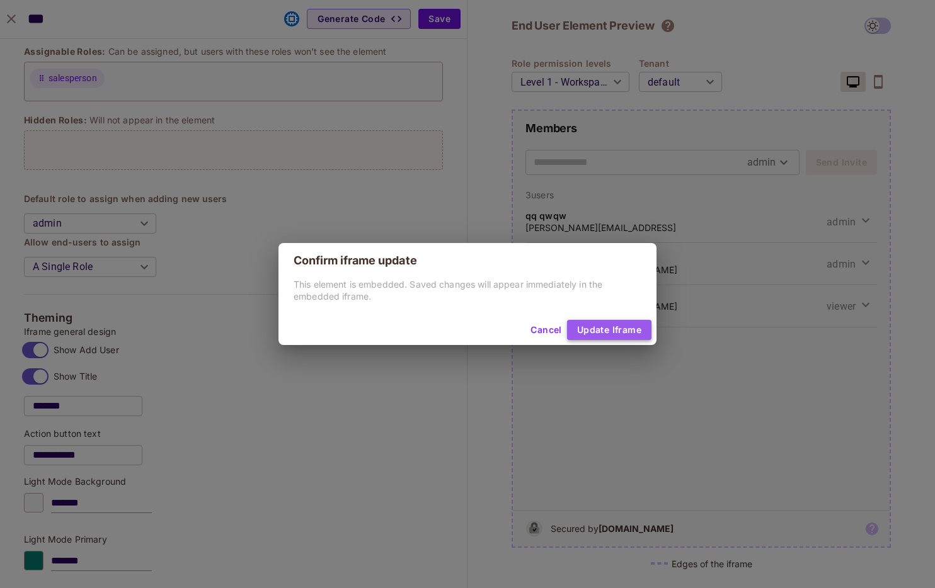
click at [617, 331] on button "Update Iframe" at bounding box center [609, 330] width 84 height 20
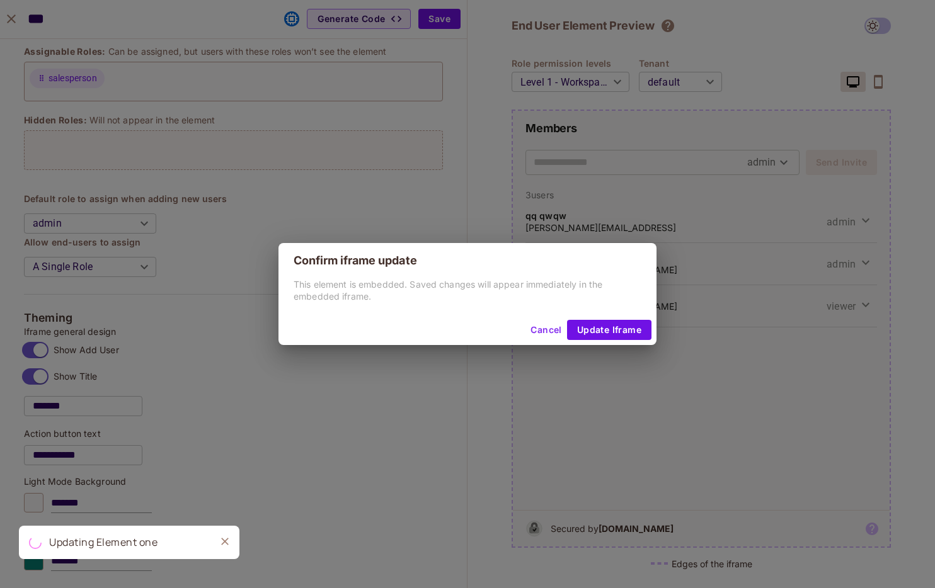
type input "*******"
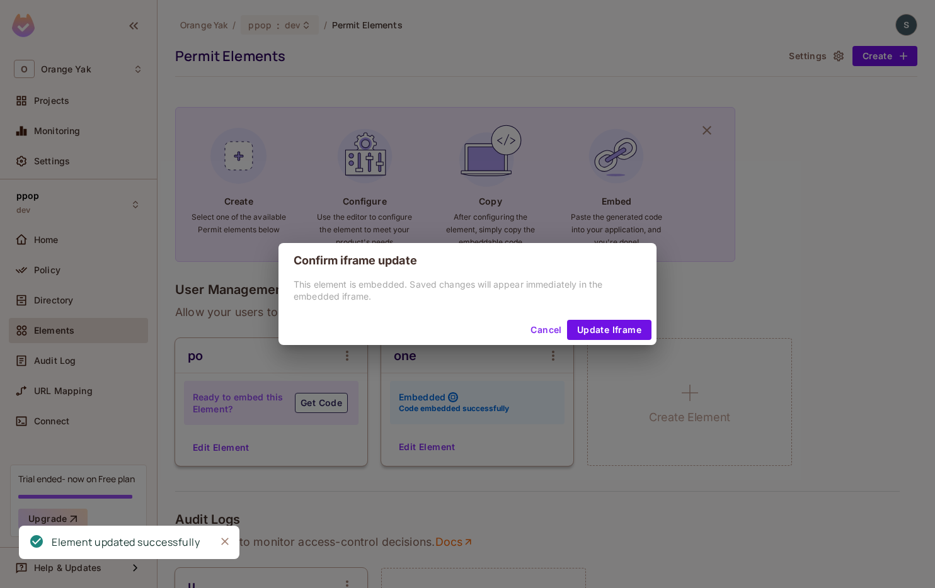
scroll to position [373, 0]
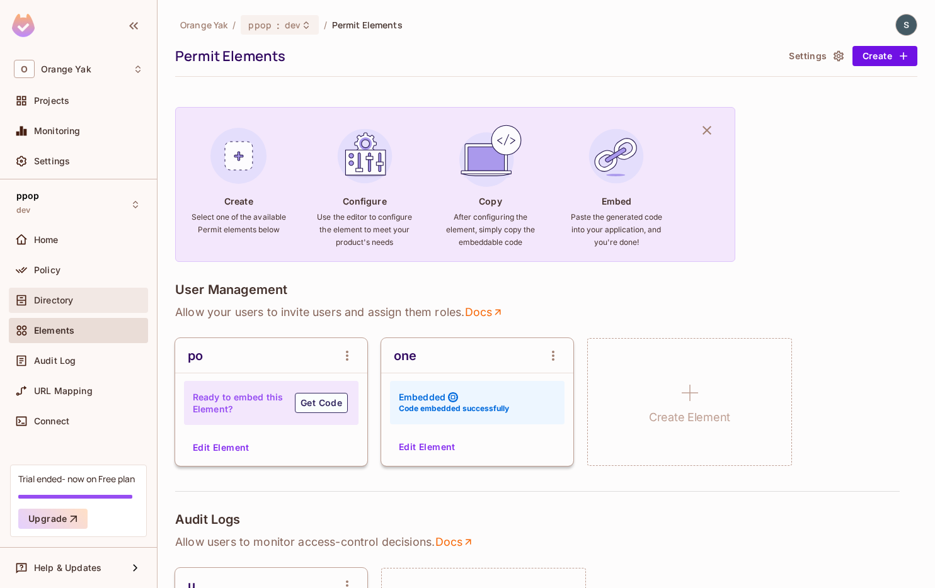
click at [72, 300] on span "Directory" at bounding box center [53, 300] width 39 height 10
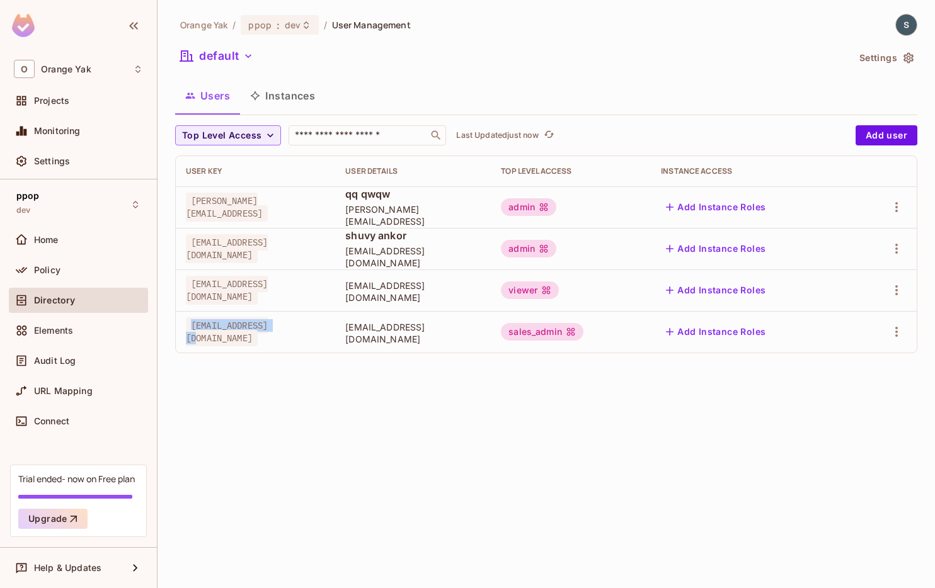
drag, startPoint x: 288, startPoint y: 334, endPoint x: 186, endPoint y: 328, distance: 101.6
click at [186, 328] on div "[EMAIL_ADDRESS][DOMAIN_NAME]" at bounding box center [255, 331] width 139 height 25
click at [205, 365] on div "Orange Yak / ppop : dev / User Management default Settings Users Instances Top …" at bounding box center [545, 294] width 777 height 588
click at [887, 57] on button "Settings" at bounding box center [885, 58] width 63 height 20
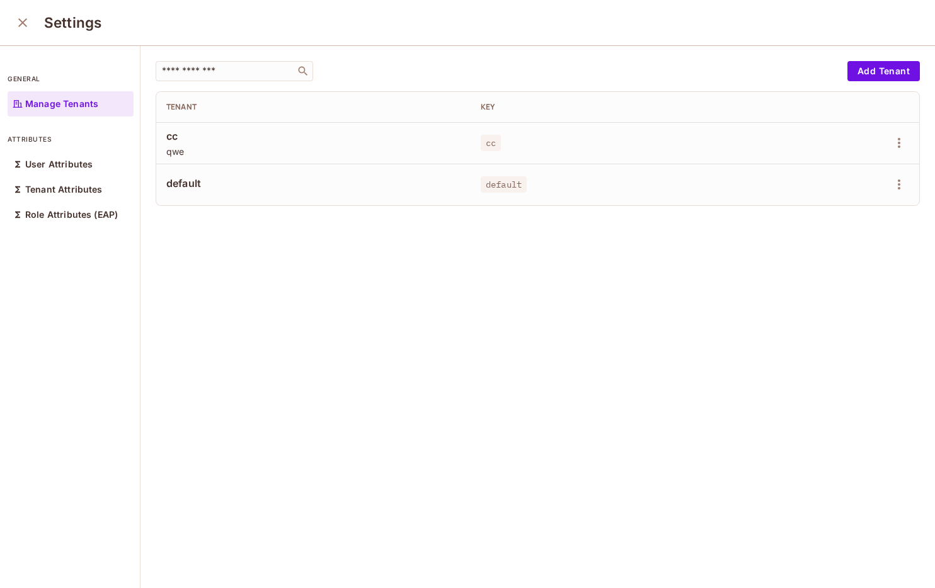
click at [6, 14] on div "Settings" at bounding box center [467, 23] width 935 height 46
click at [13, 23] on button "close" at bounding box center [22, 22] width 25 height 25
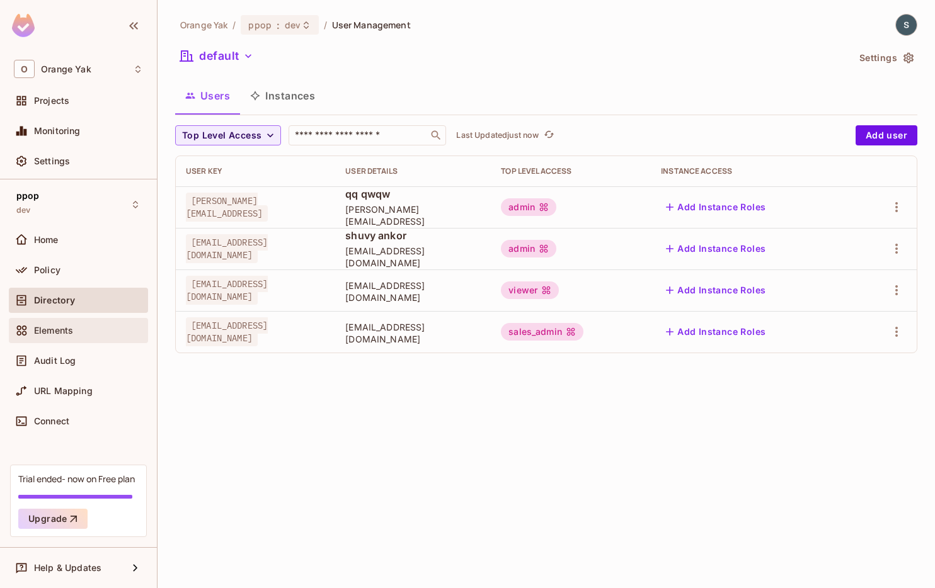
click at [40, 333] on span "Elements" at bounding box center [53, 331] width 39 height 10
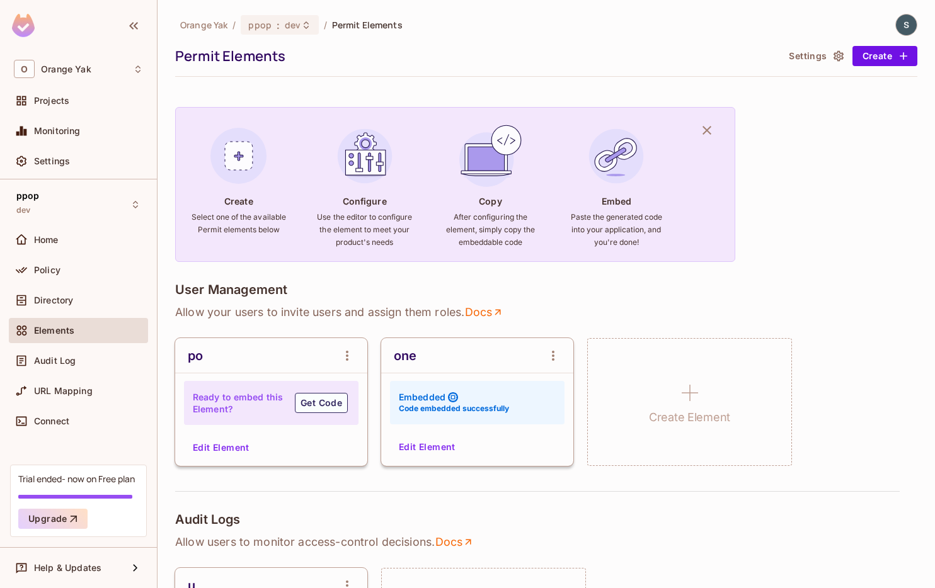
click at [424, 447] on button "Edit Element" at bounding box center [427, 447] width 67 height 20
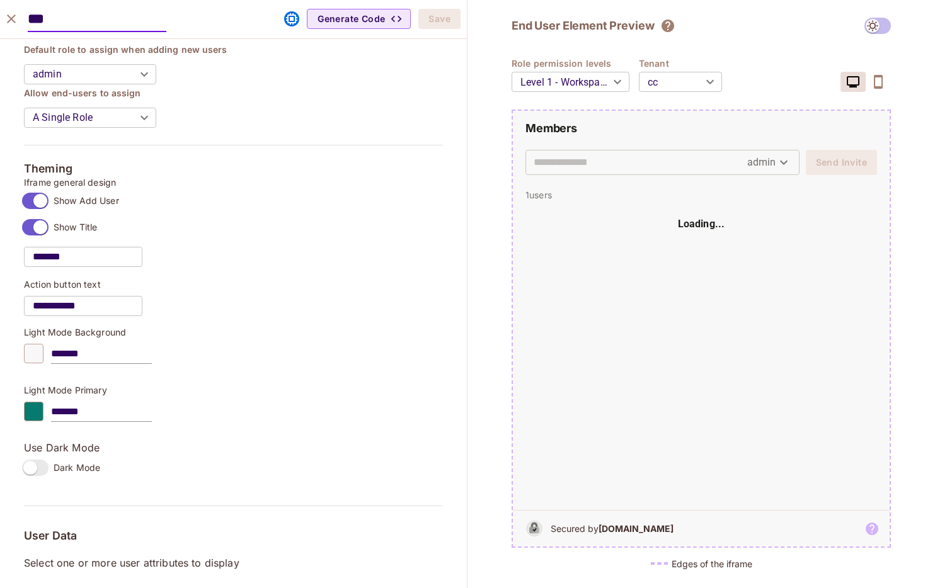
scroll to position [803, 0]
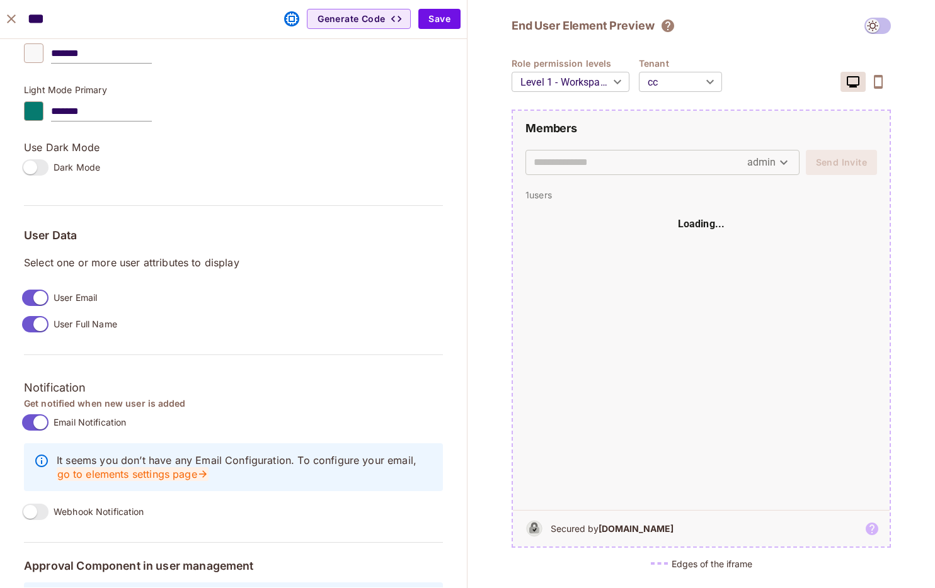
click at [130, 474] on link "go to elements settings page" at bounding box center [133, 474] width 152 height 14
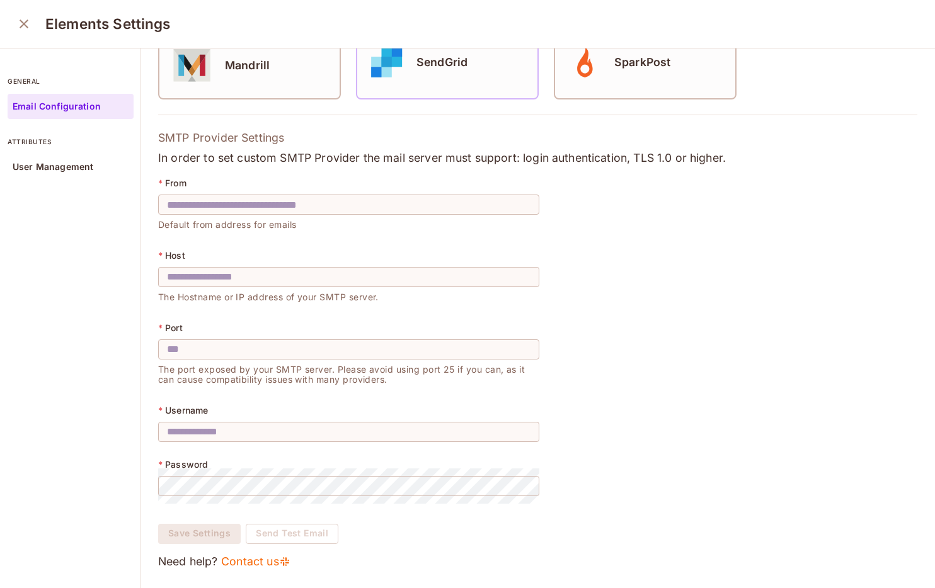
scroll to position [4, 0]
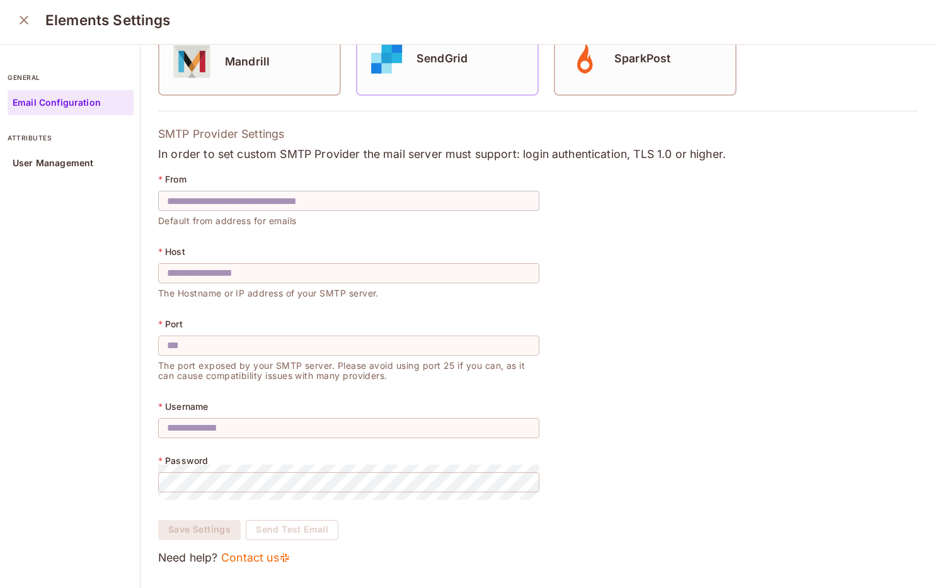
click at [371, 198] on input "text" at bounding box center [348, 200] width 381 height 35
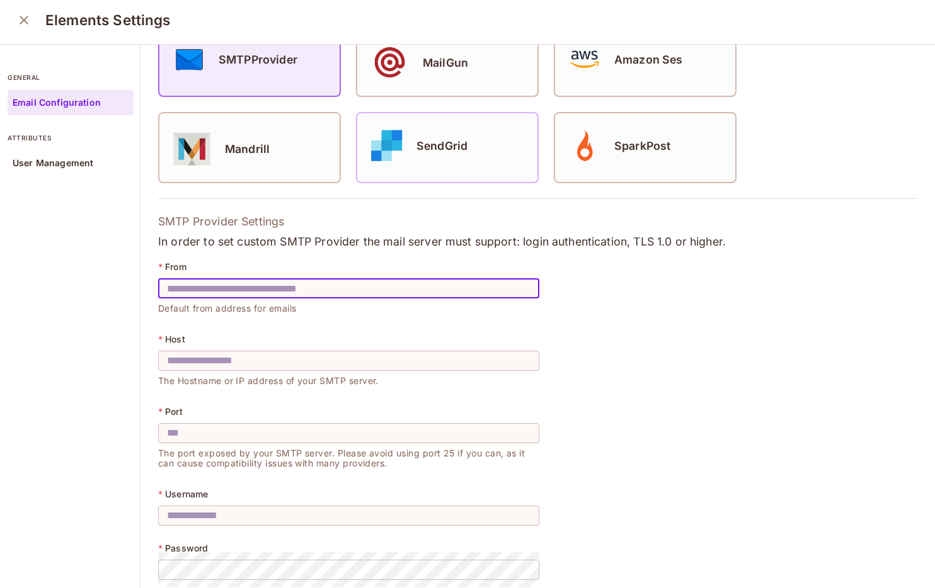
scroll to position [103, 0]
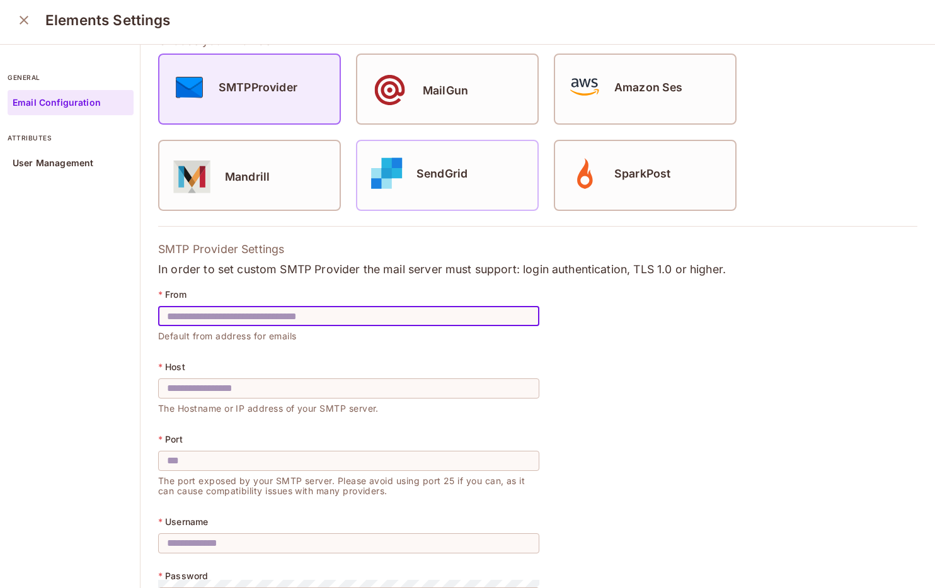
click at [405, 129] on div "SMTPProvider MailGun Amazon Ses Mandrill SendGrid SparkPost" at bounding box center [465, 132] width 614 height 157
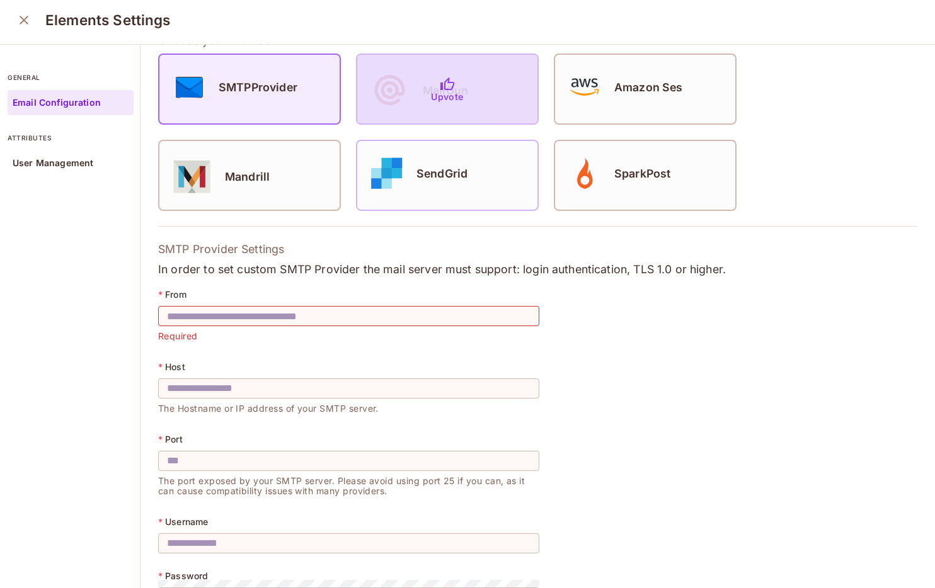
click at [406, 112] on div "Upvote" at bounding box center [447, 89] width 180 height 69
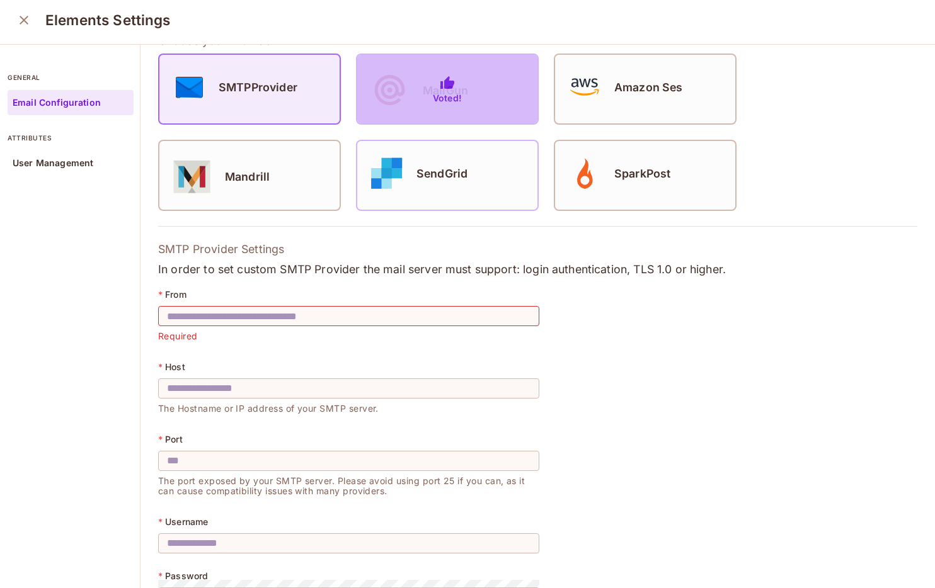
click at [399, 96] on div "Voted!" at bounding box center [447, 89] width 180 height 69
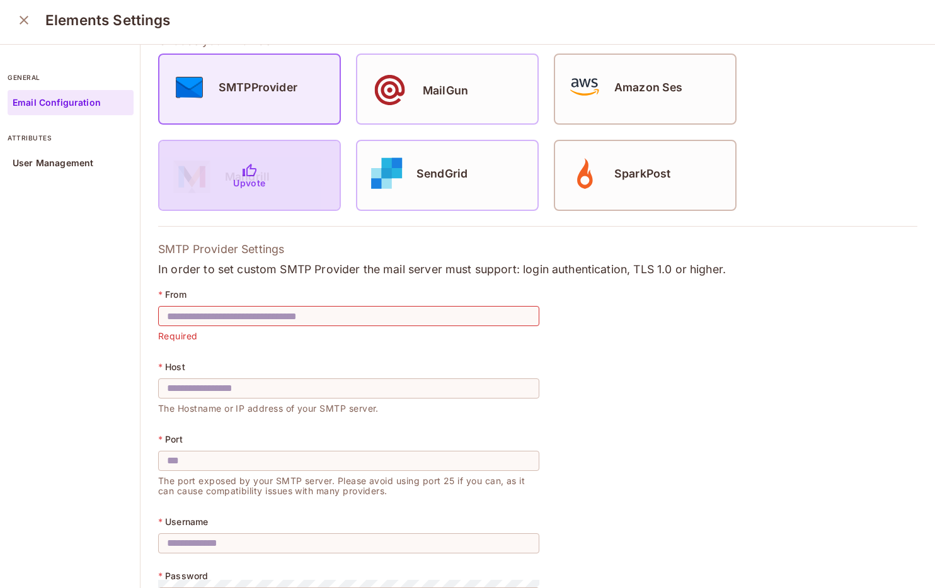
drag, startPoint x: 299, startPoint y: 141, endPoint x: 283, endPoint y: 152, distance: 19.0
click at [283, 151] on div "Upvote" at bounding box center [249, 175] width 180 height 69
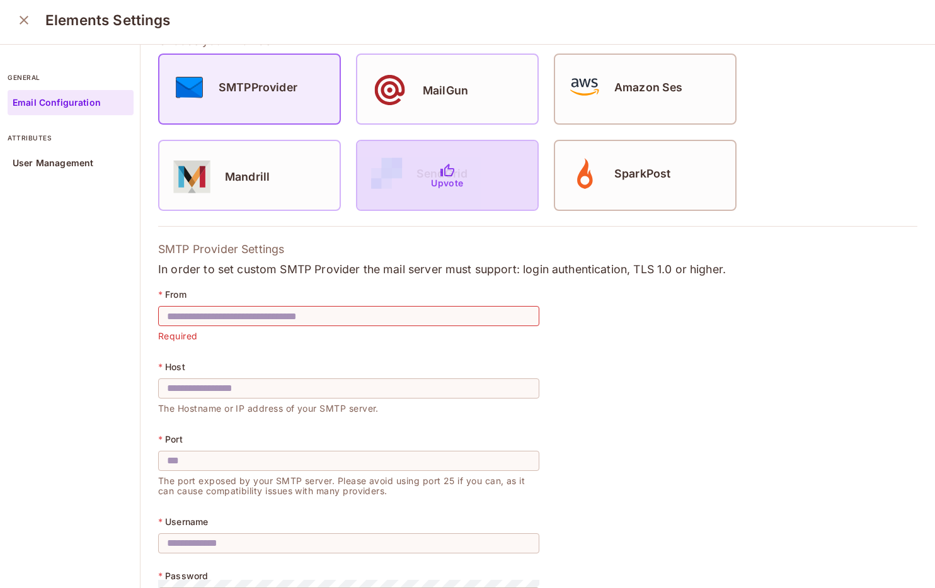
click at [365, 183] on div "Upvote" at bounding box center [447, 175] width 180 height 69
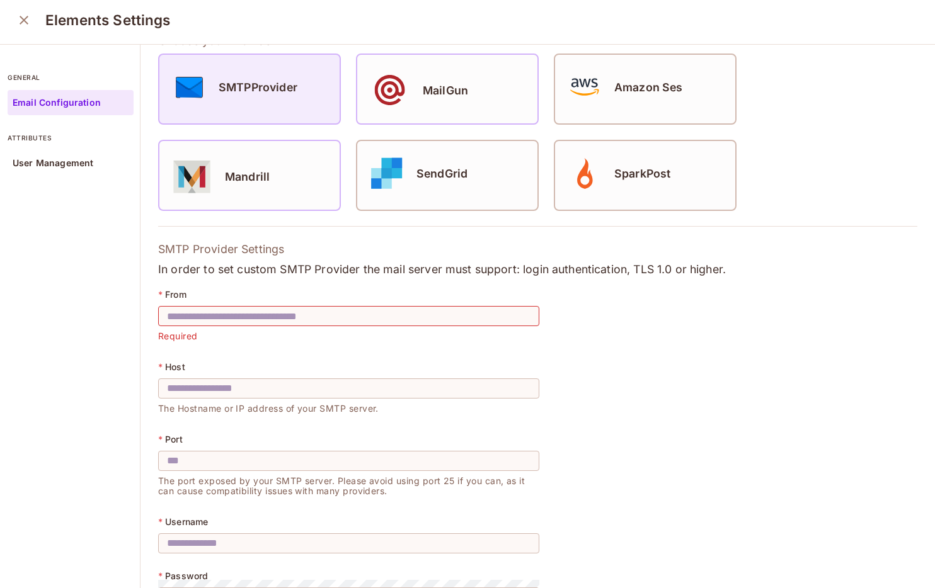
click at [292, 122] on div "SMTPProvider" at bounding box center [249, 89] width 180 height 69
click at [291, 104] on div "SMTPProvider" at bounding box center [249, 87] width 180 height 45
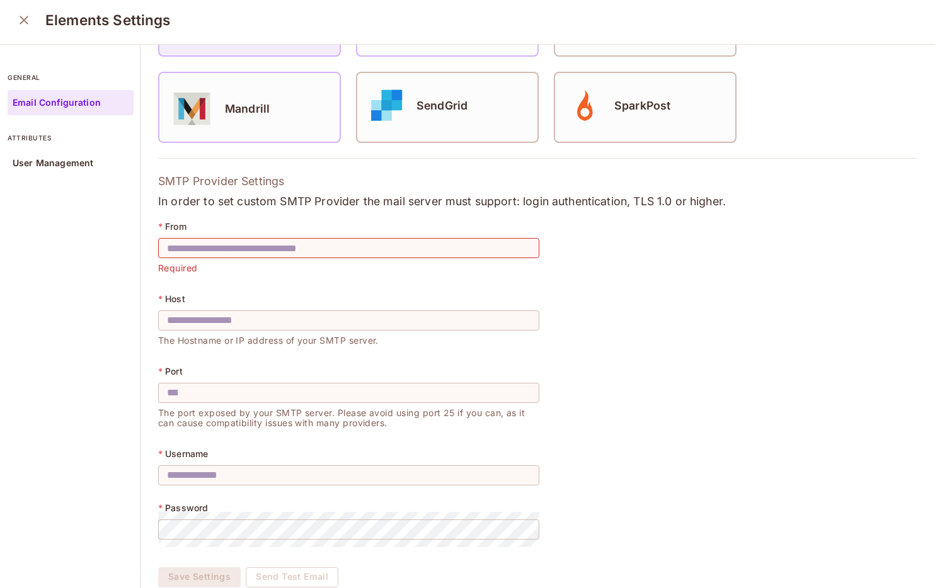
scroll to position [218, 0]
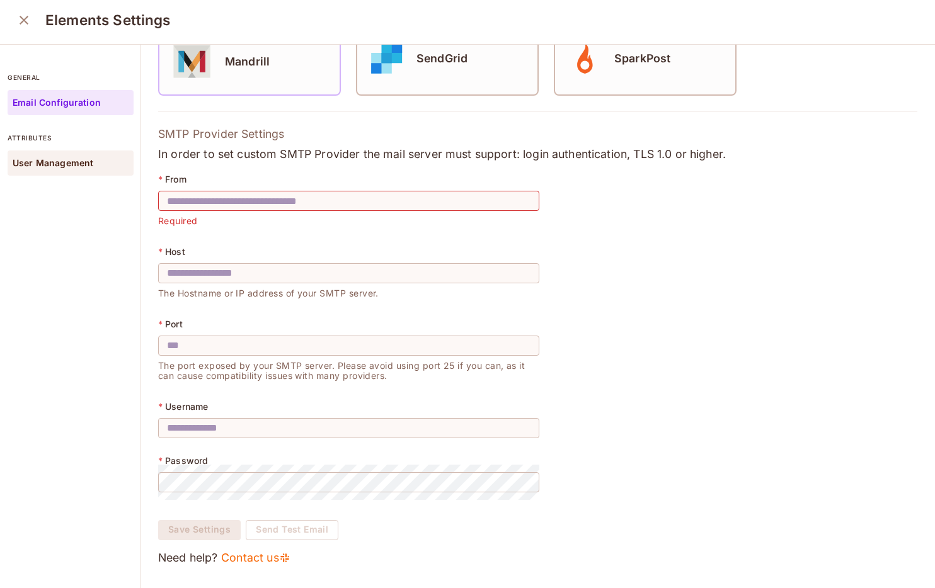
click at [58, 156] on div "User Management" at bounding box center [71, 163] width 126 height 25
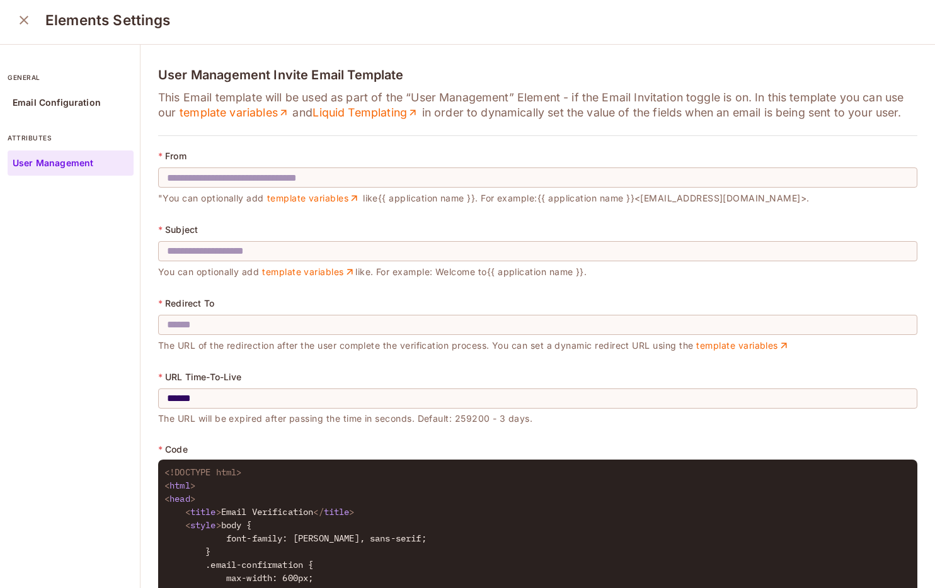
scroll to position [5, 0]
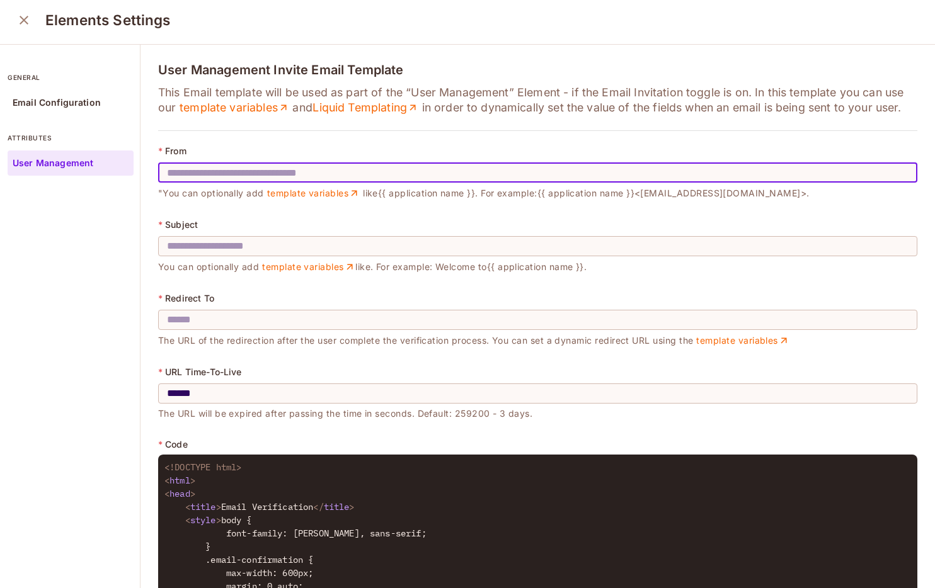
click at [238, 167] on input "text" at bounding box center [537, 172] width 759 height 35
type input "**********"
click at [234, 251] on input "text" at bounding box center [537, 246] width 759 height 35
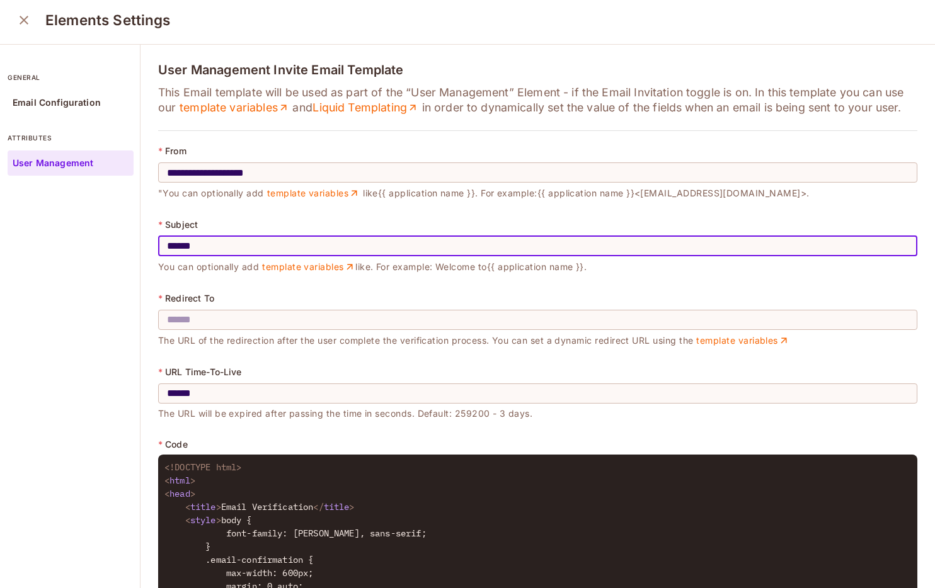
type input "******"
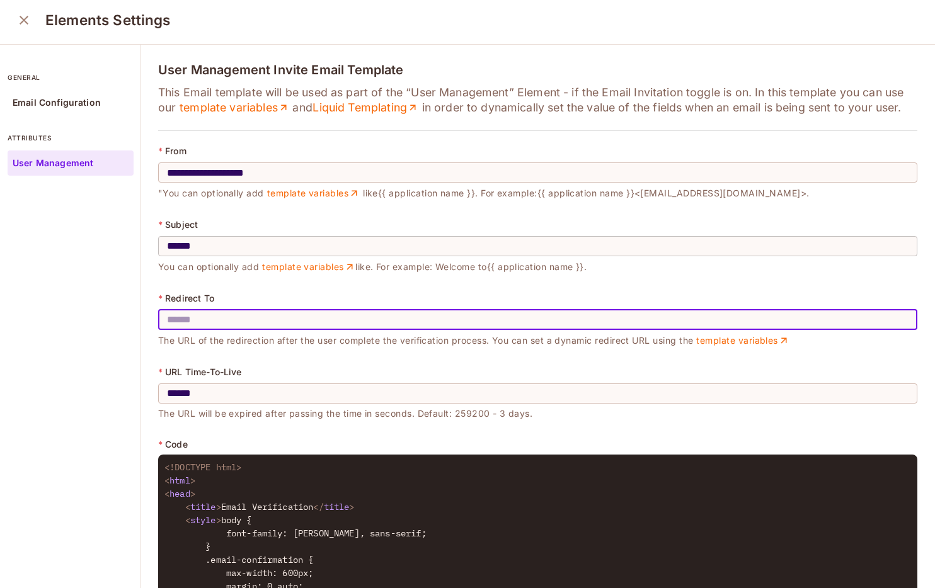
type input "*"
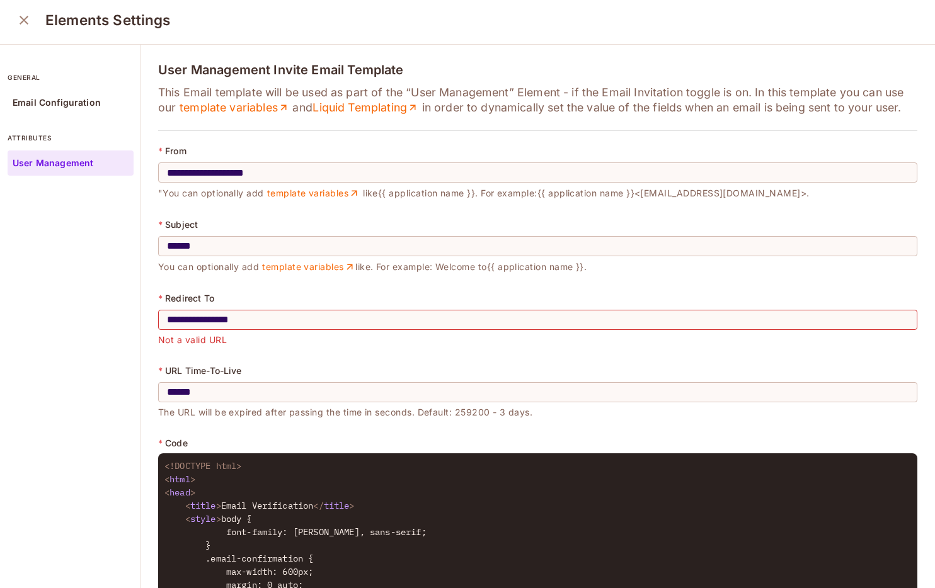
click at [115, 353] on div "general Email Configuration attributes User Management" at bounding box center [70, 317] width 140 height 544
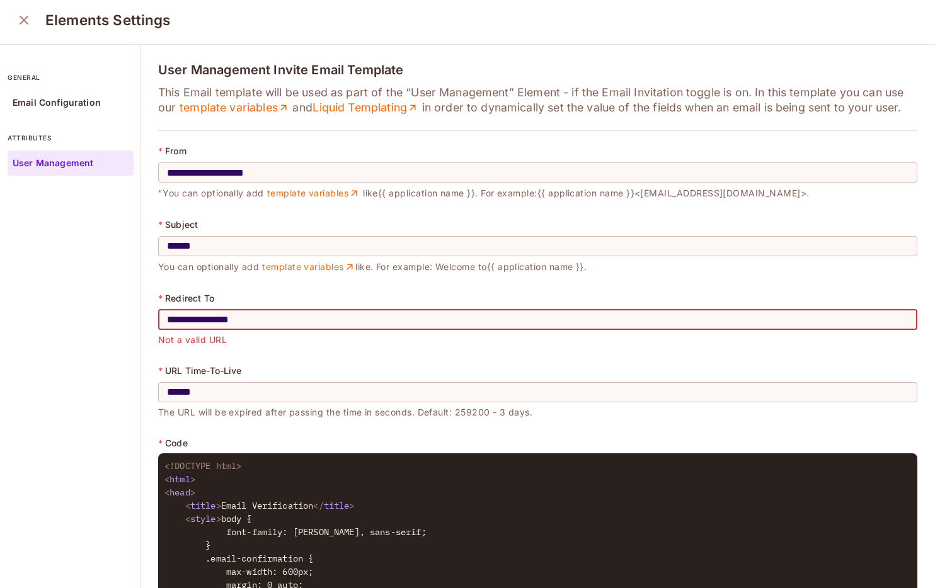
click at [174, 314] on input "**********" at bounding box center [537, 319] width 759 height 35
click at [186, 322] on input "**********" at bounding box center [537, 319] width 759 height 35
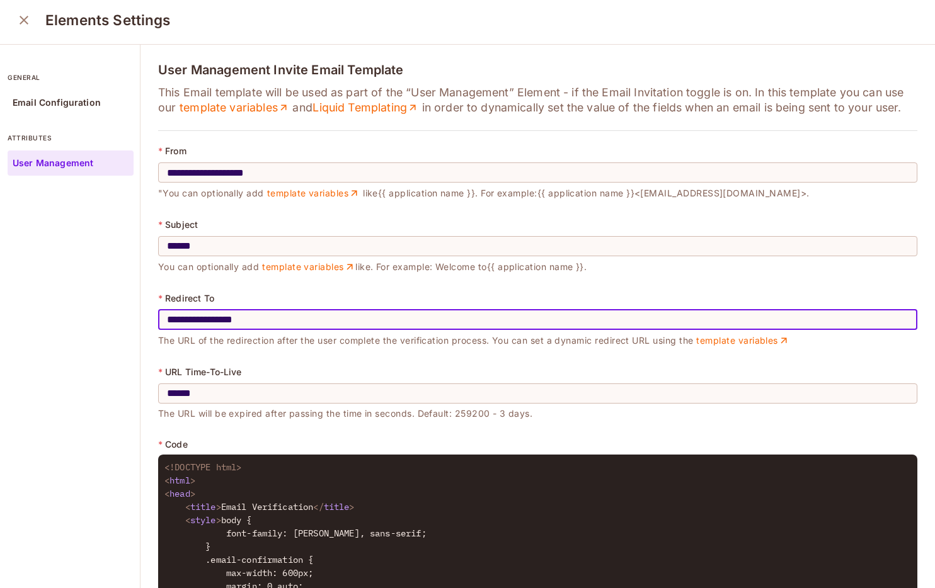
type input "**********"
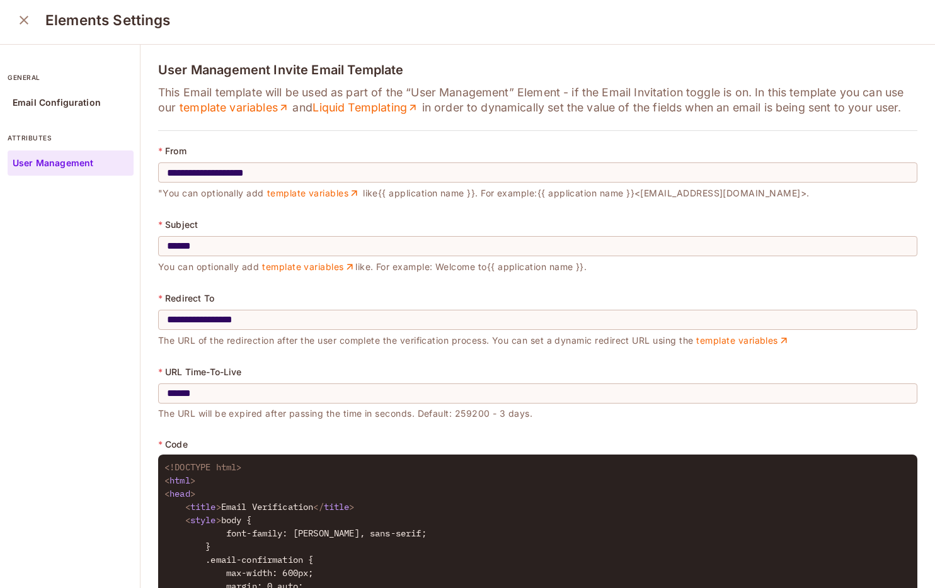
click at [55, 347] on div "general Email Configuration attributes User Management" at bounding box center [70, 317] width 140 height 544
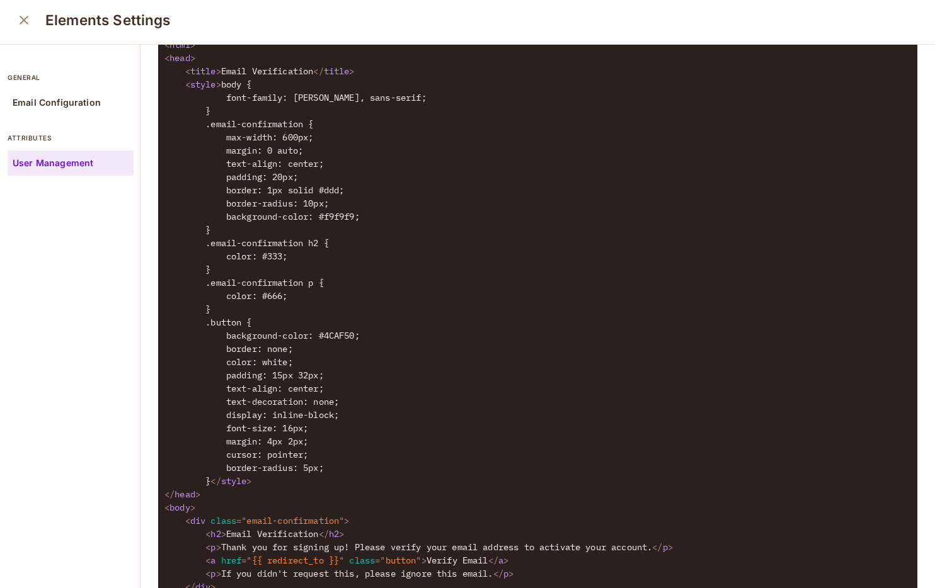
scroll to position [589, 0]
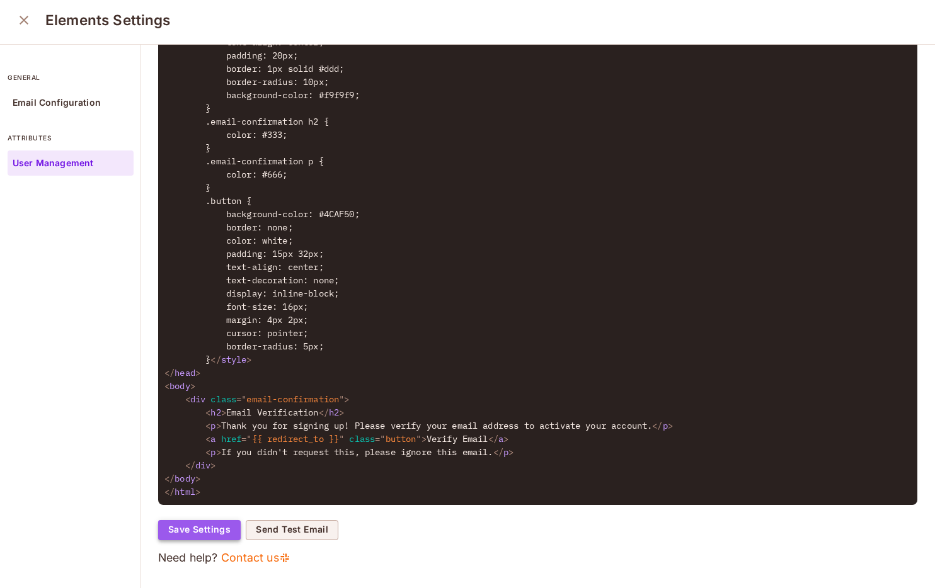
click at [203, 533] on button "Save Settings" at bounding box center [199, 530] width 83 height 20
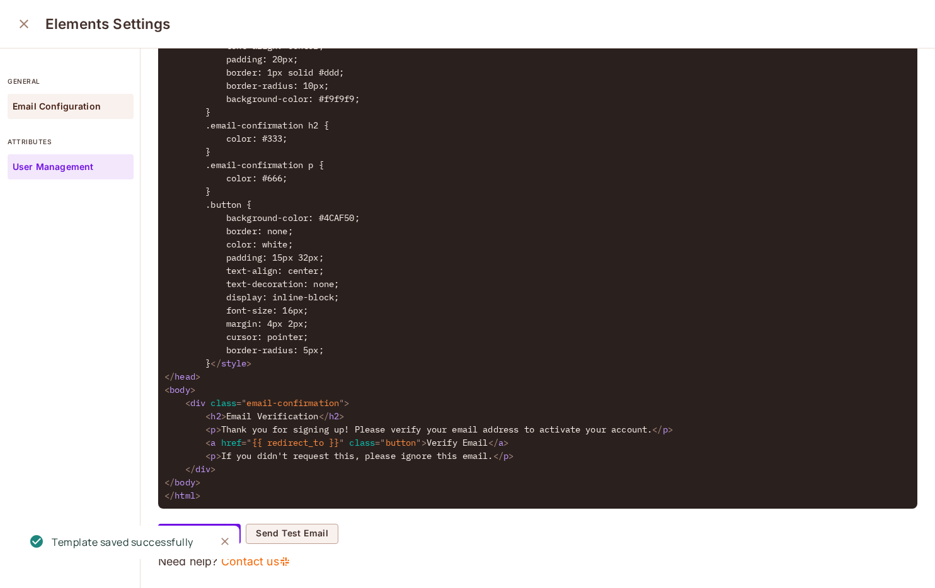
click at [84, 105] on p "Email Configuration" at bounding box center [57, 106] width 88 height 10
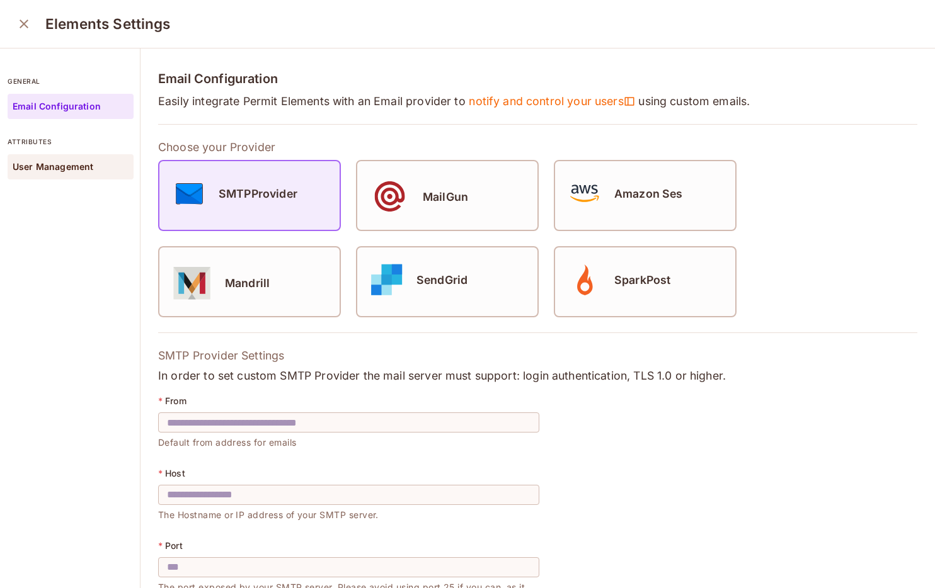
click at [72, 166] on p "User Management" at bounding box center [53, 167] width 81 height 10
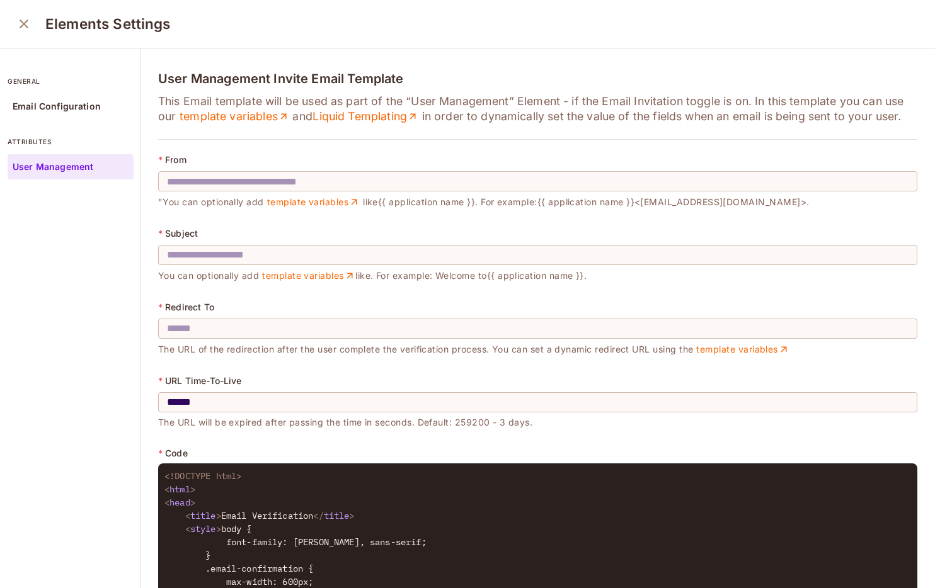
type input "**********"
type input "******"
type input "**********"
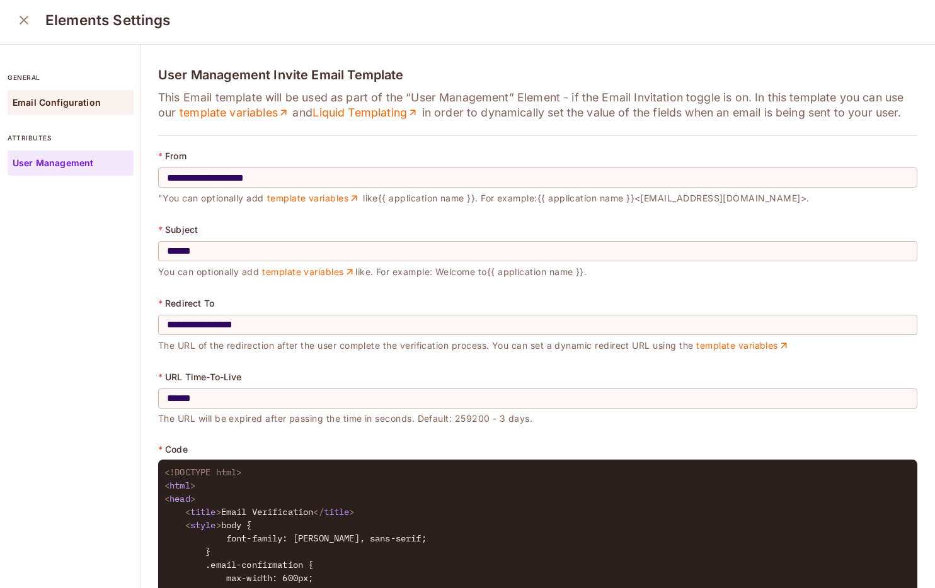
click at [97, 102] on p "Email Configuration" at bounding box center [57, 103] width 88 height 10
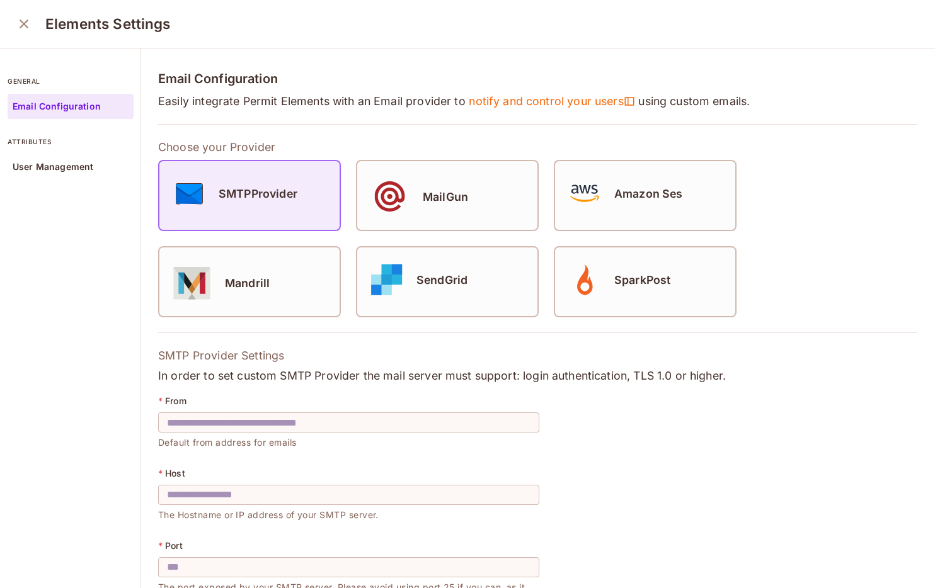
scroll to position [803, 0]
